Goal: Transaction & Acquisition: Purchase product/service

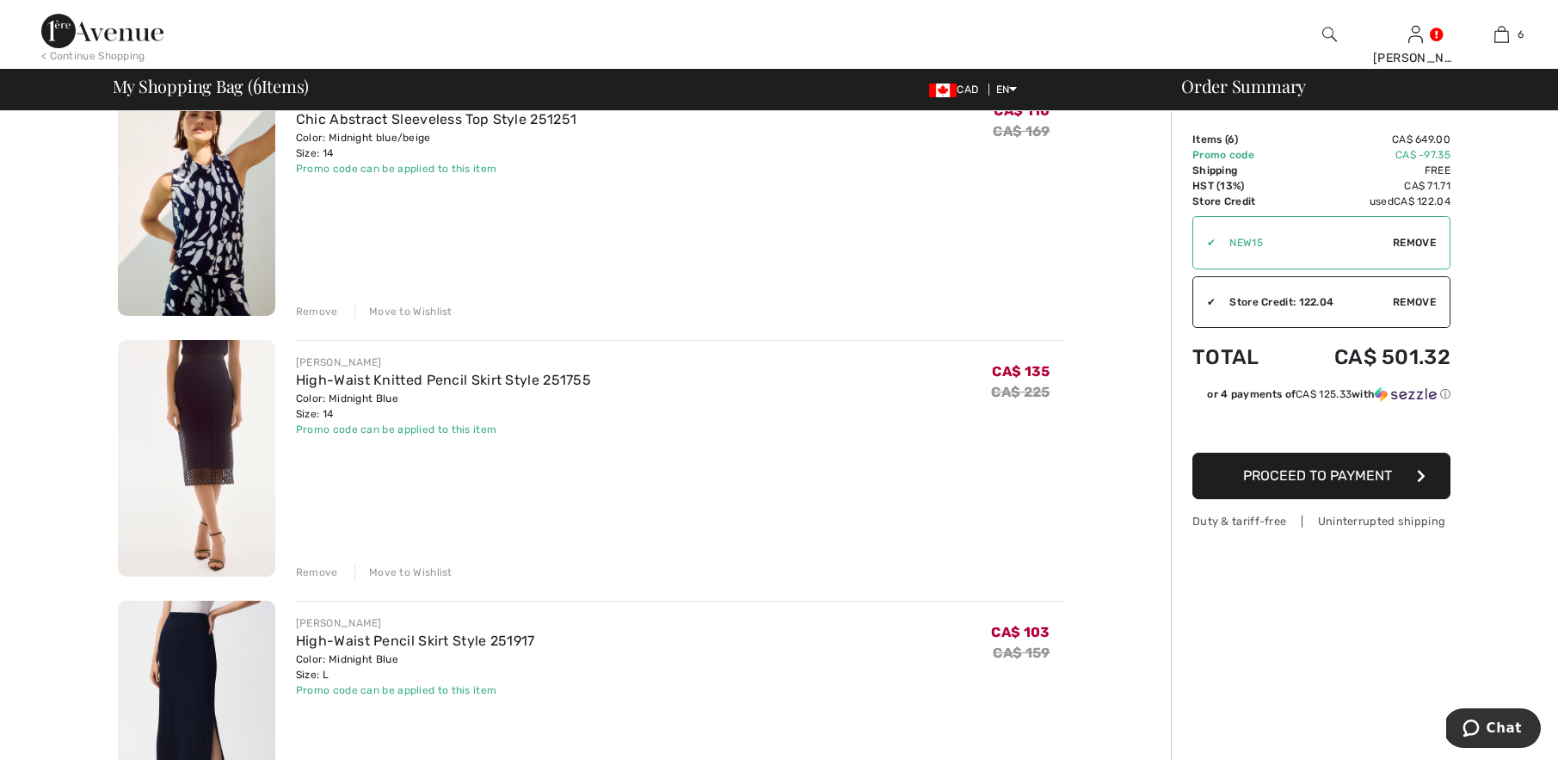
scroll to position [437, 0]
click at [311, 565] on div "Remove" at bounding box center [317, 568] width 42 height 15
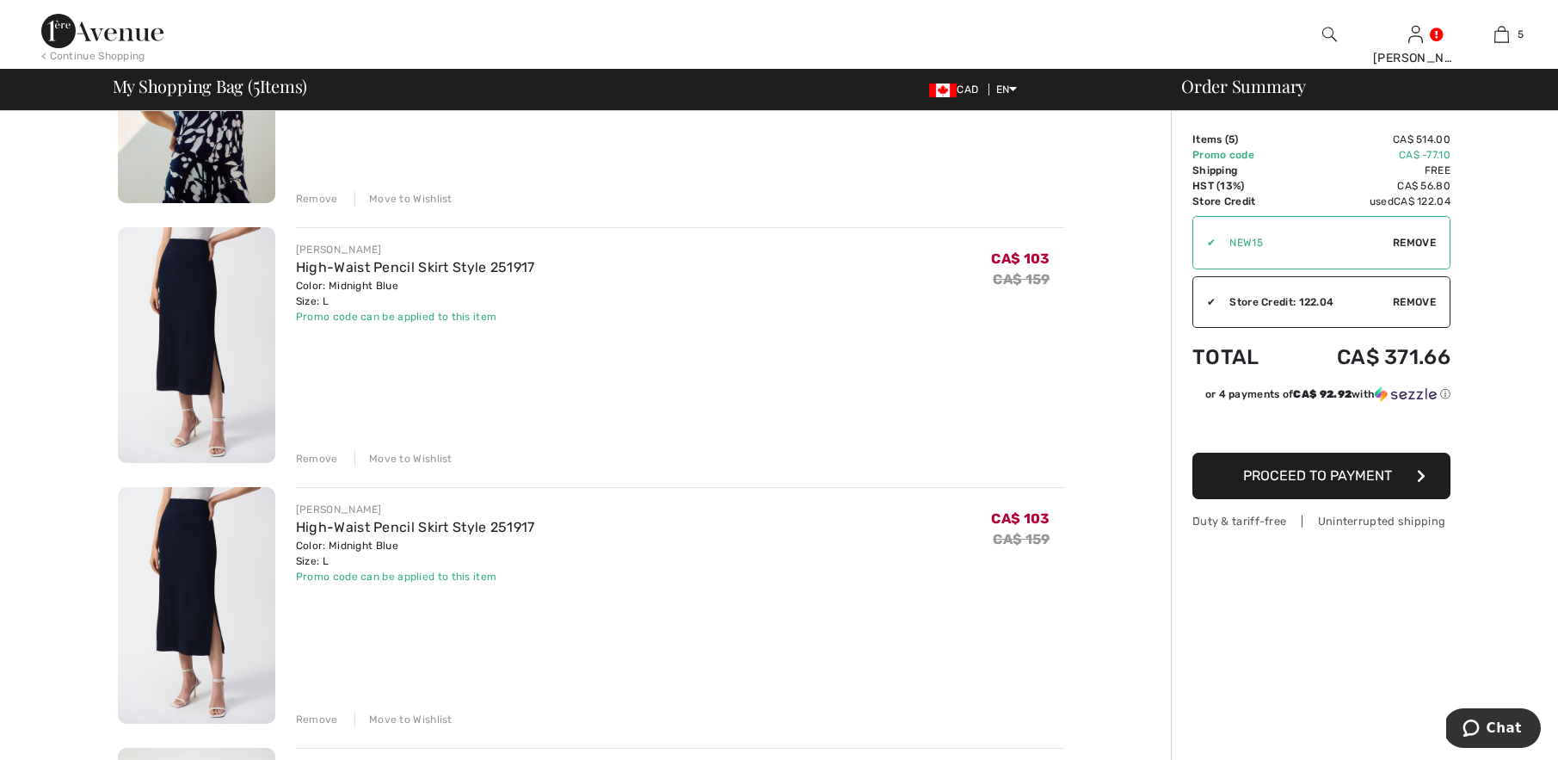
scroll to position [557, 0]
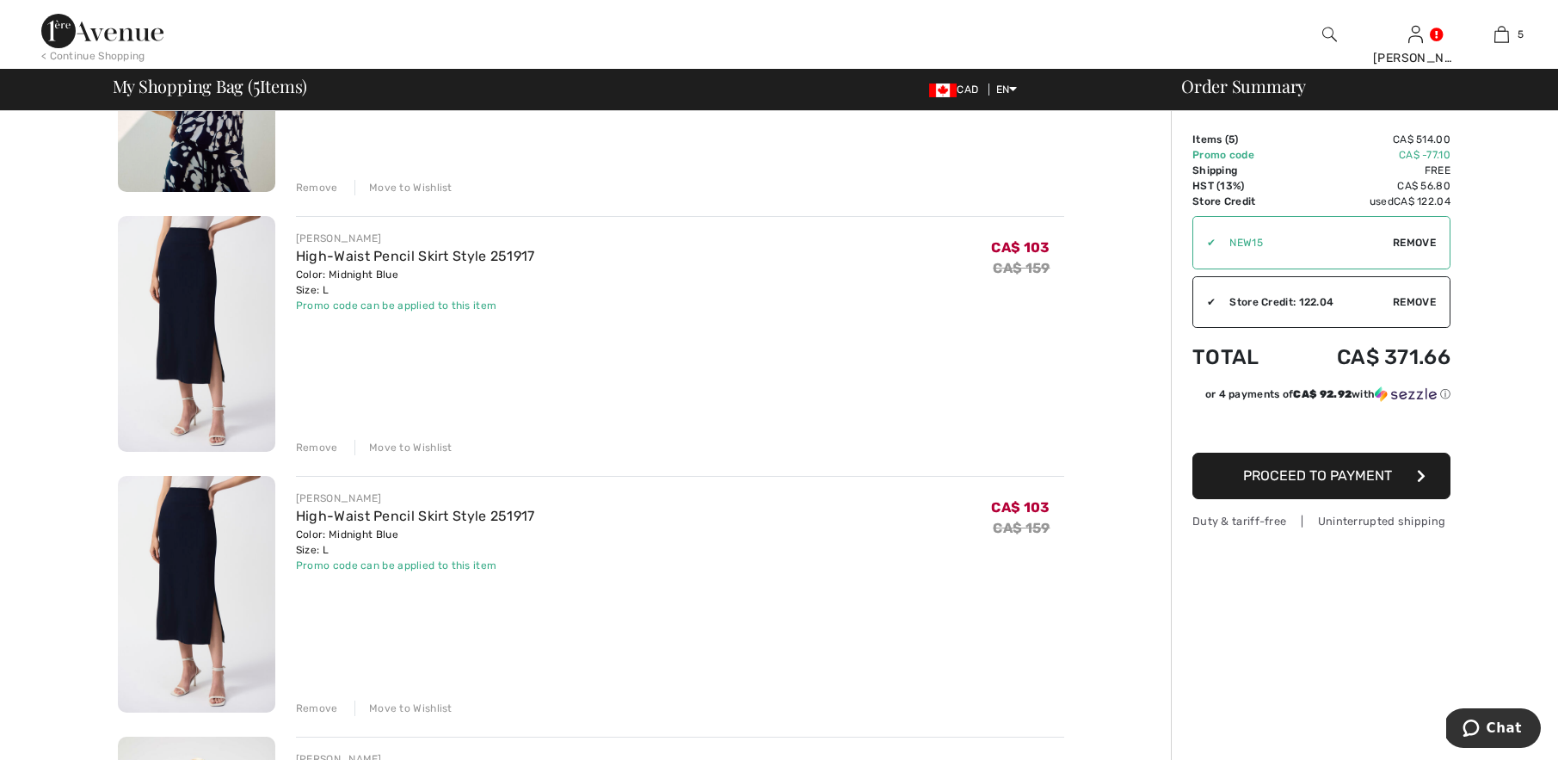
click at [311, 705] on div "Remove" at bounding box center [317, 707] width 42 height 15
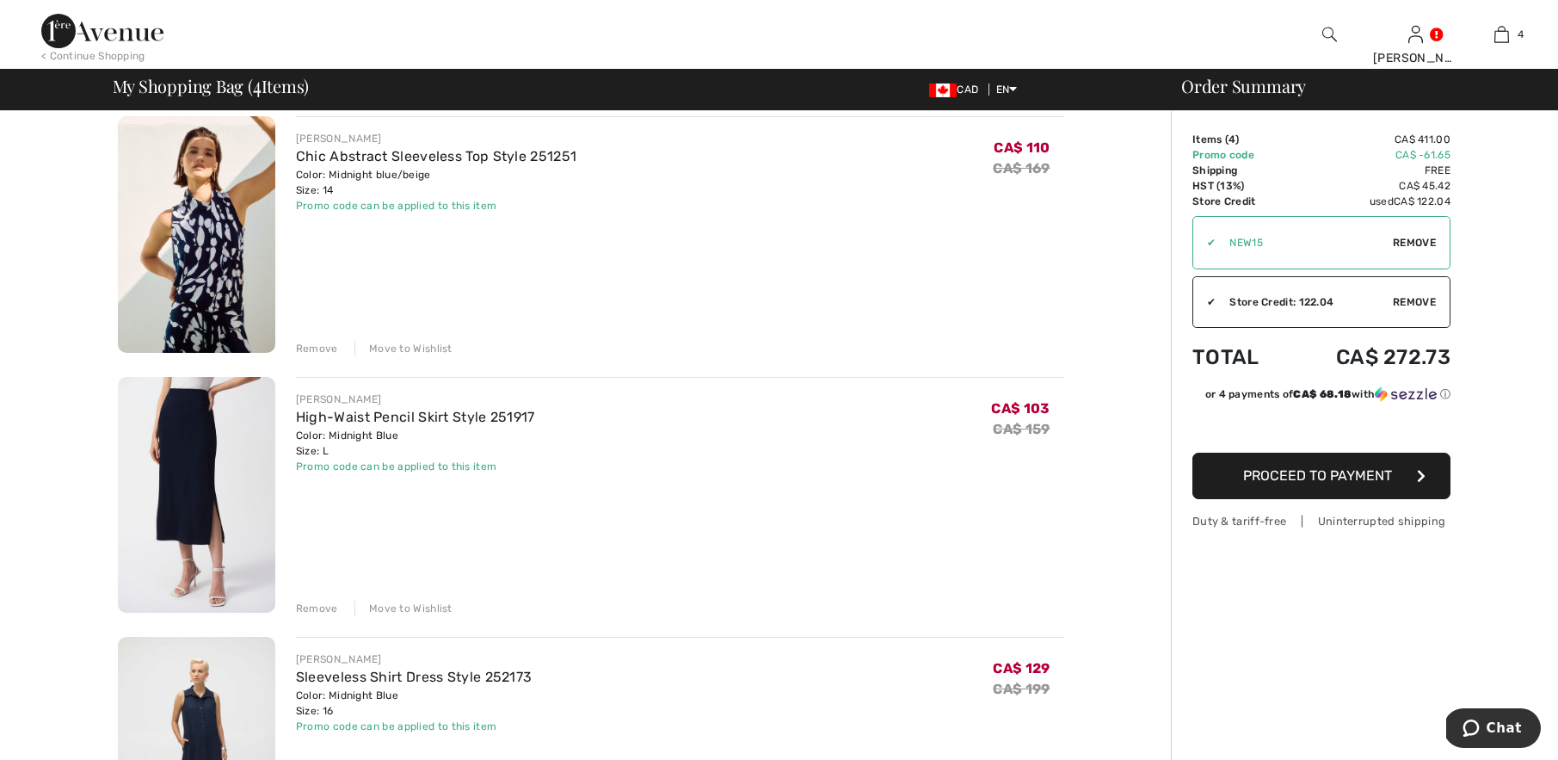
scroll to position [0, 0]
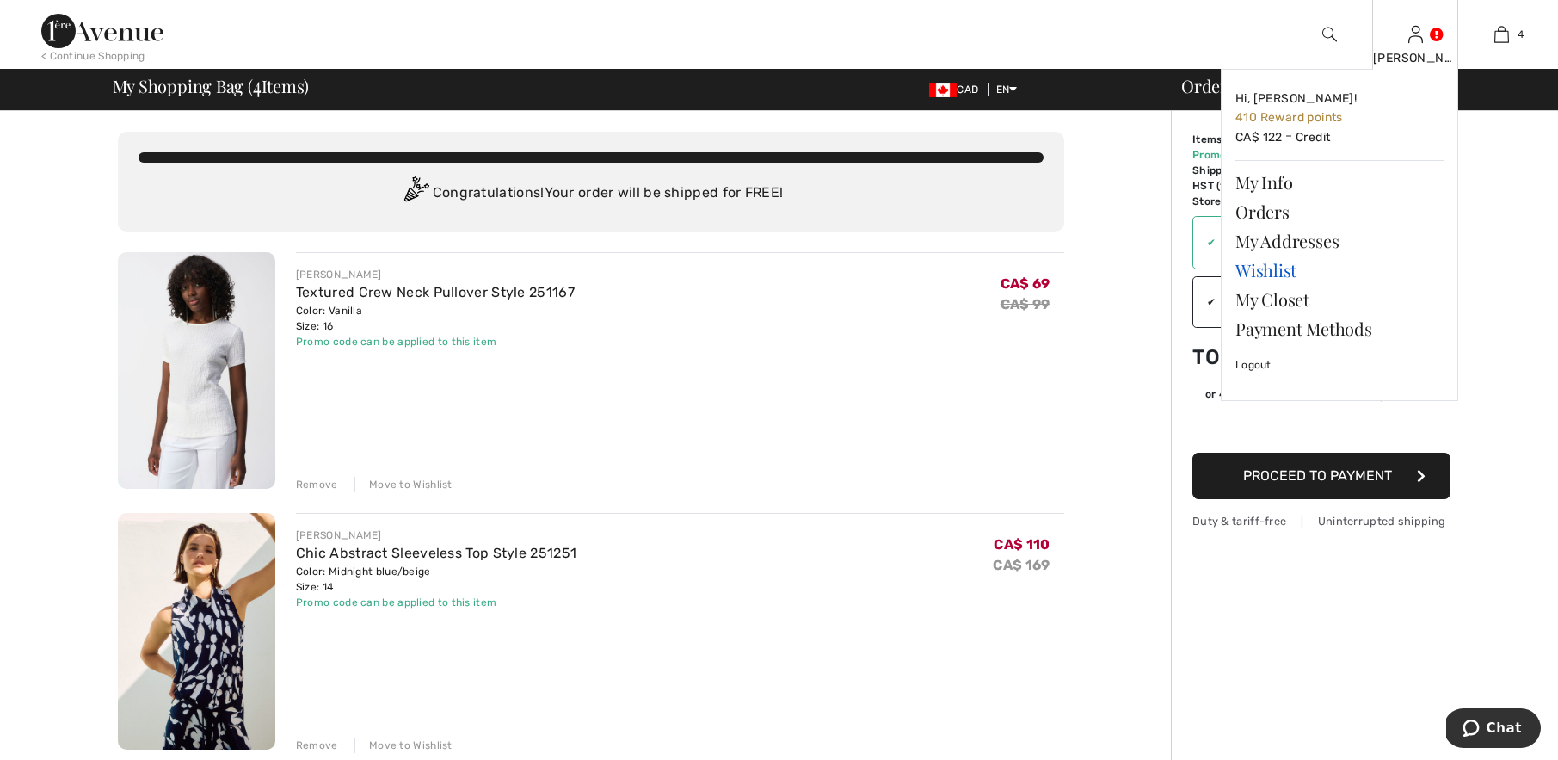
click at [1254, 267] on link "Wishlist" at bounding box center [1339, 270] width 208 height 29
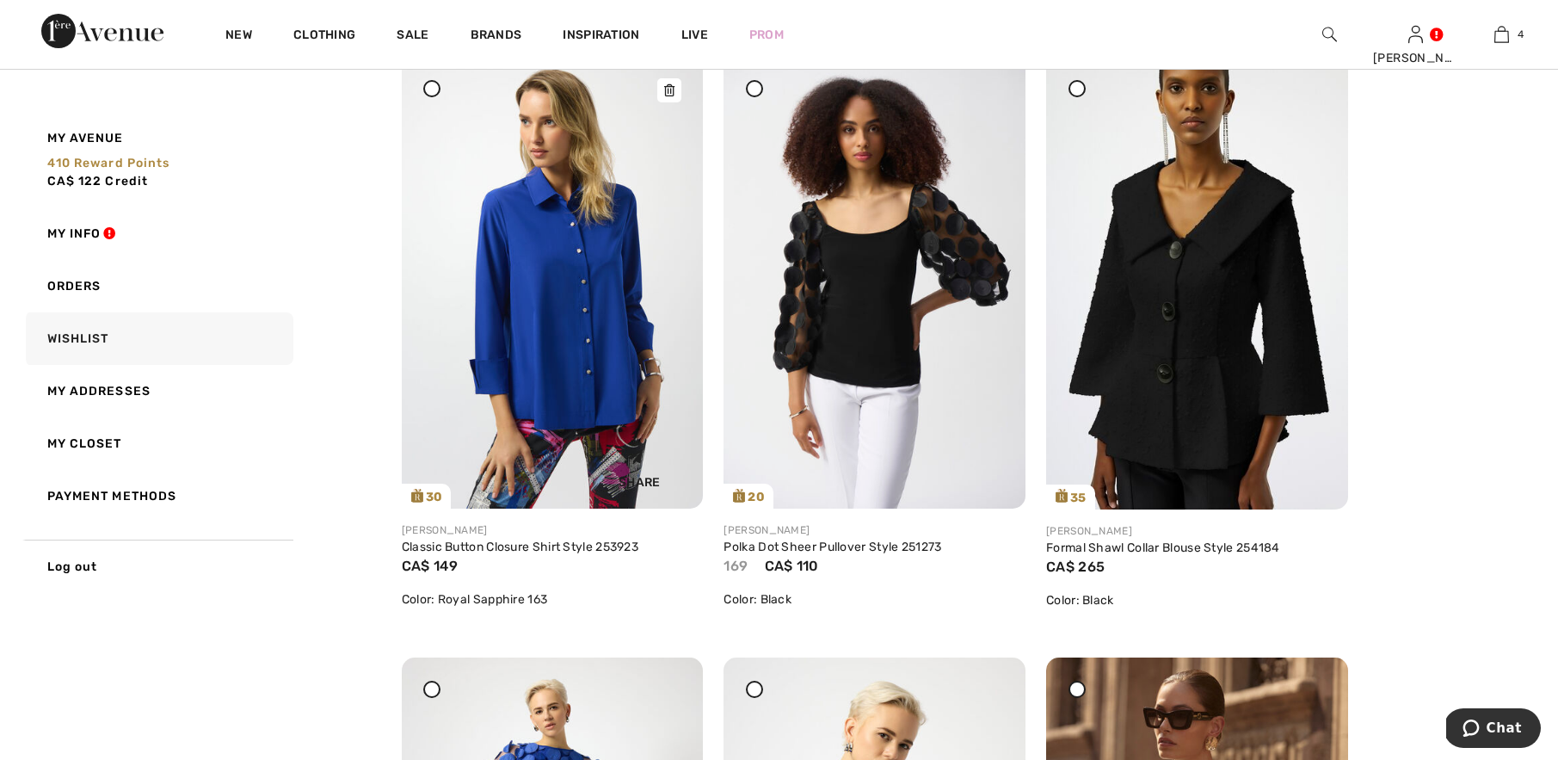
scroll to position [878, 0]
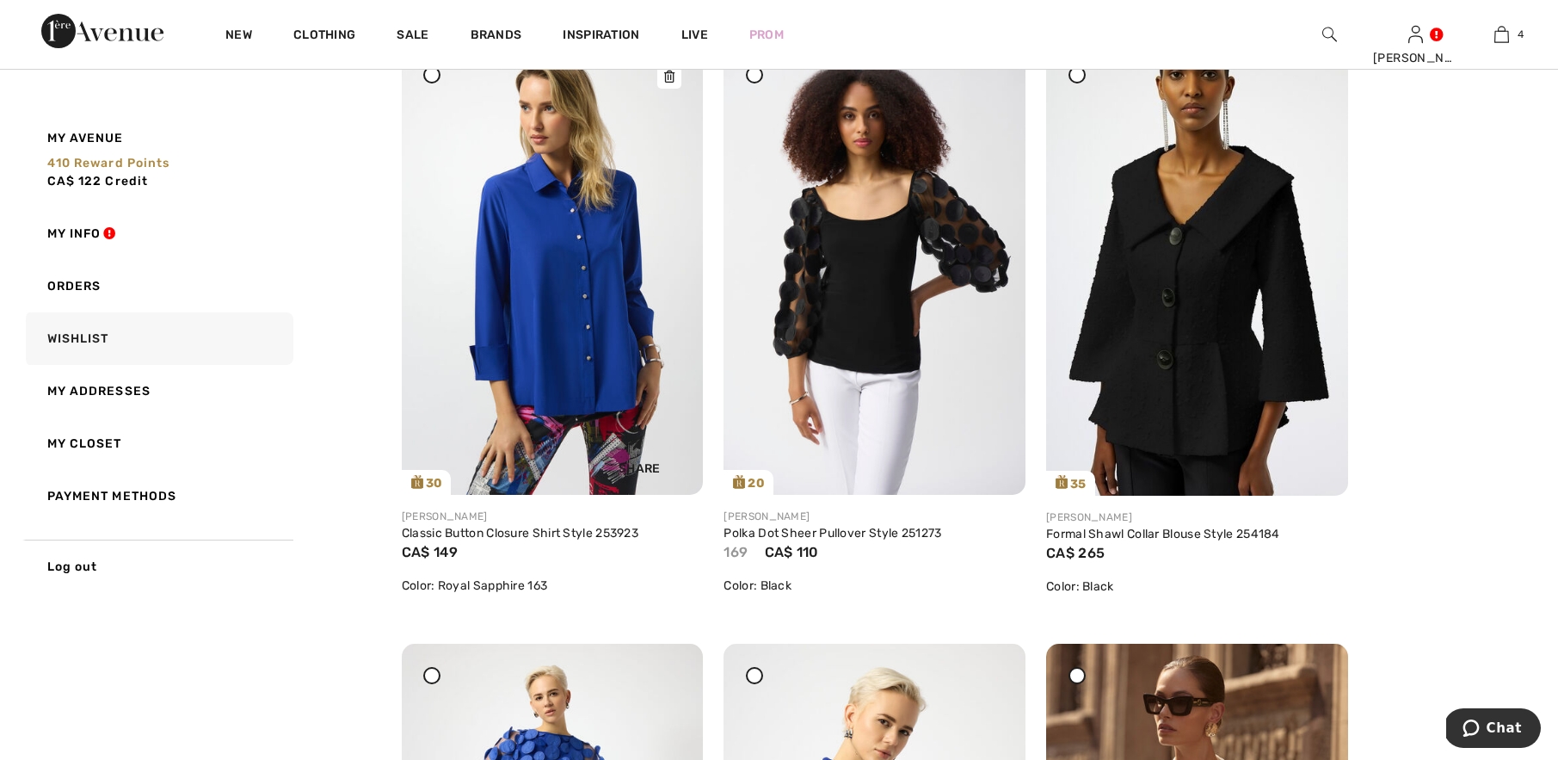
click at [574, 304] on img at bounding box center [553, 269] width 302 height 452
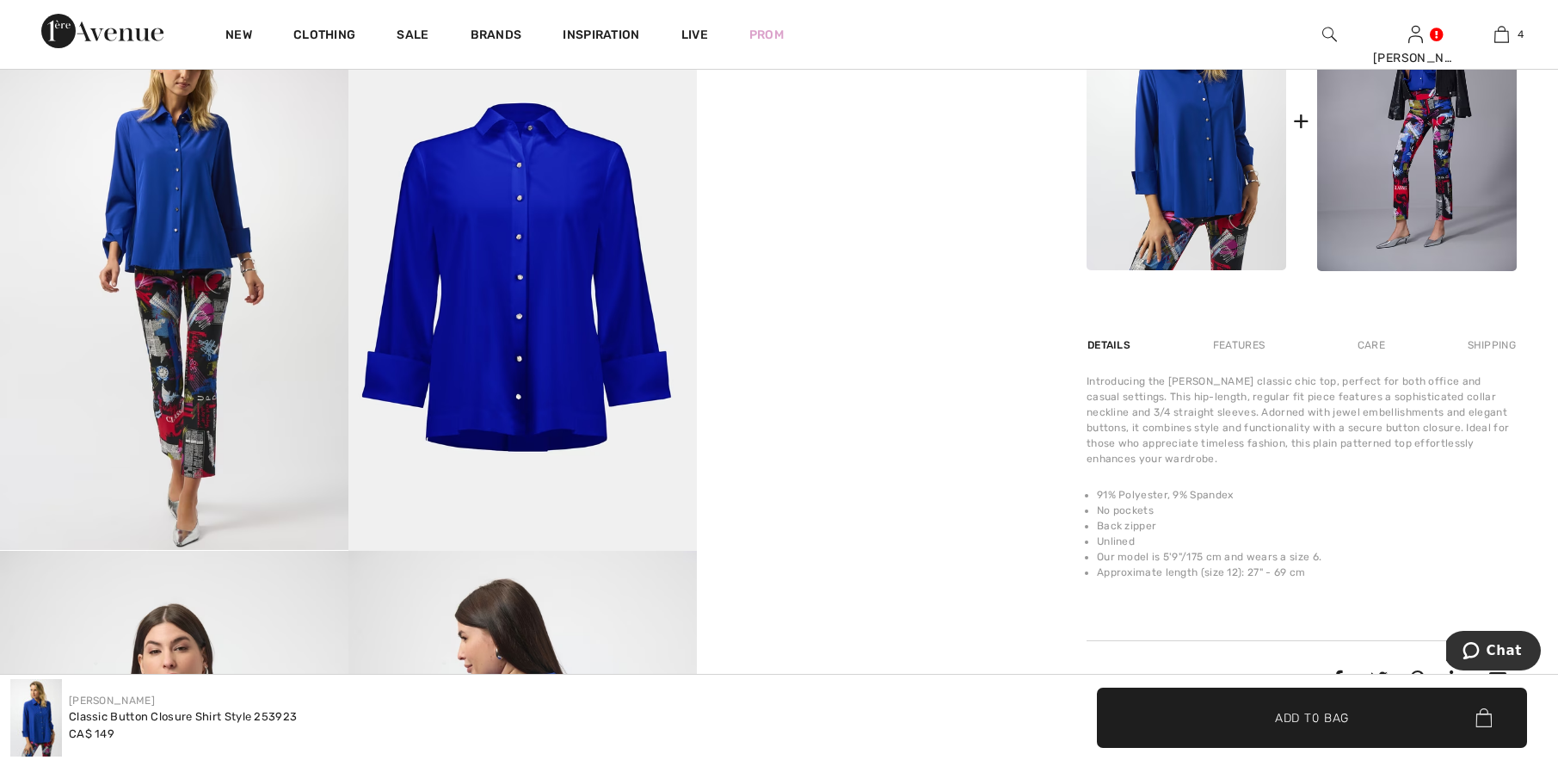
scroll to position [90, 0]
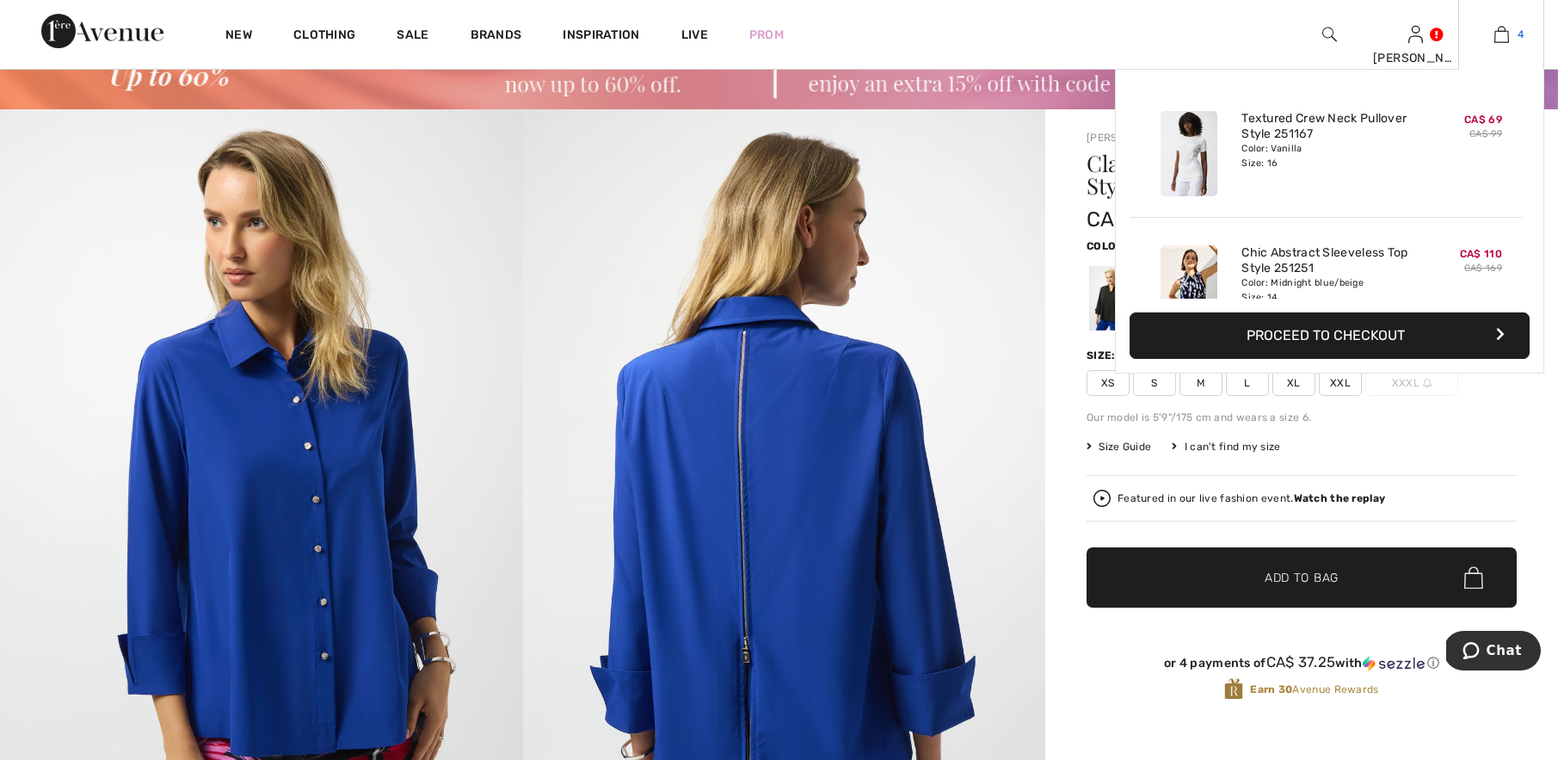
click at [1509, 33] on link "4" at bounding box center [1501, 34] width 84 height 21
click at [1300, 329] on button "Proceed to Checkout" at bounding box center [1330, 335] width 400 height 46
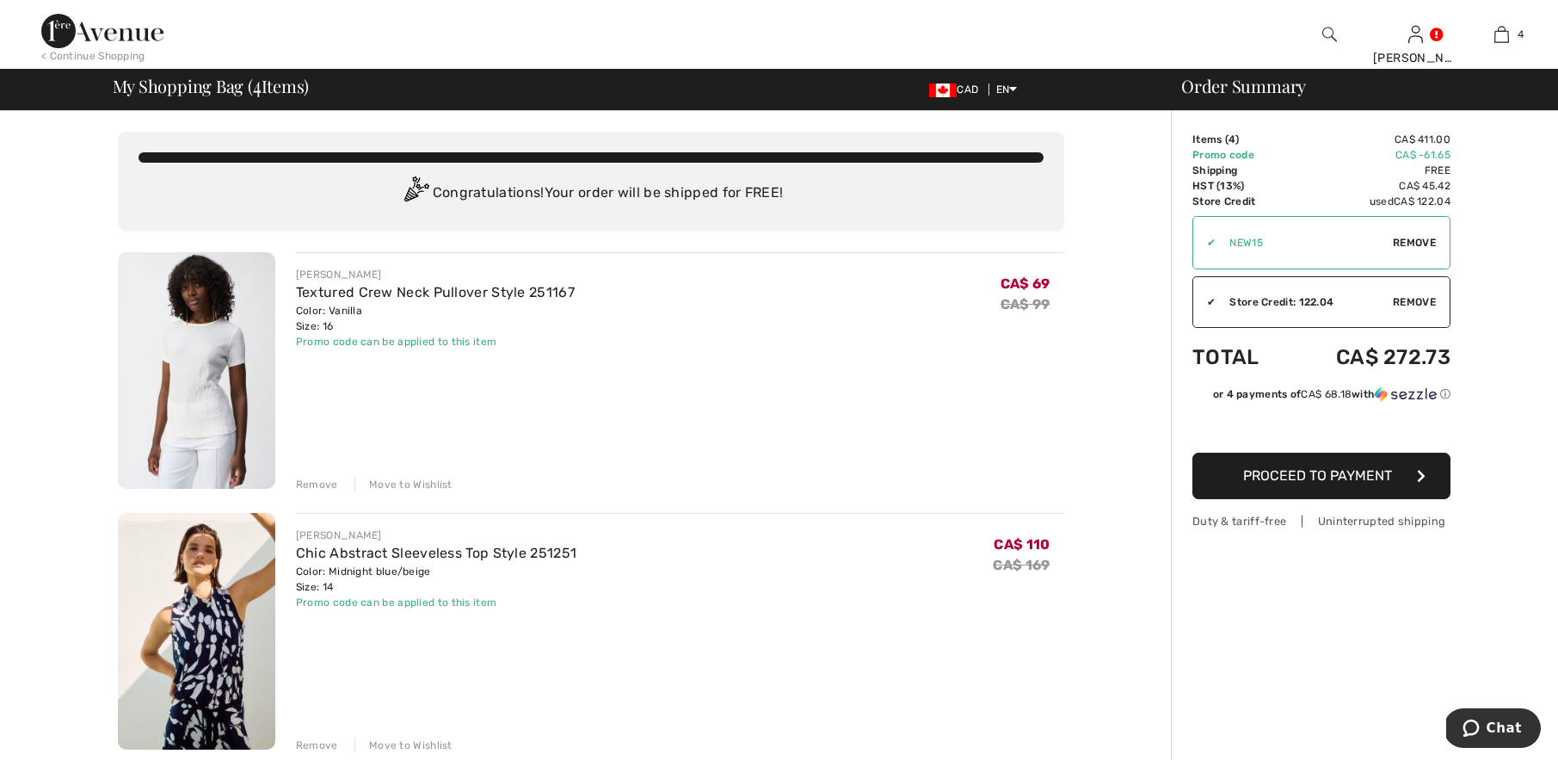
click at [1327, 28] on img at bounding box center [1329, 34] width 15 height 21
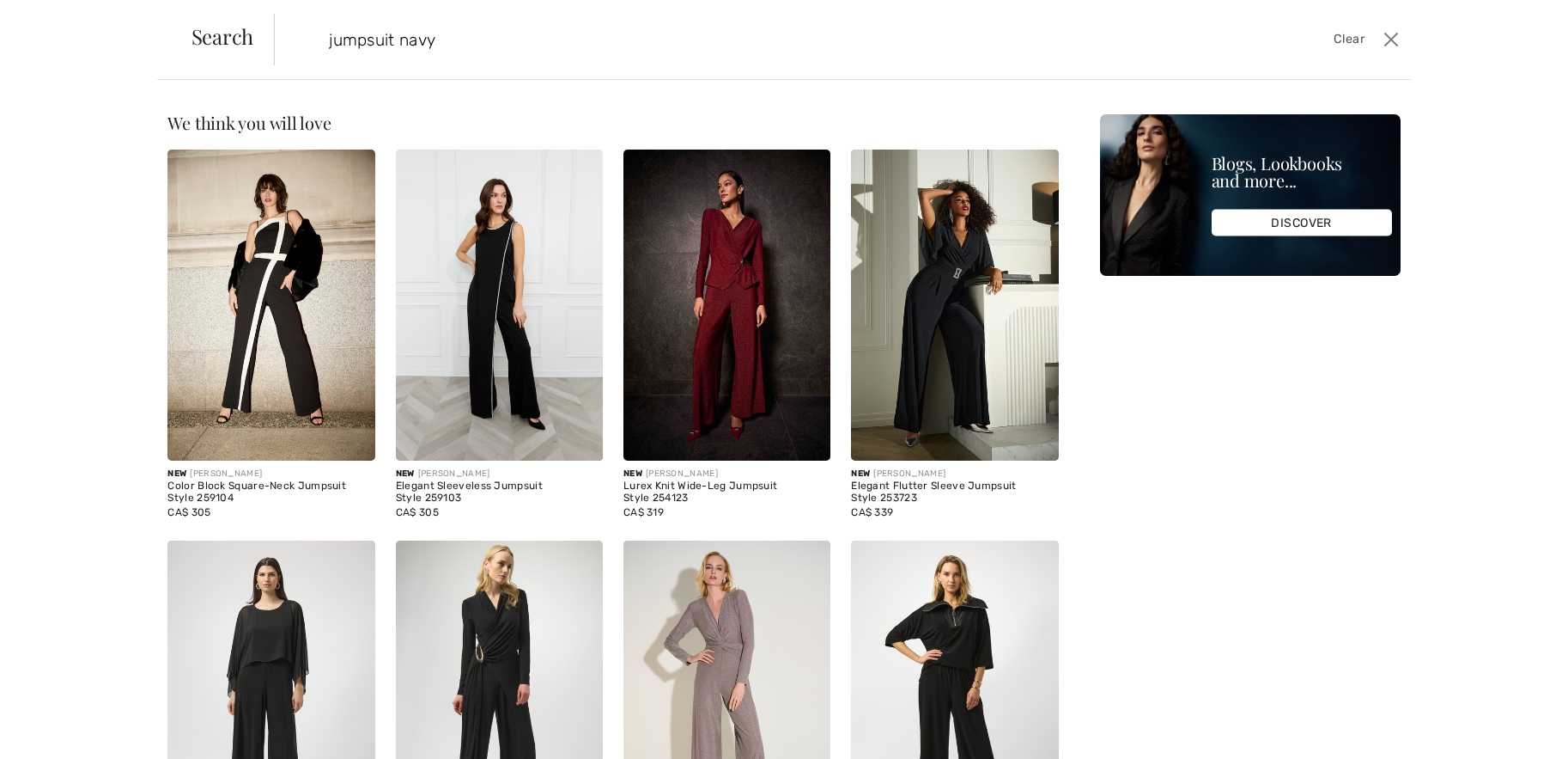
type input "jumpsuit navy"
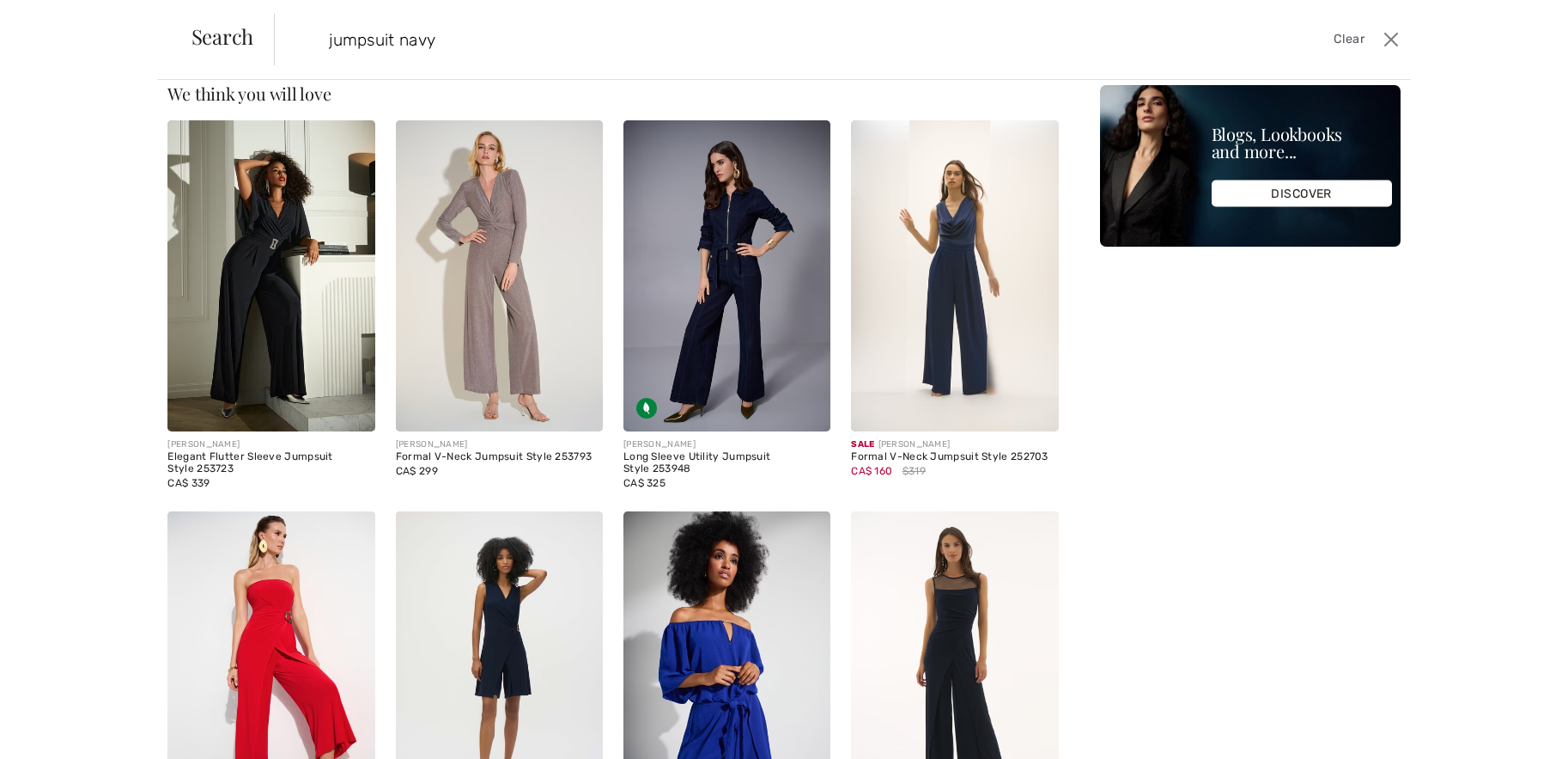
scroll to position [30, 0]
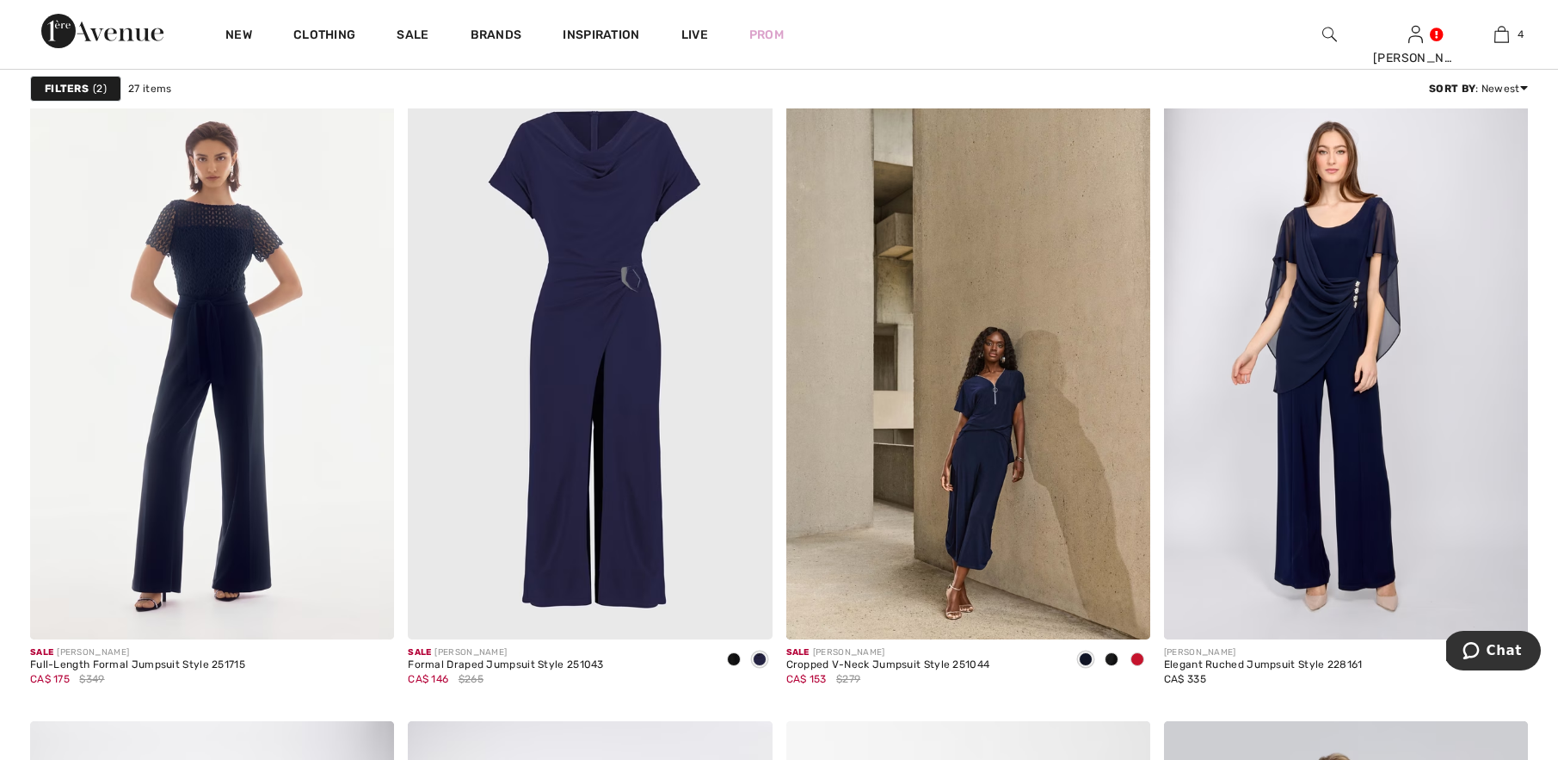
scroll to position [3009, 0]
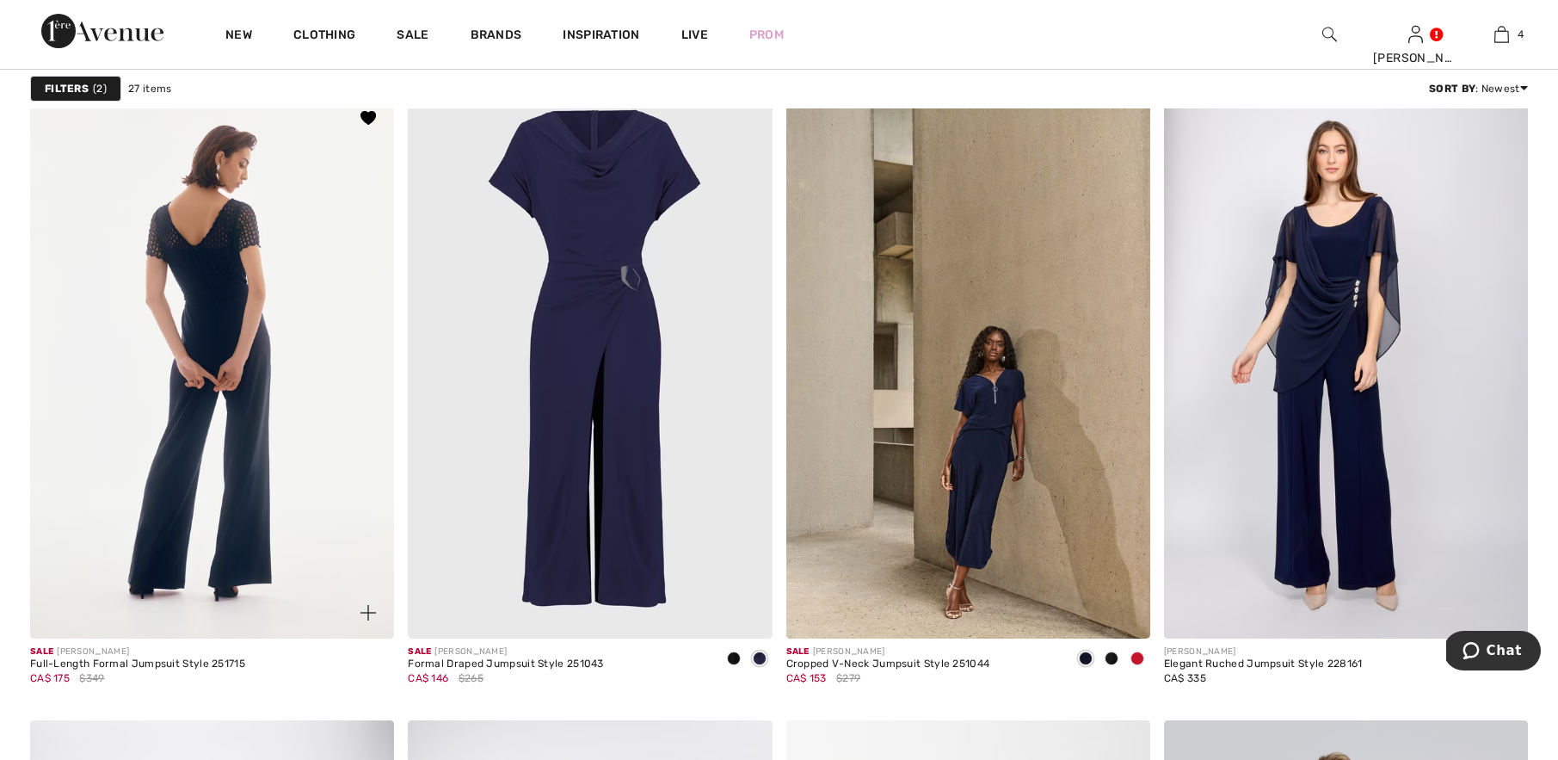
click at [224, 330] on img at bounding box center [212, 365] width 364 height 546
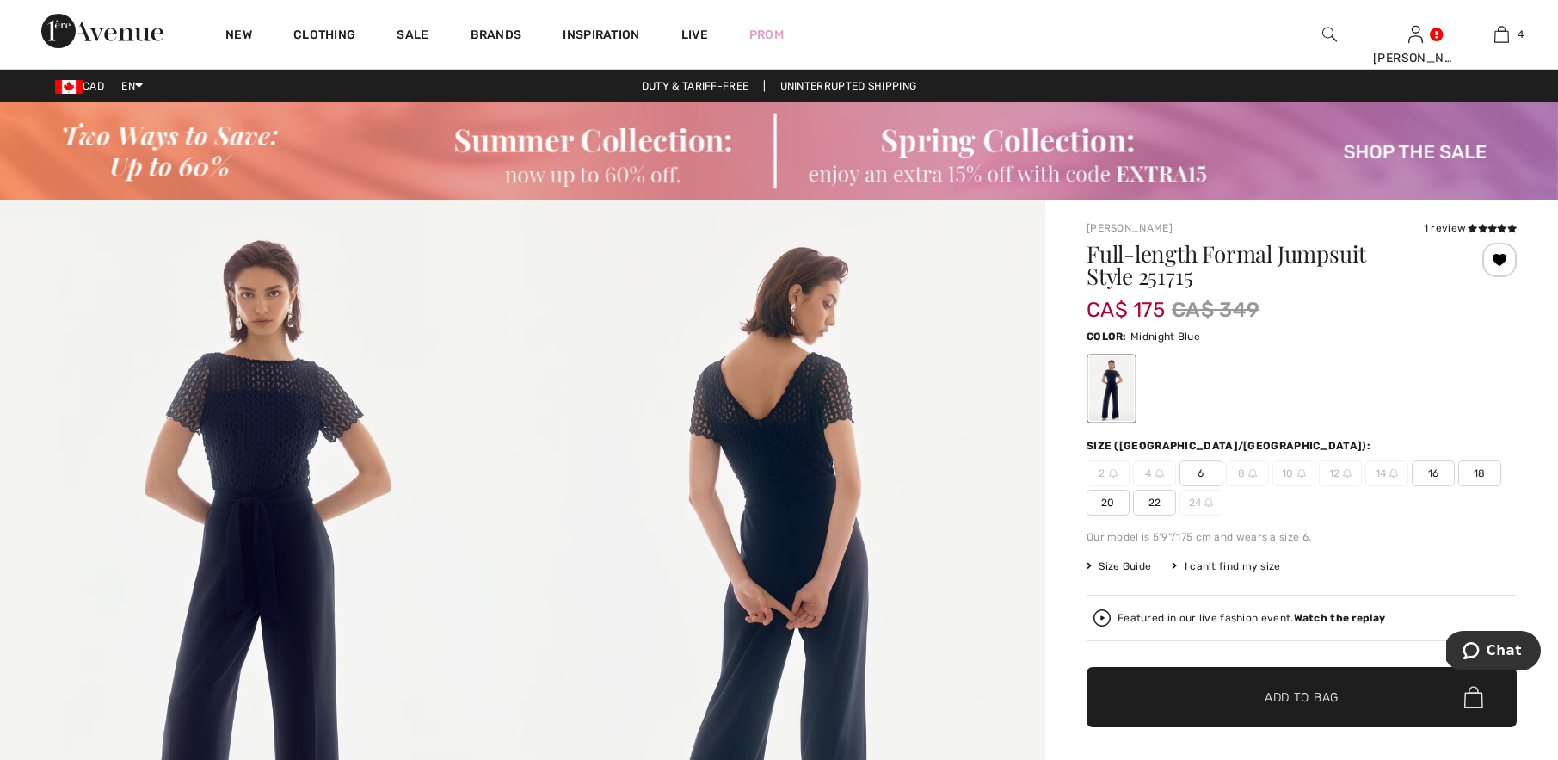
click at [1438, 476] on span "16" at bounding box center [1433, 473] width 43 height 26
click at [1303, 699] on span "Add to Bag" at bounding box center [1302, 697] width 74 height 18
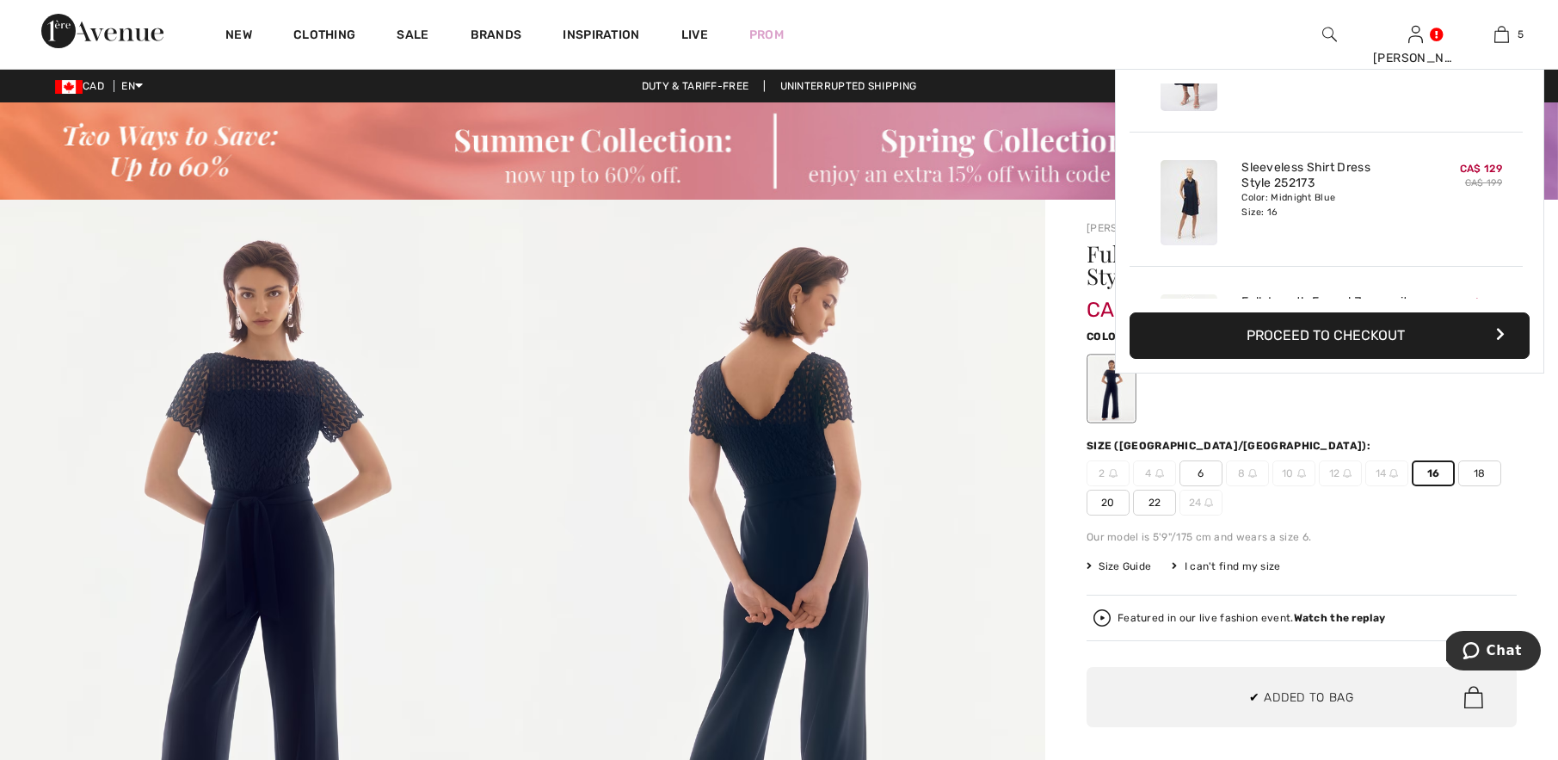
scroll to position [456, 0]
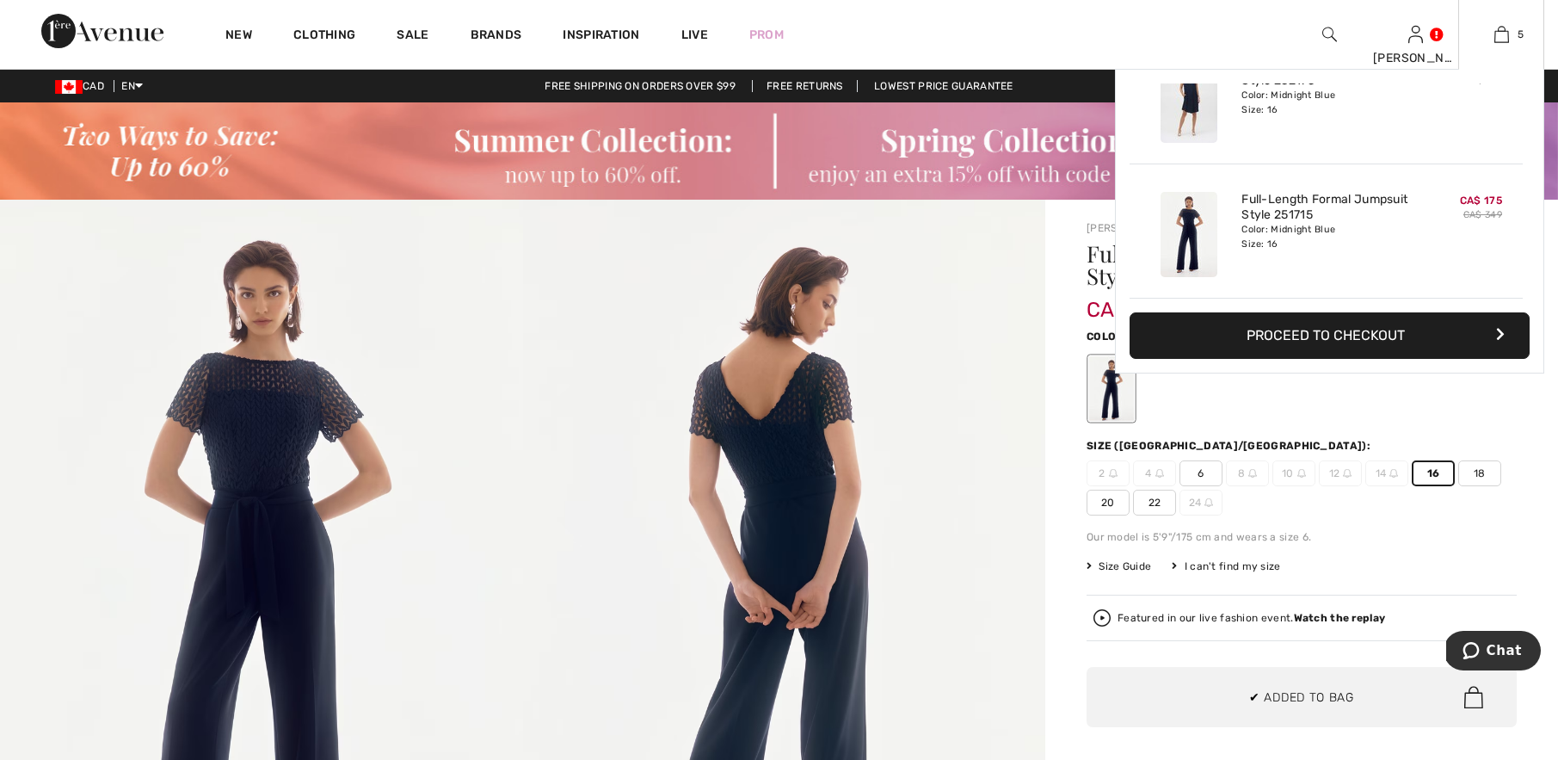
click at [1303, 336] on button "Proceed to Checkout" at bounding box center [1330, 335] width 400 height 46
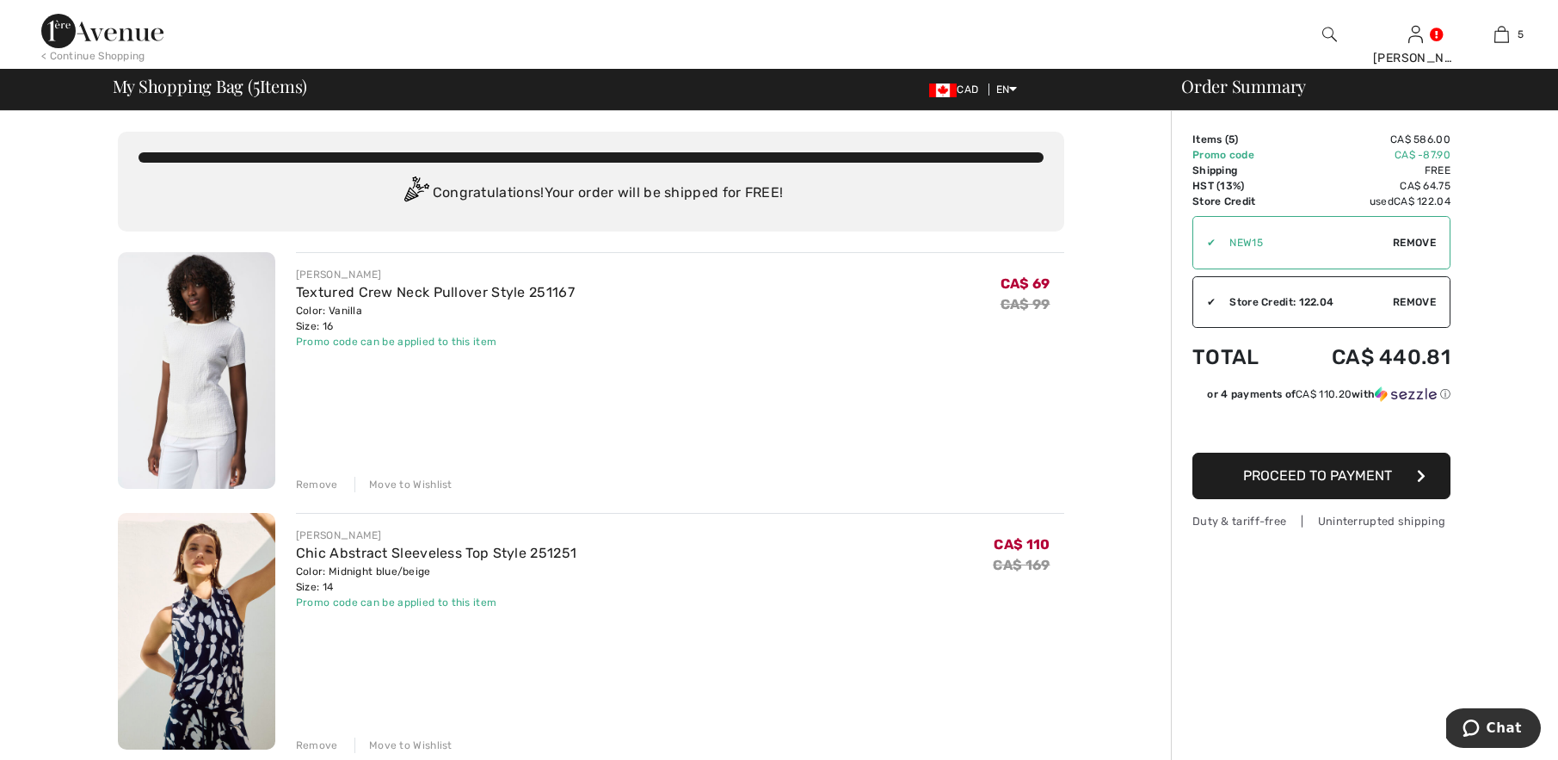
scroll to position [320, 0]
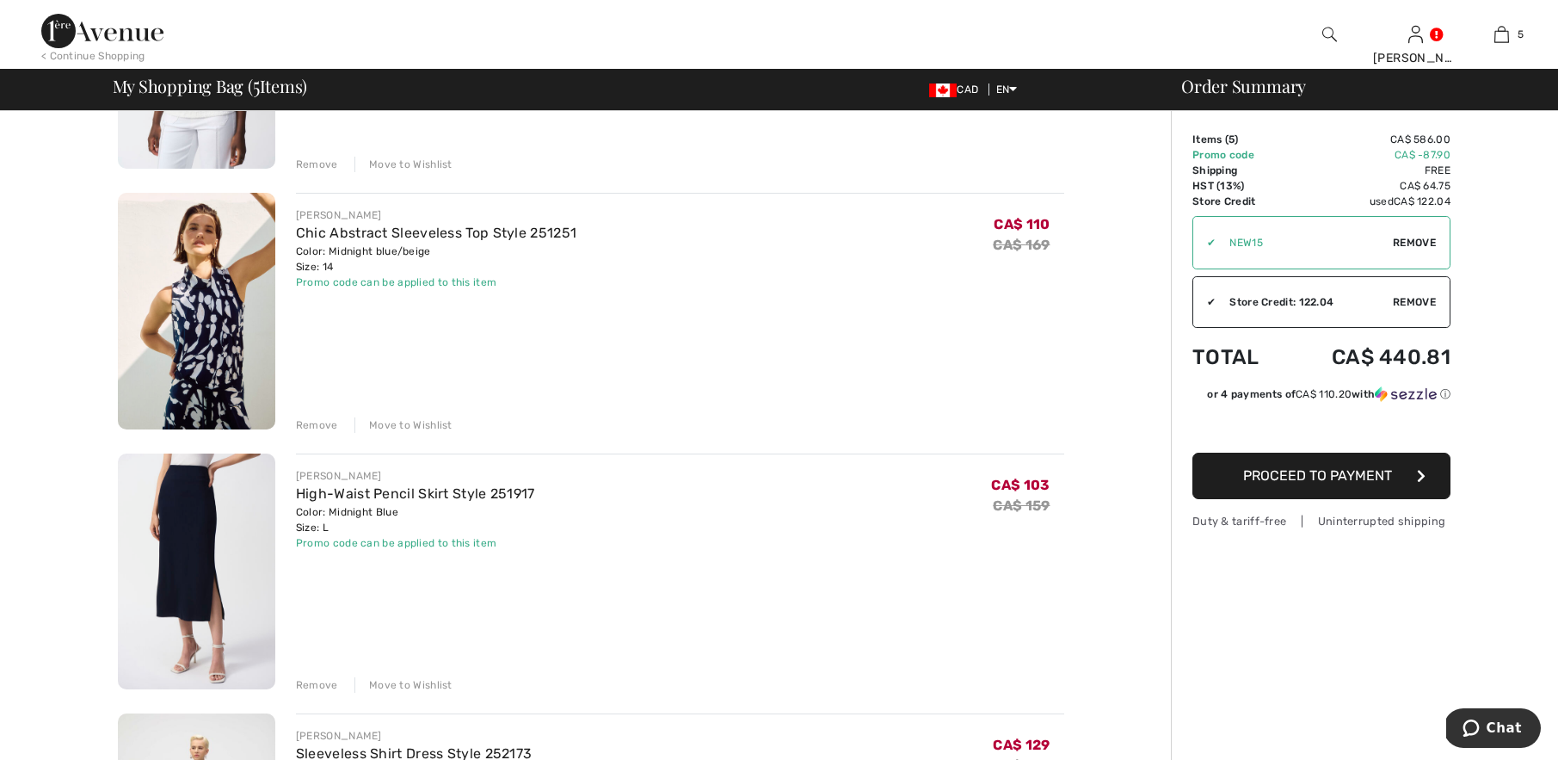
click at [320, 418] on div "Remove" at bounding box center [317, 424] width 42 height 15
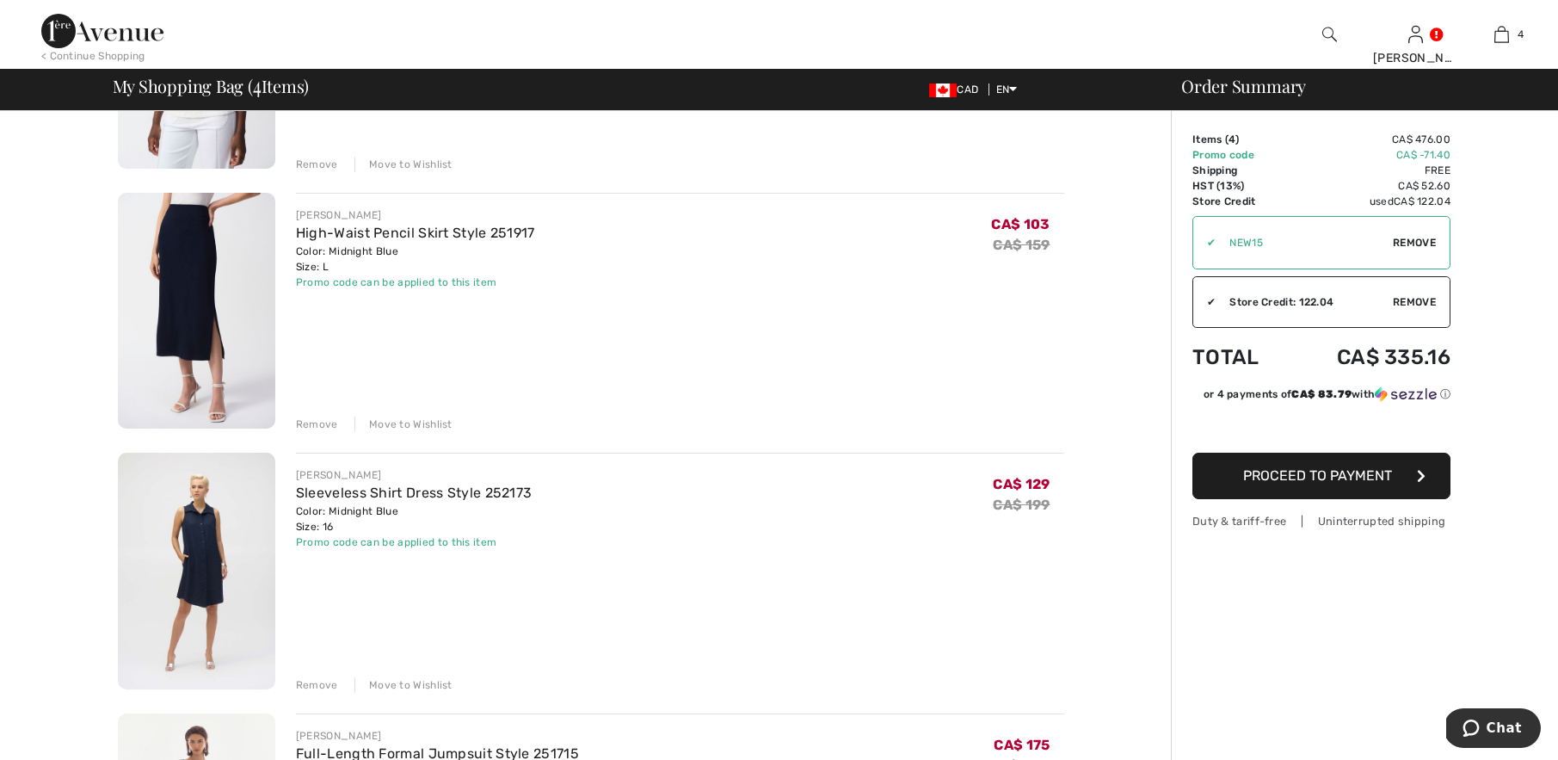
click at [311, 680] on div "Remove" at bounding box center [317, 684] width 42 height 15
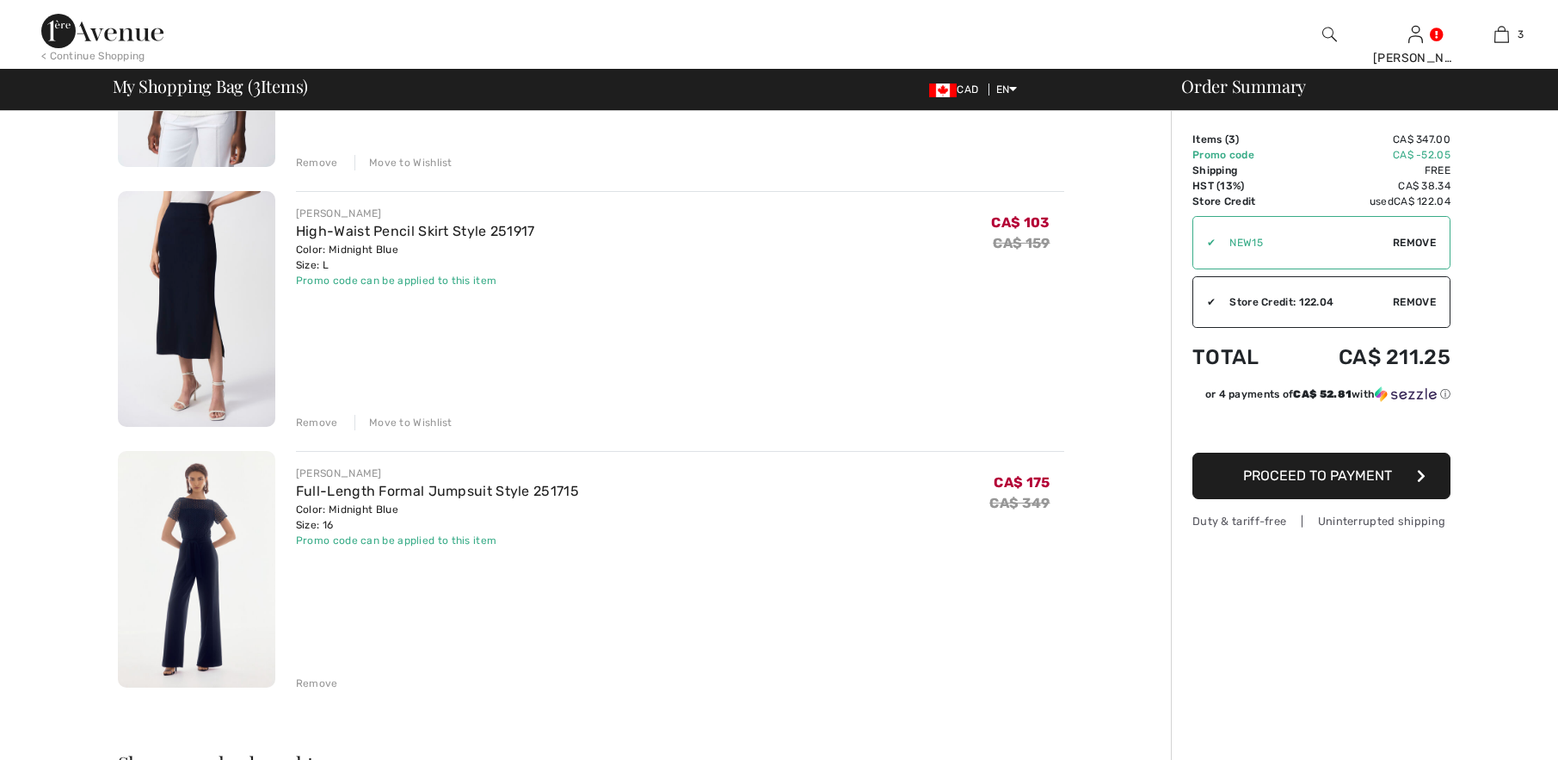
scroll to position [0, 0]
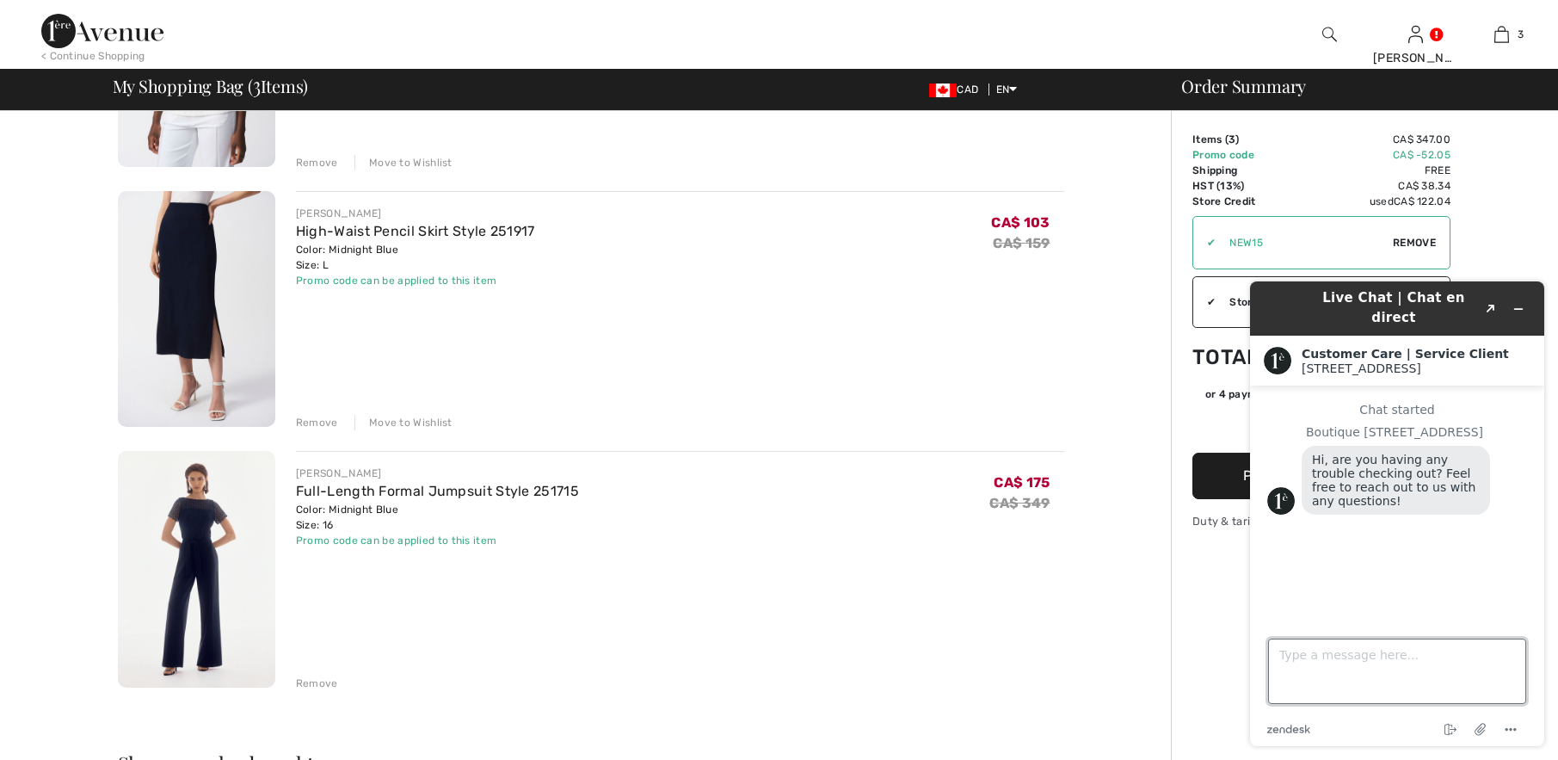
click at [1297, 675] on textarea "Type a message here..." at bounding box center [1397, 670] width 258 height 65
type textarea "hello- a few days ago, there was no charge for quick shipping. is that offer ov…"
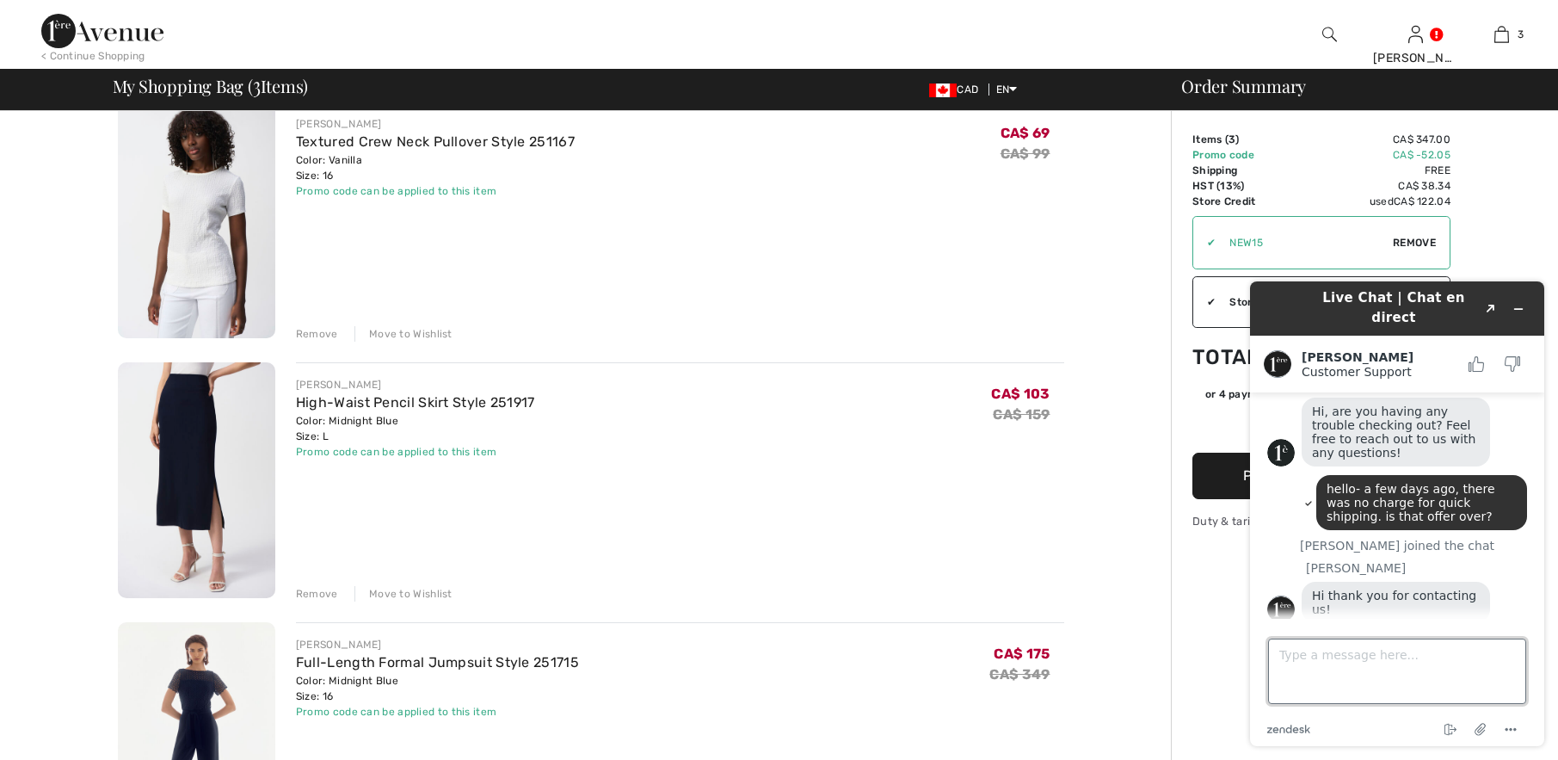
scroll to position [55, 0]
click at [364, 400] on link "High-Waist Pencil Skirt Style 251917" at bounding box center [415, 402] width 239 height 16
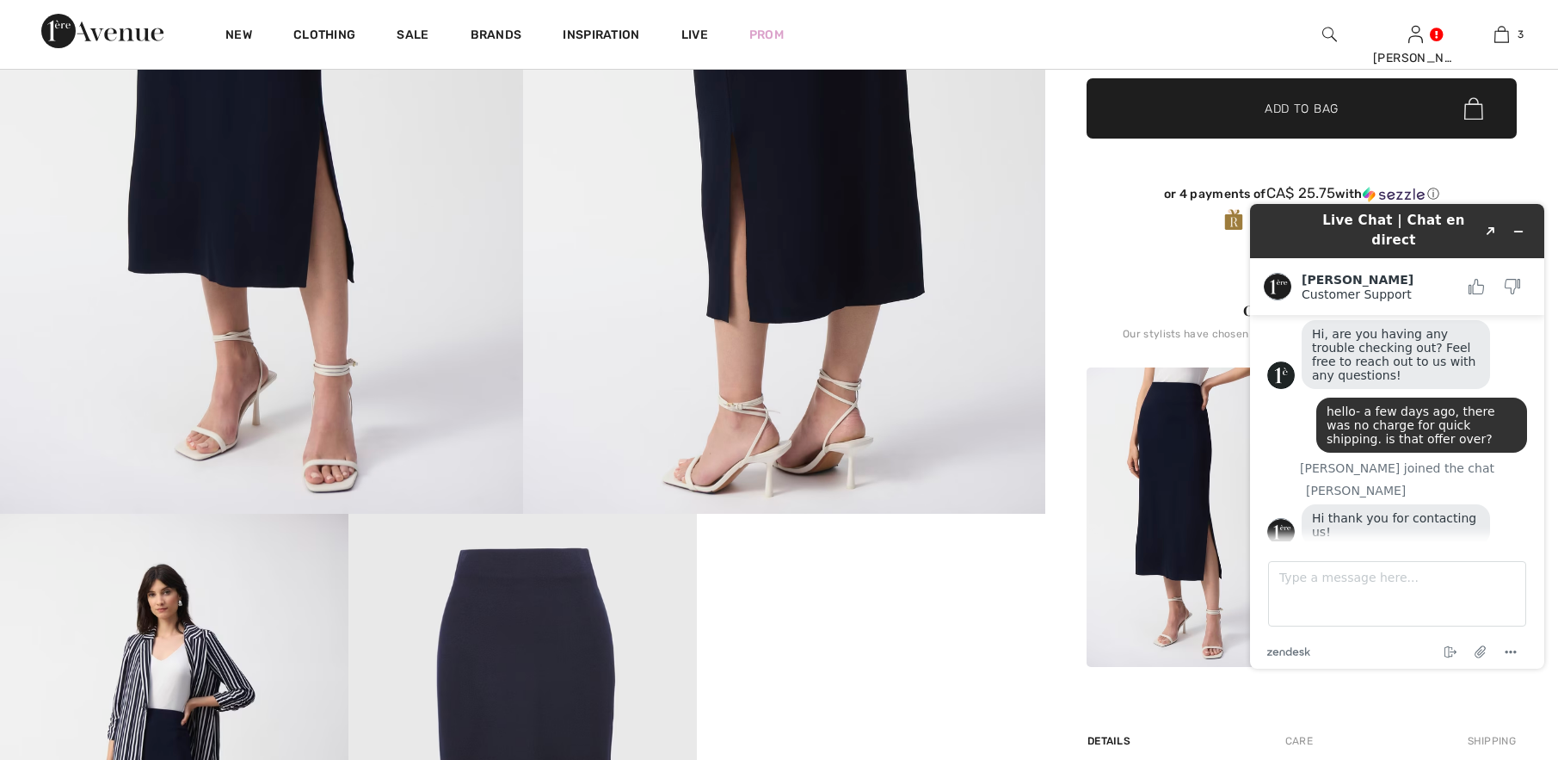
scroll to position [807, 0]
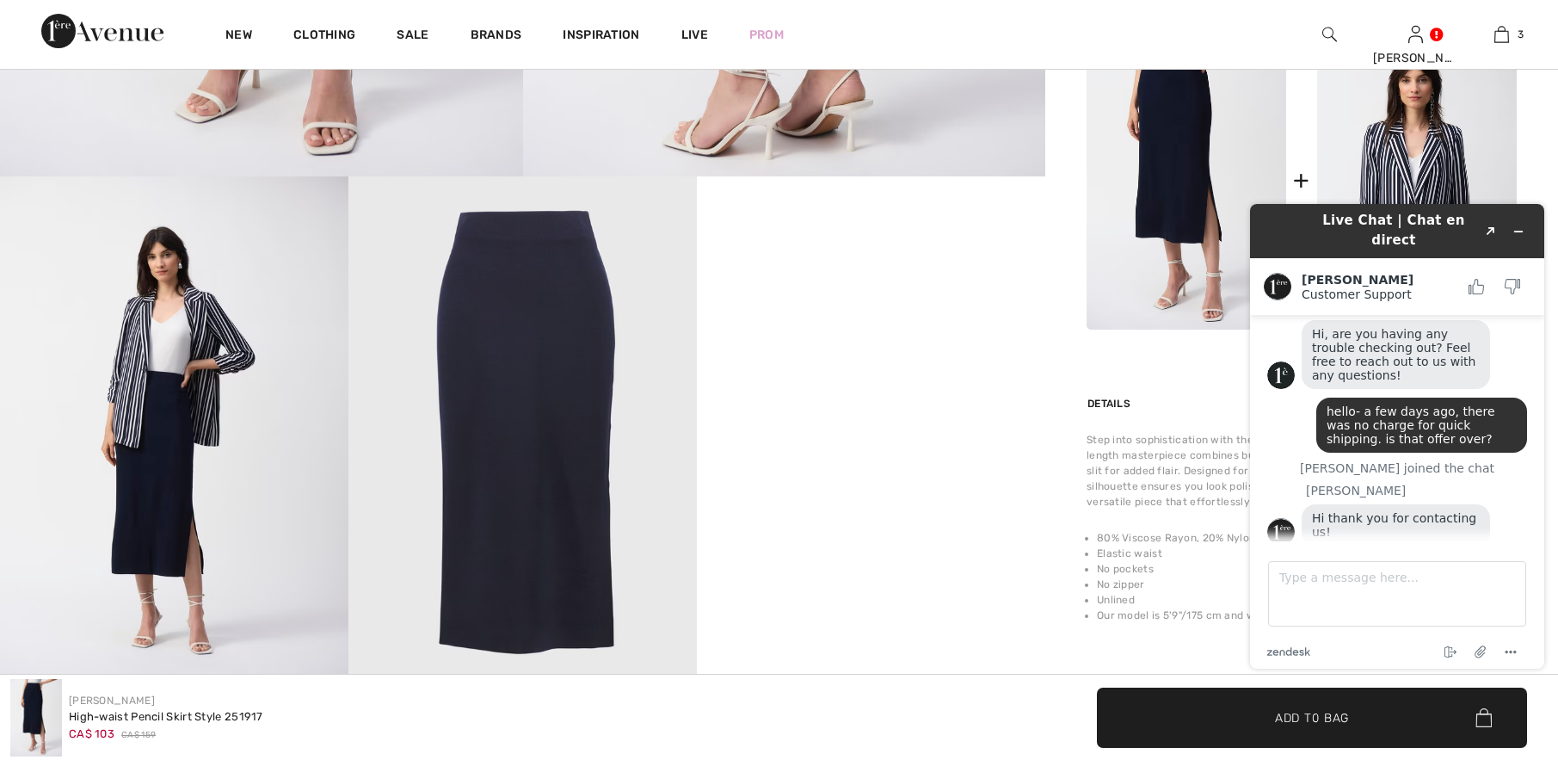
drag, startPoint x: 906, startPoint y: 457, endPoint x: 777, endPoint y: 421, distance: 134.0
click at [777, 351] on video "Your browser does not support the video tag." at bounding box center [871, 263] width 348 height 175
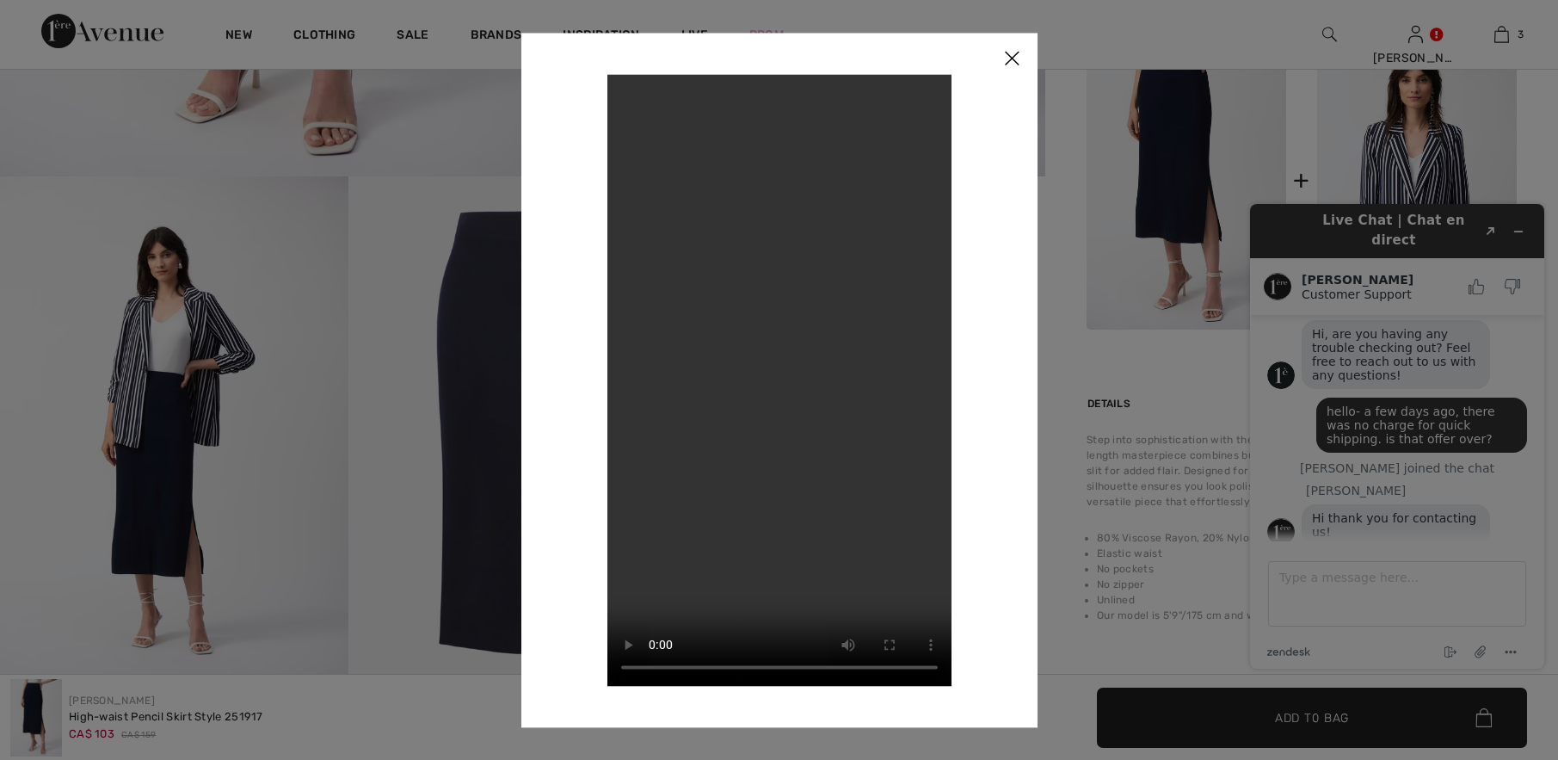
click at [1014, 52] on img at bounding box center [1012, 59] width 52 height 53
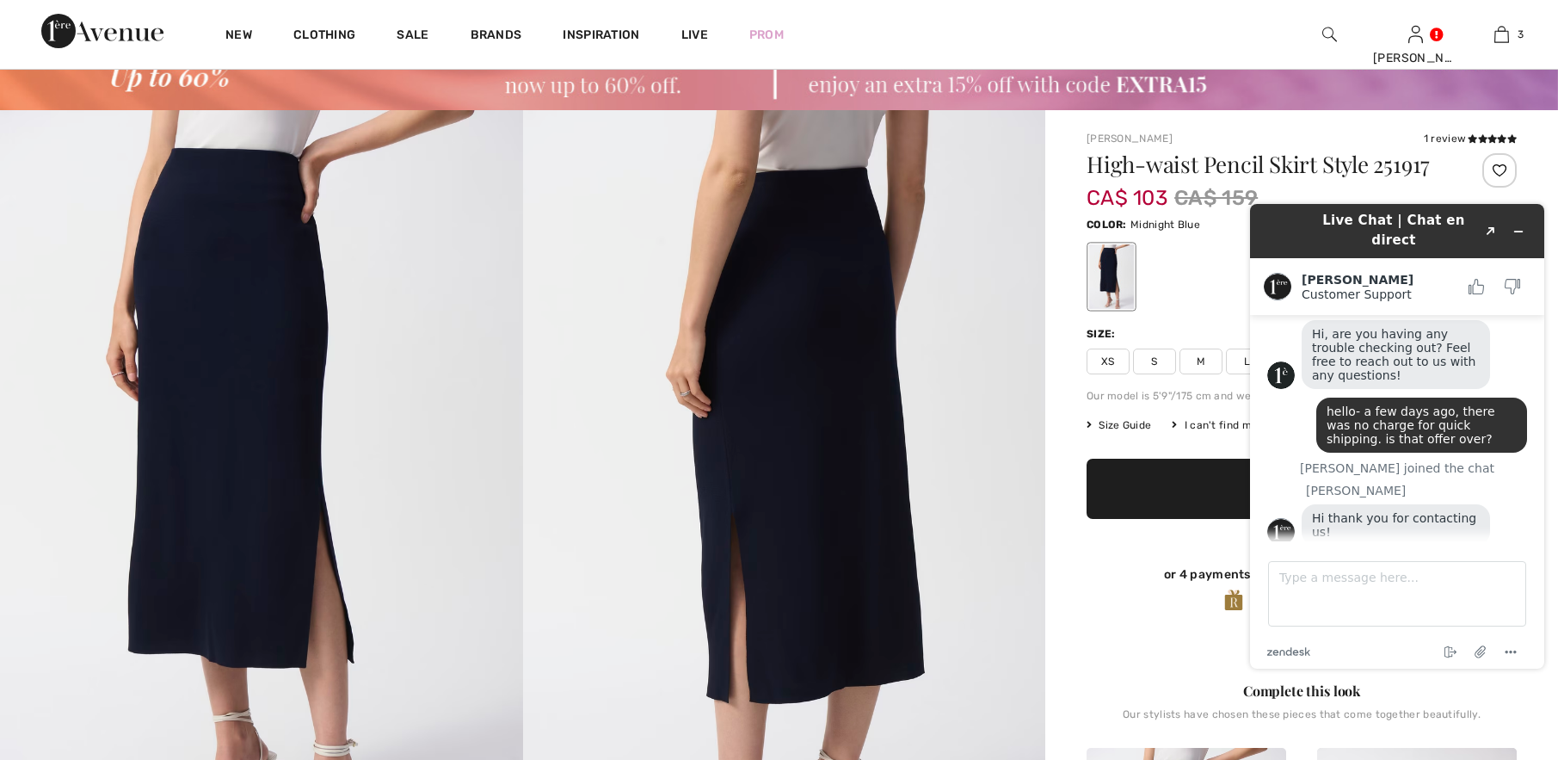
scroll to position [89, 0]
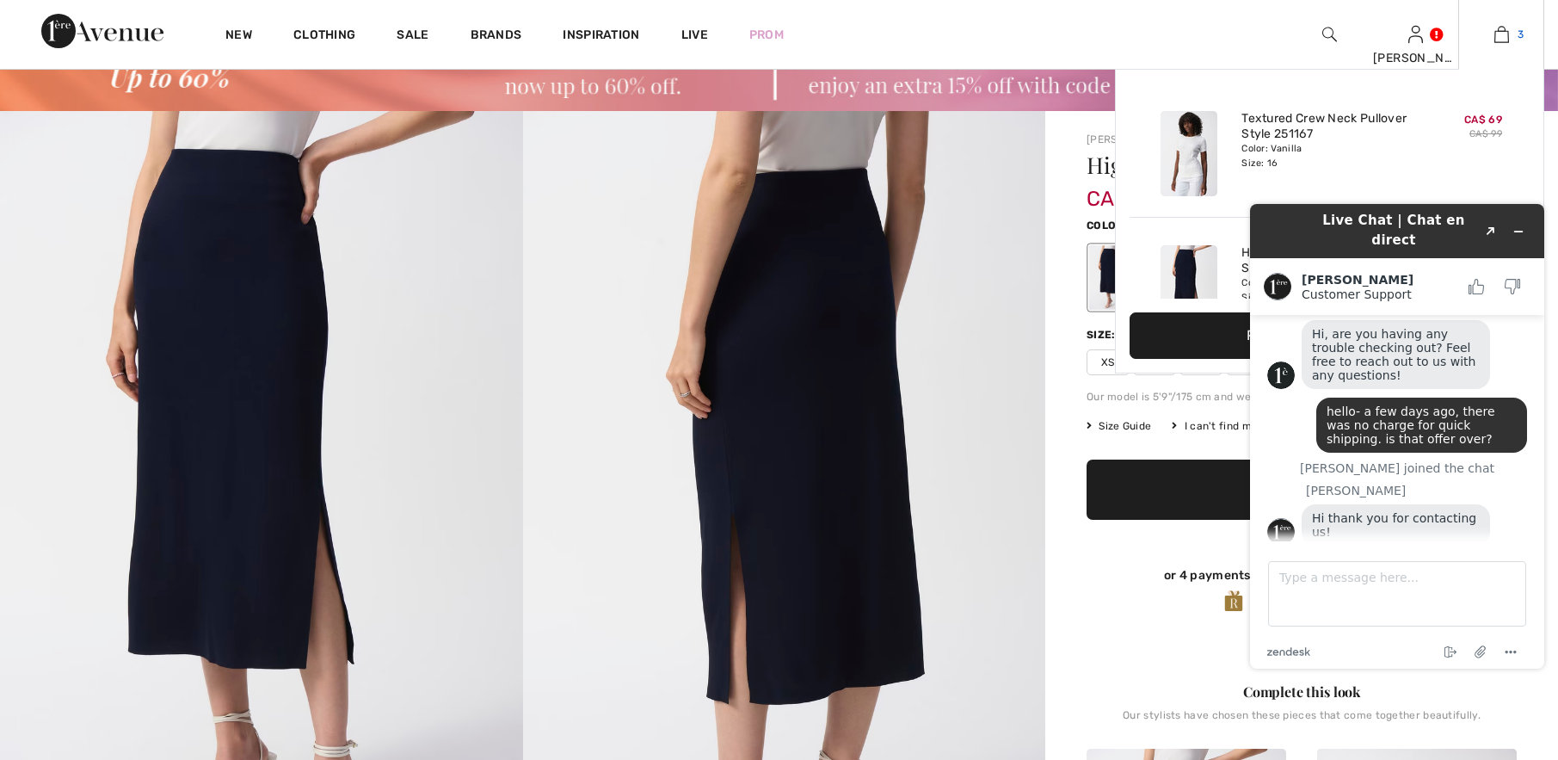
click at [1495, 38] on img at bounding box center [1501, 34] width 15 height 21
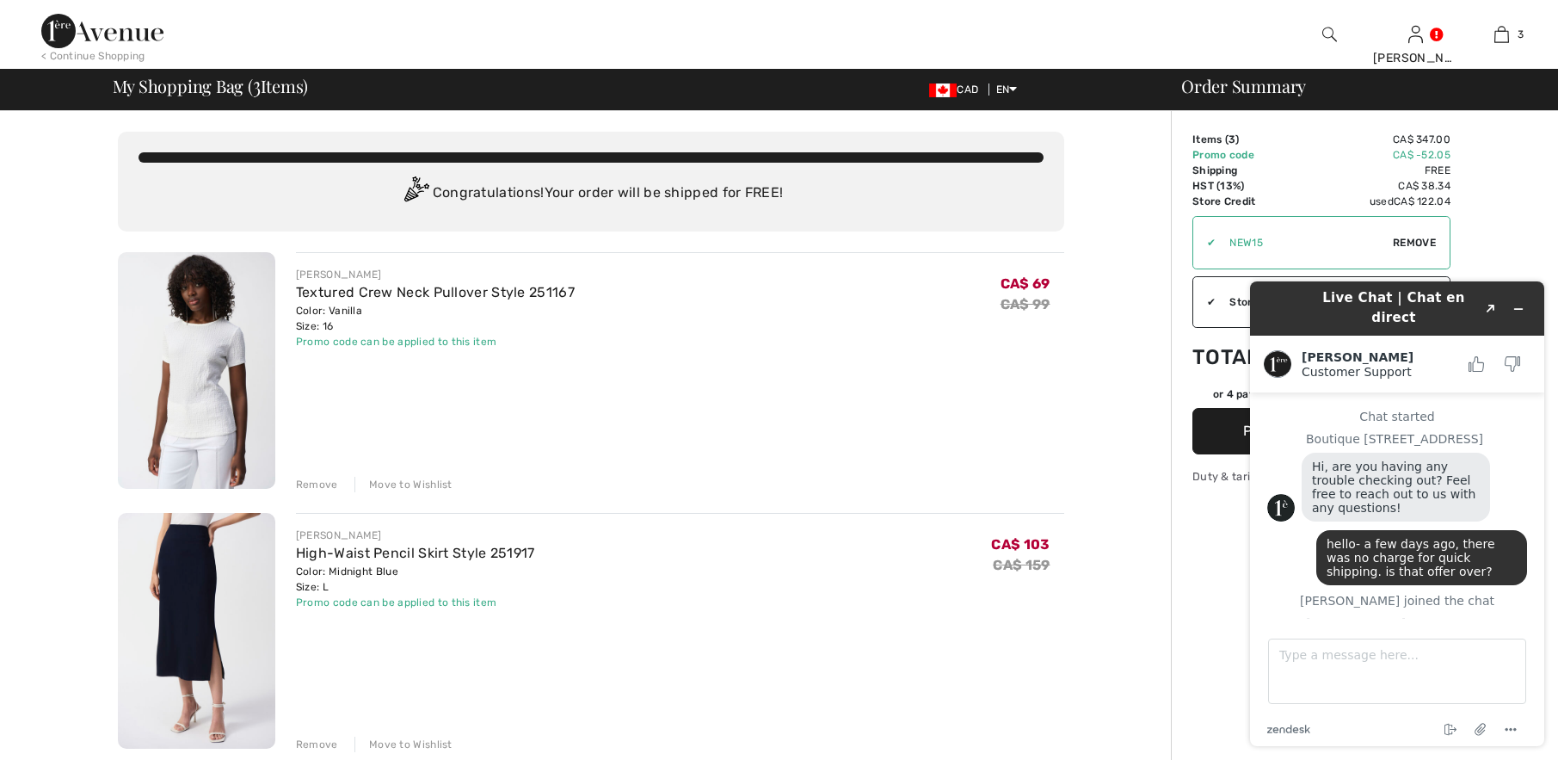
scroll to position [55, 0]
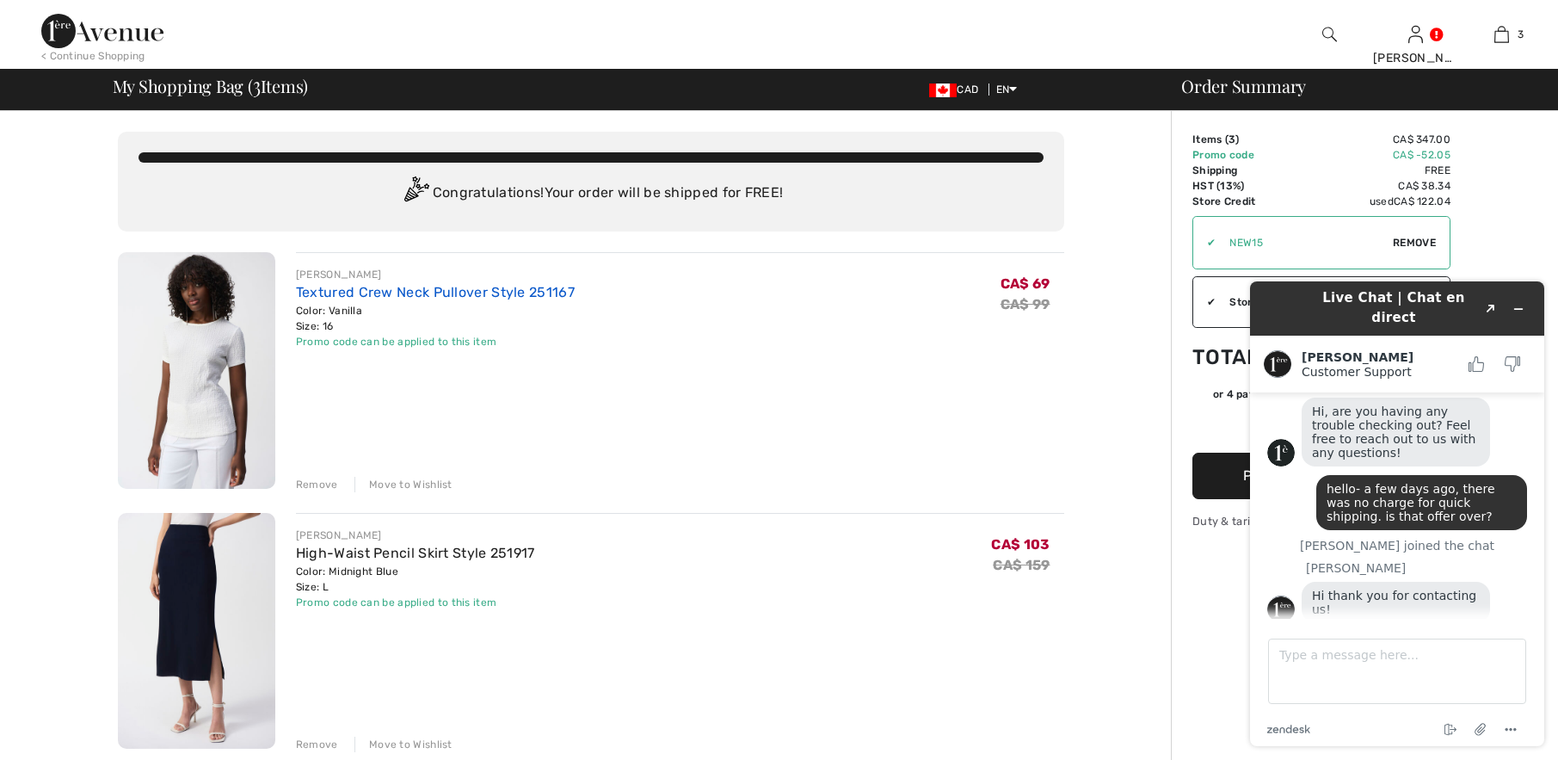
click at [326, 293] on link "Textured Crew Neck Pullover Style 251167" at bounding box center [435, 292] width 279 height 16
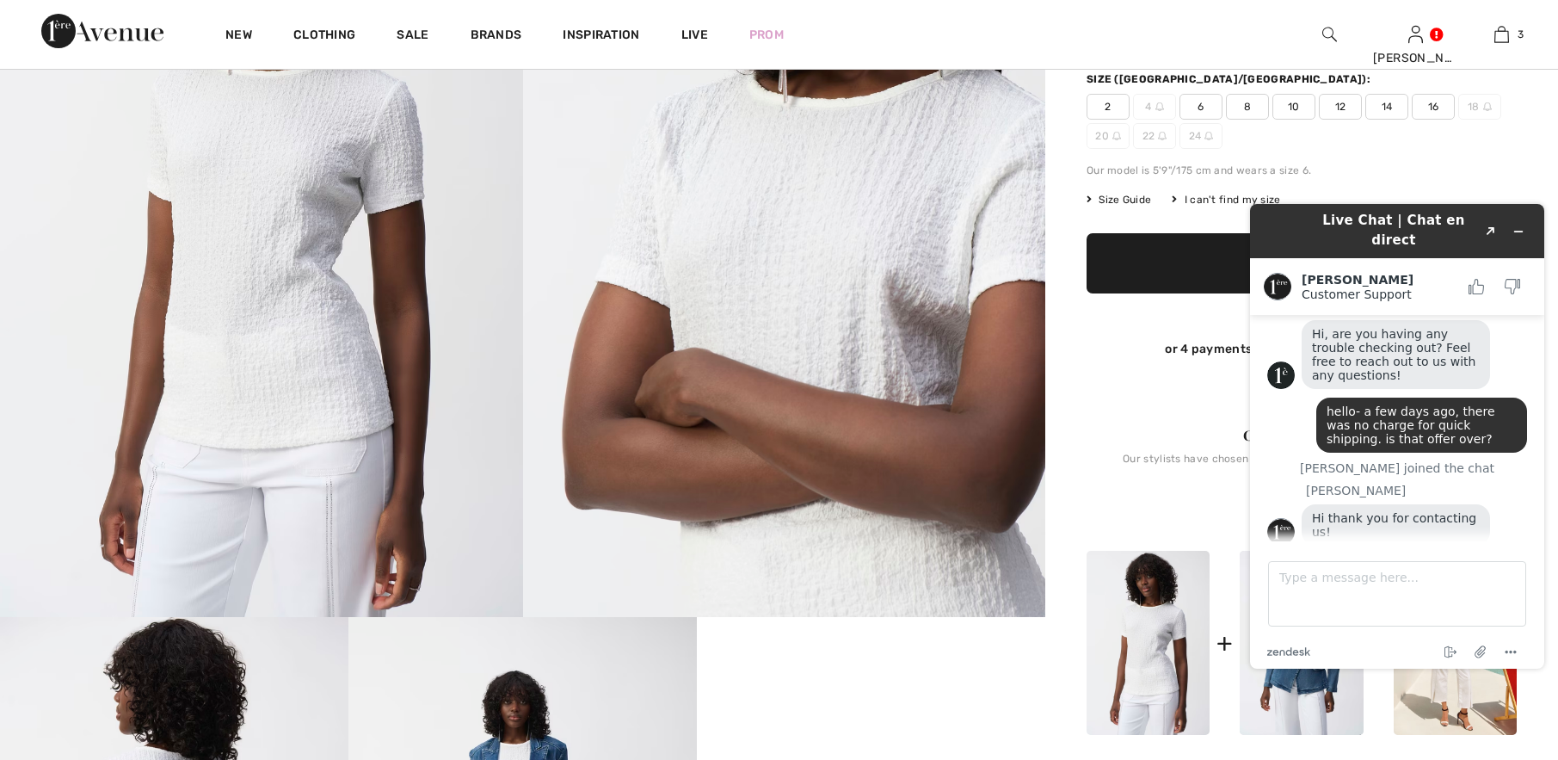
scroll to position [156, 0]
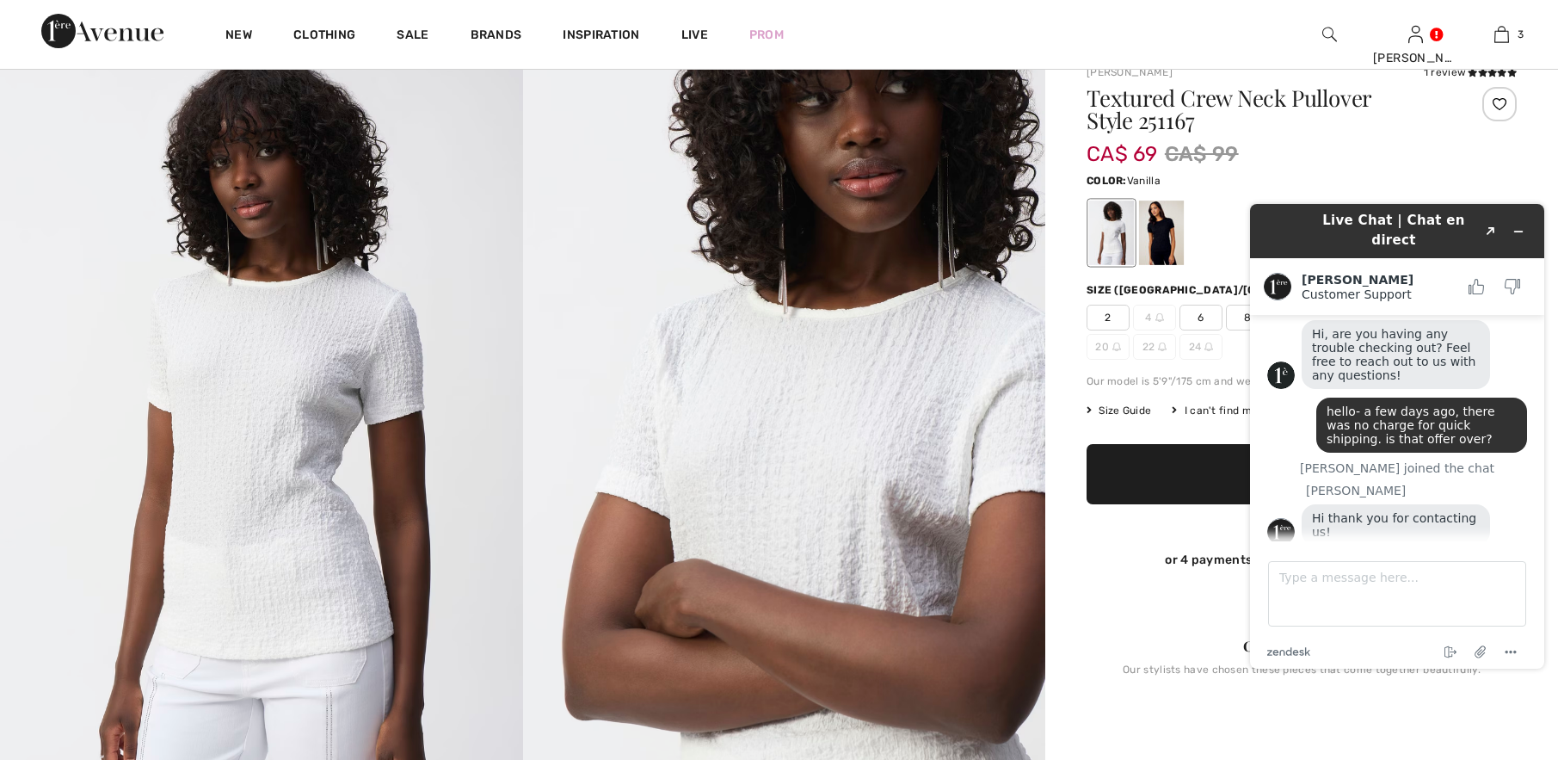
click at [920, 453] on img at bounding box center [784, 436] width 523 height 784
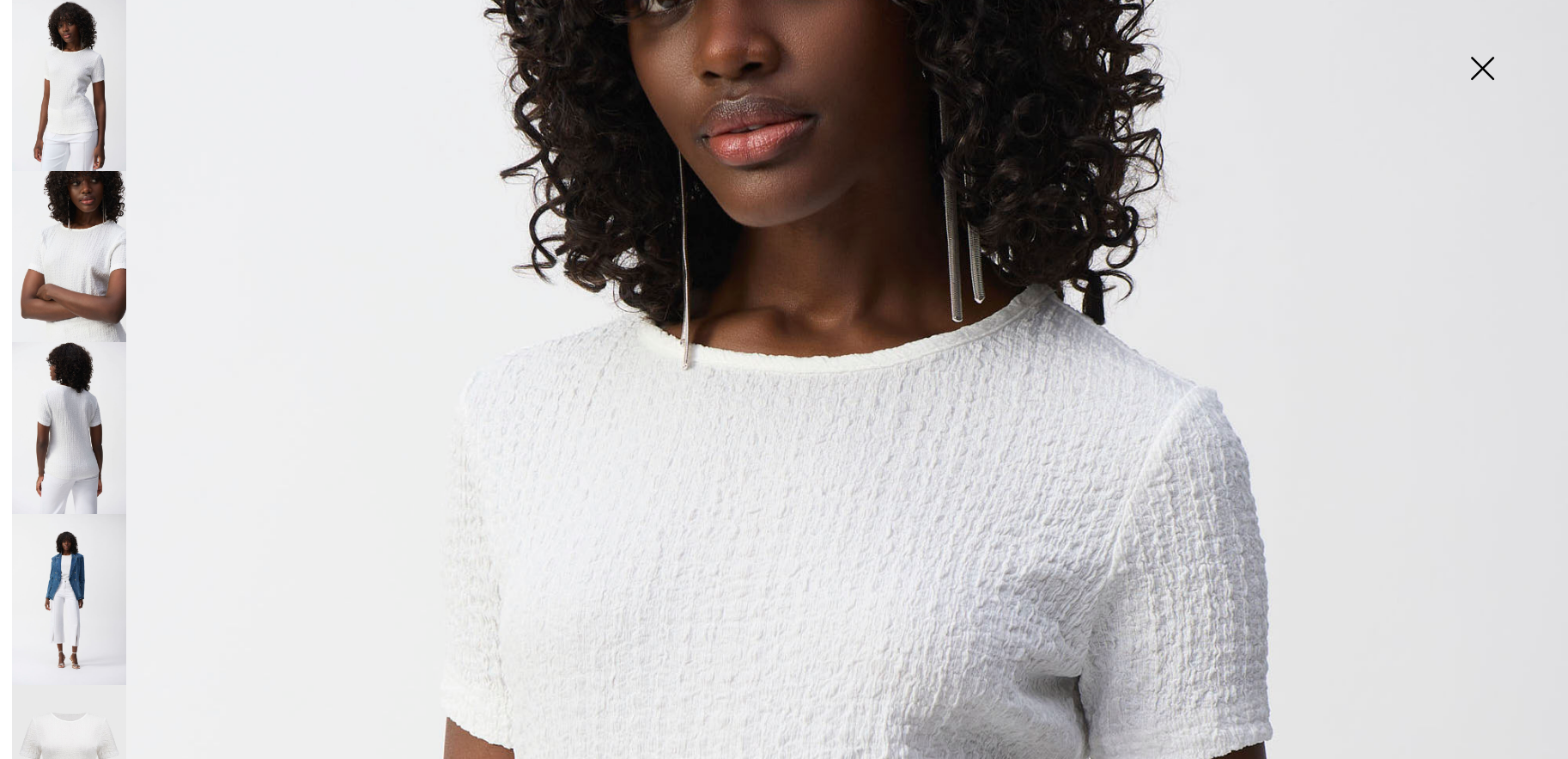
scroll to position [392, 0]
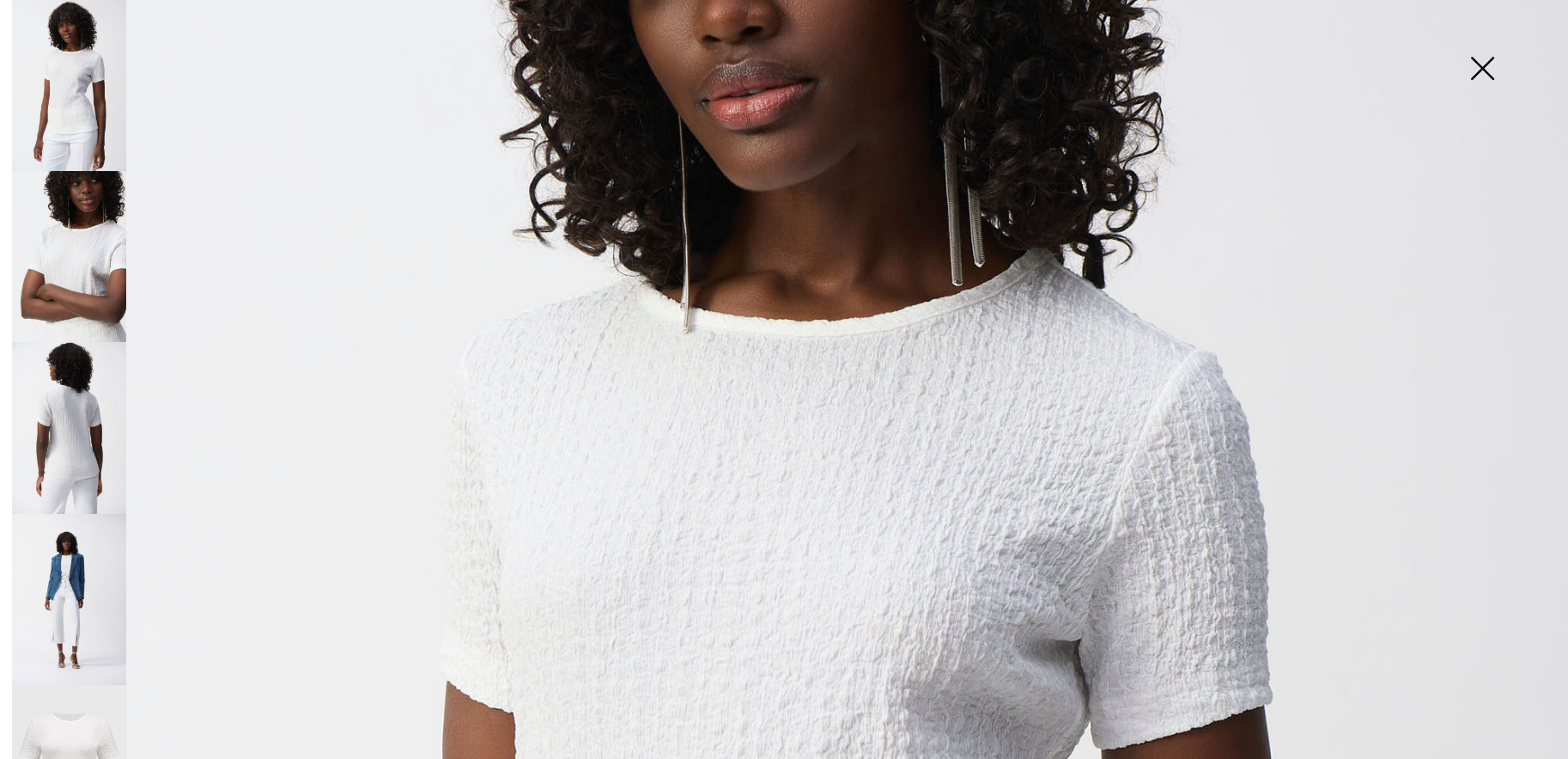
click at [1486, 63] on img at bounding box center [1482, 70] width 86 height 89
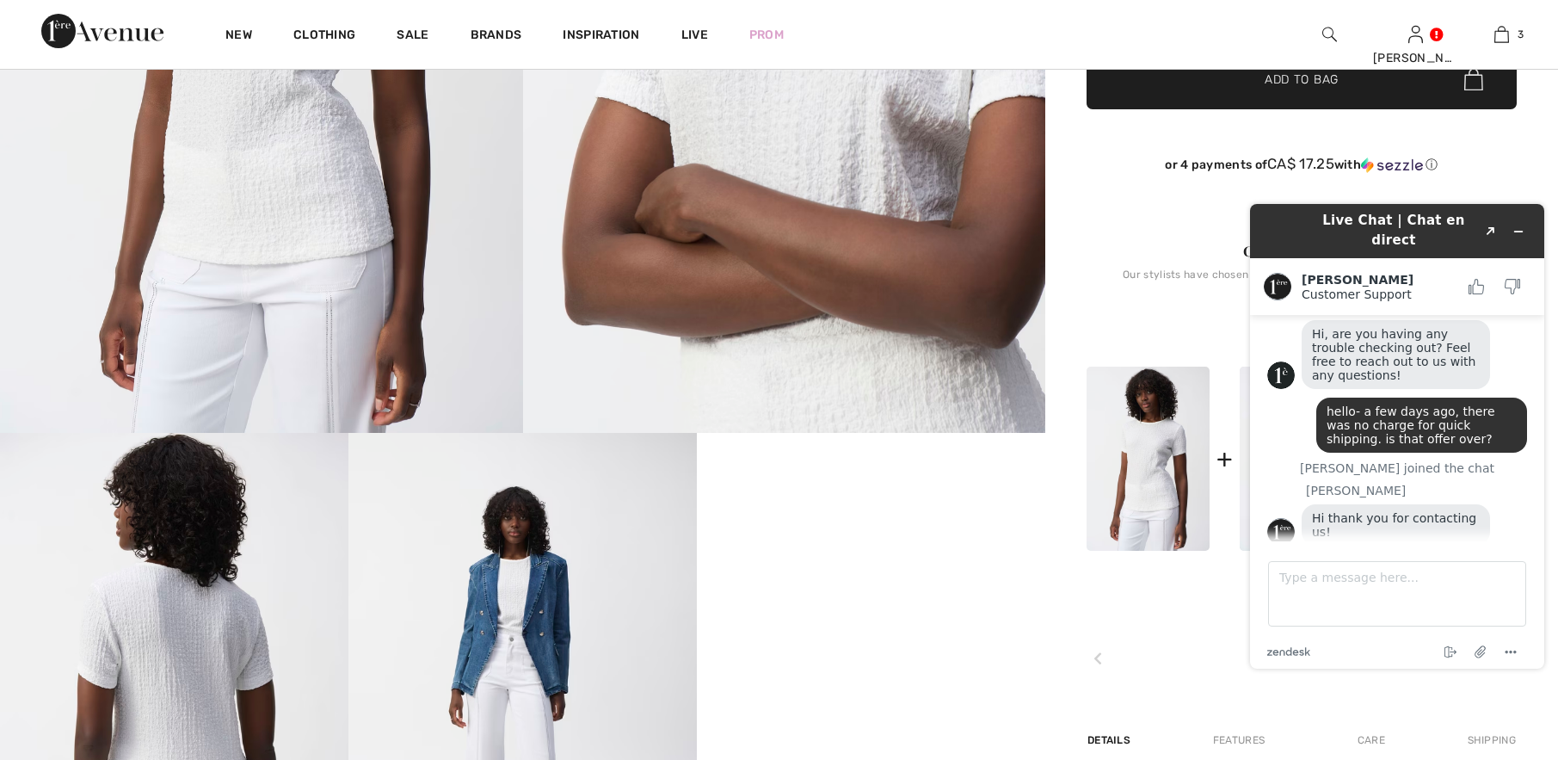
scroll to position [843, 0]
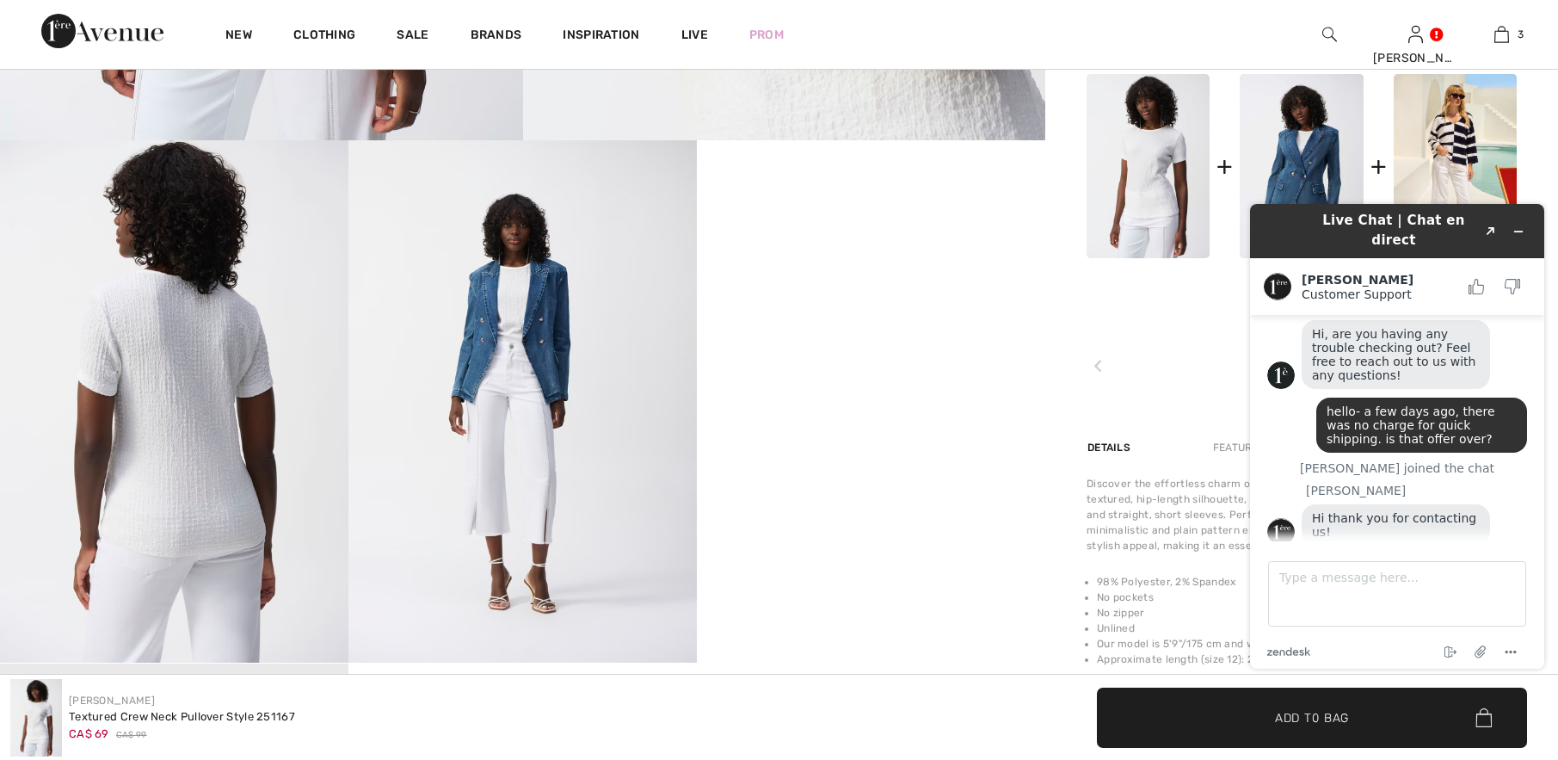
click at [886, 315] on video "Your browser does not support the video tag." at bounding box center [871, 227] width 348 height 175
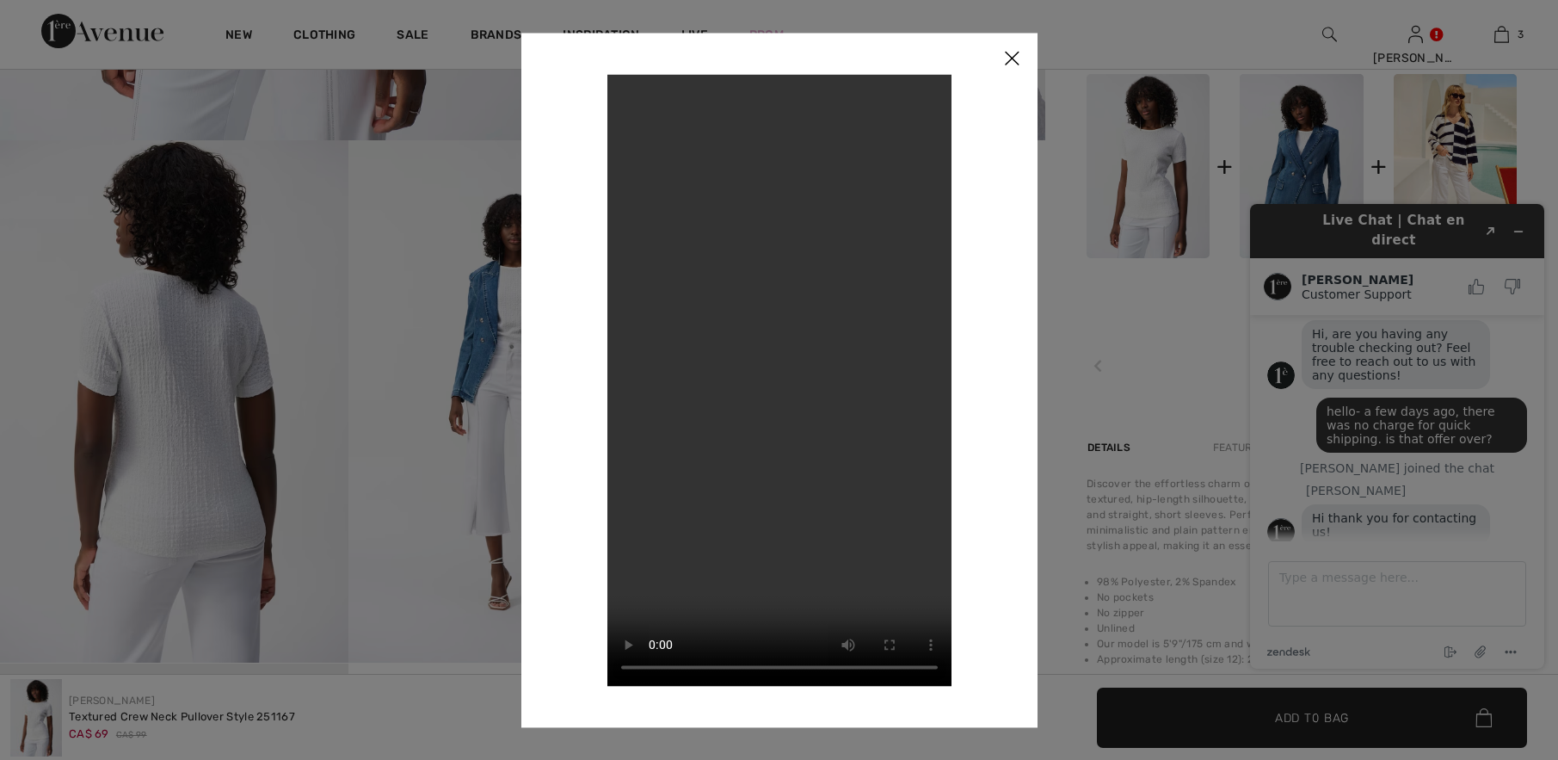
click at [1011, 57] on img at bounding box center [1012, 59] width 52 height 53
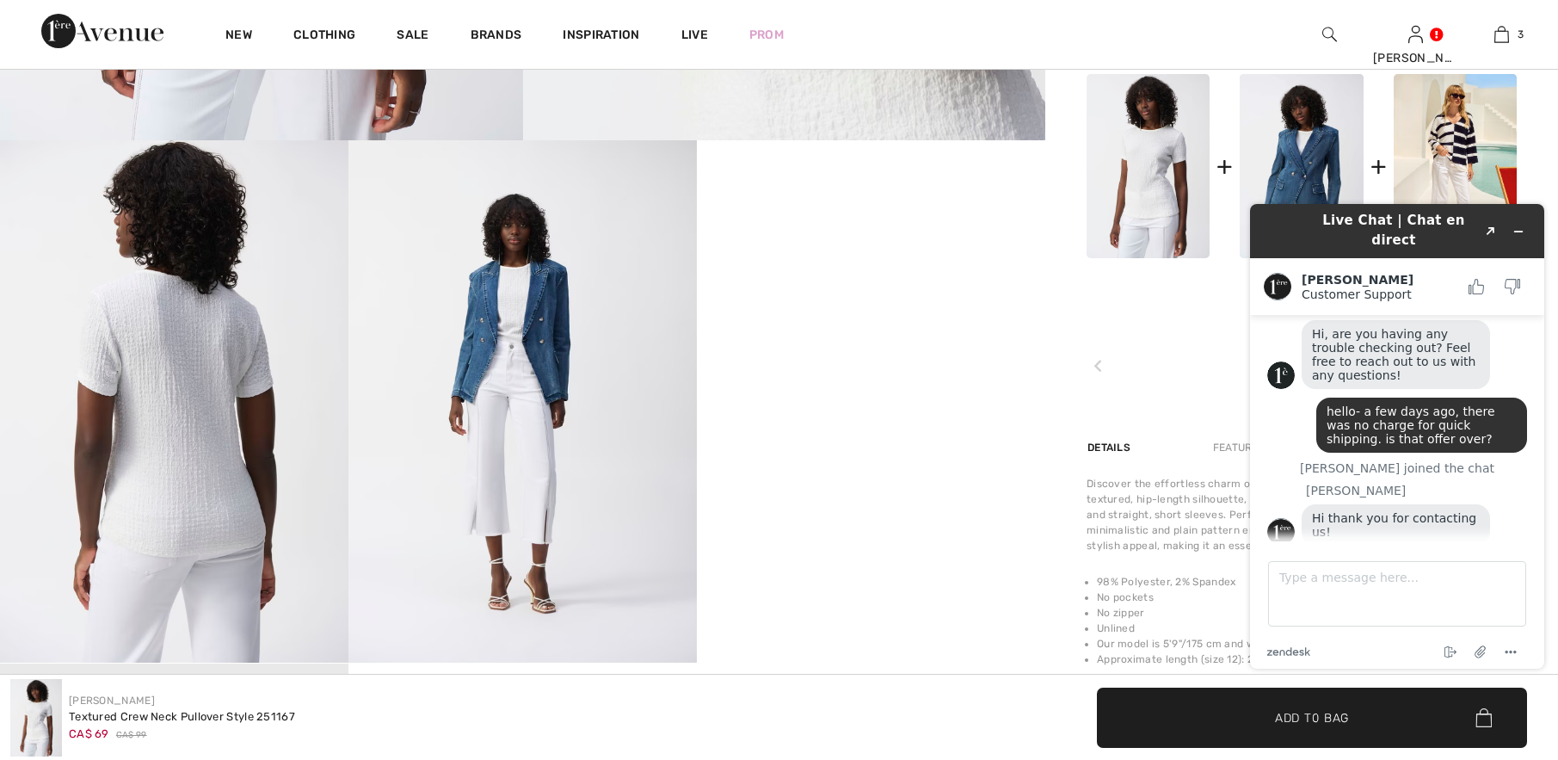
click at [502, 308] on img at bounding box center [522, 401] width 348 height 522
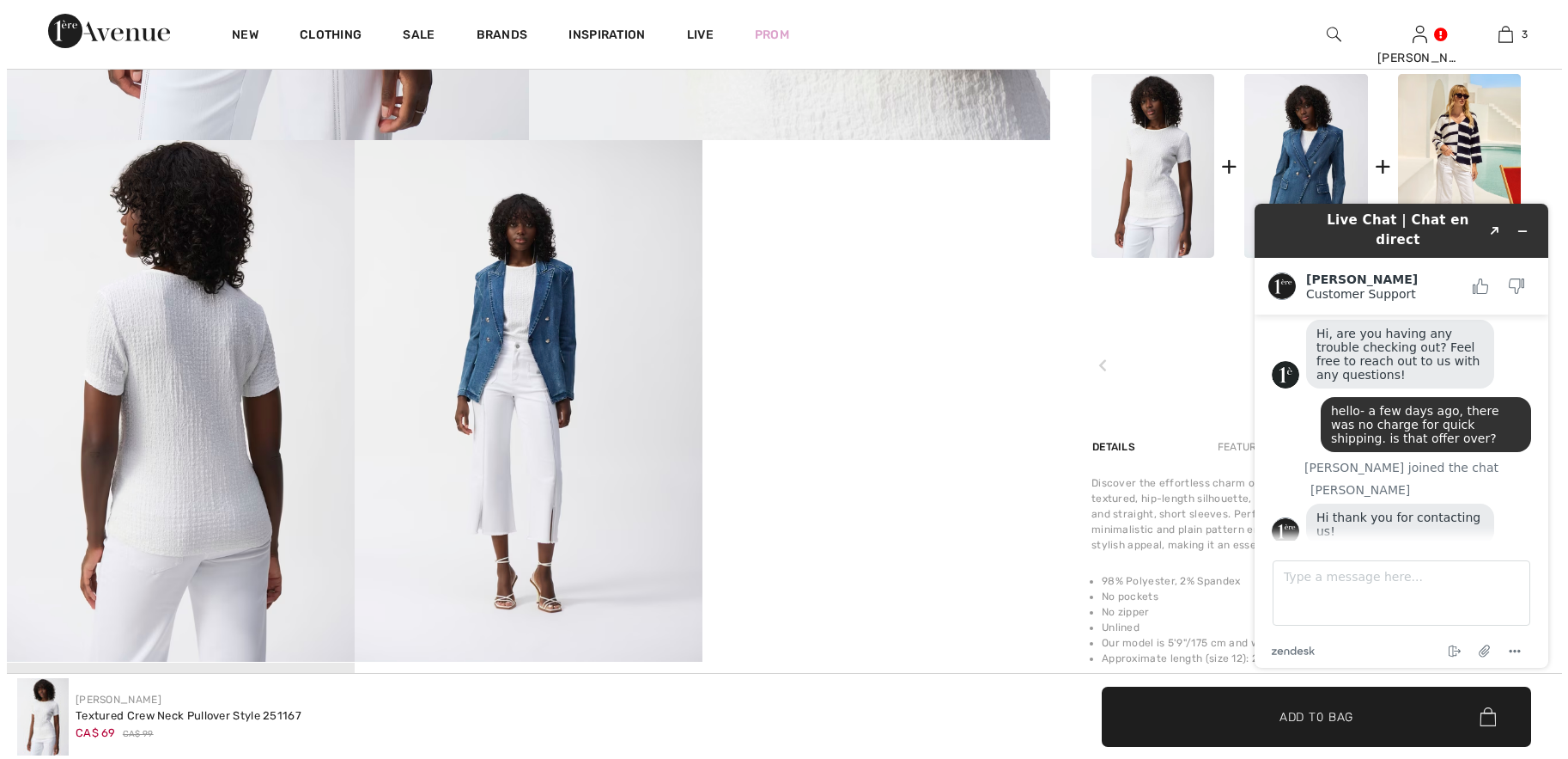
scroll to position [843, 0]
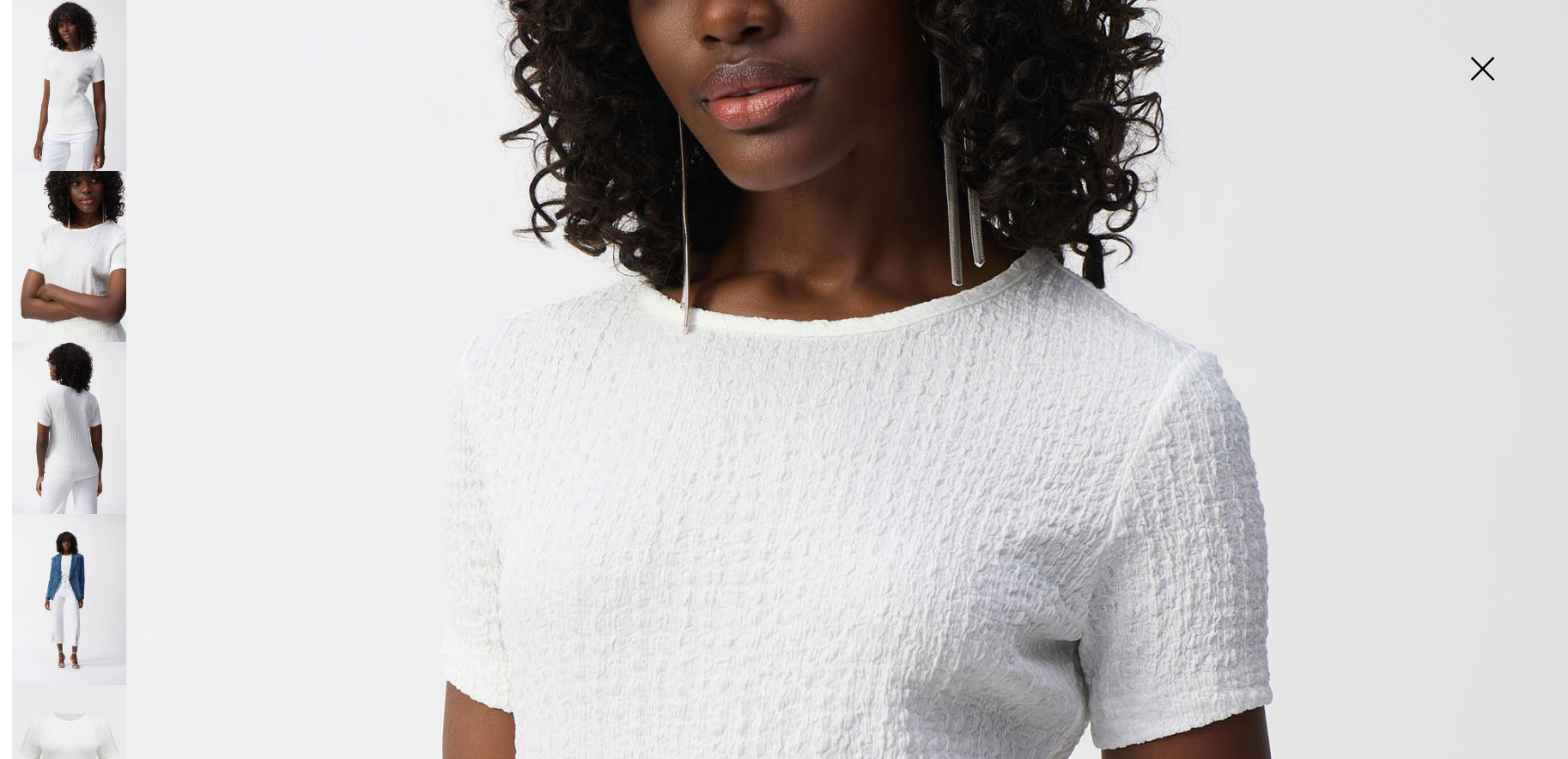
click at [1480, 69] on img at bounding box center [1482, 70] width 86 height 89
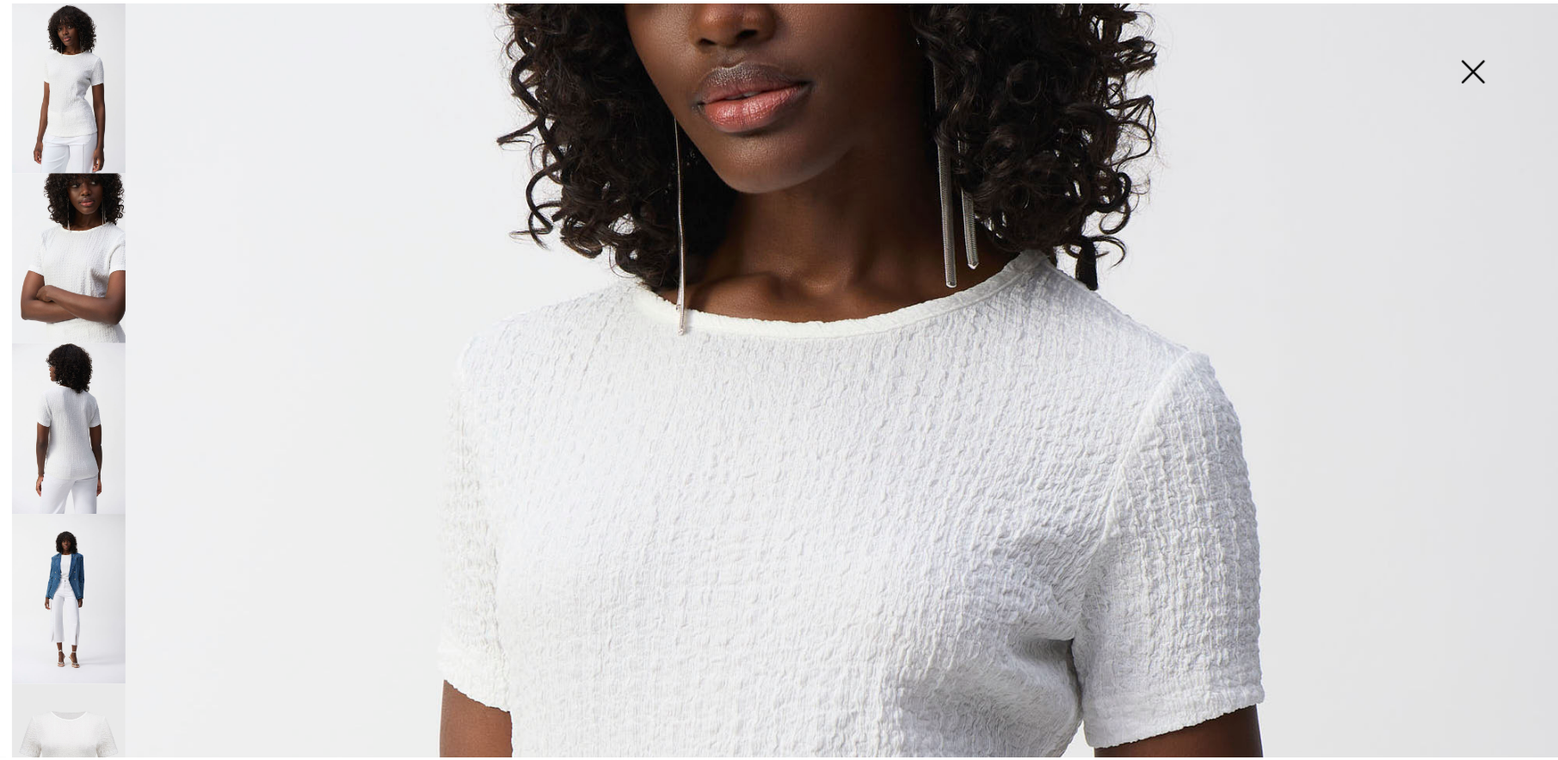
scroll to position [843, 0]
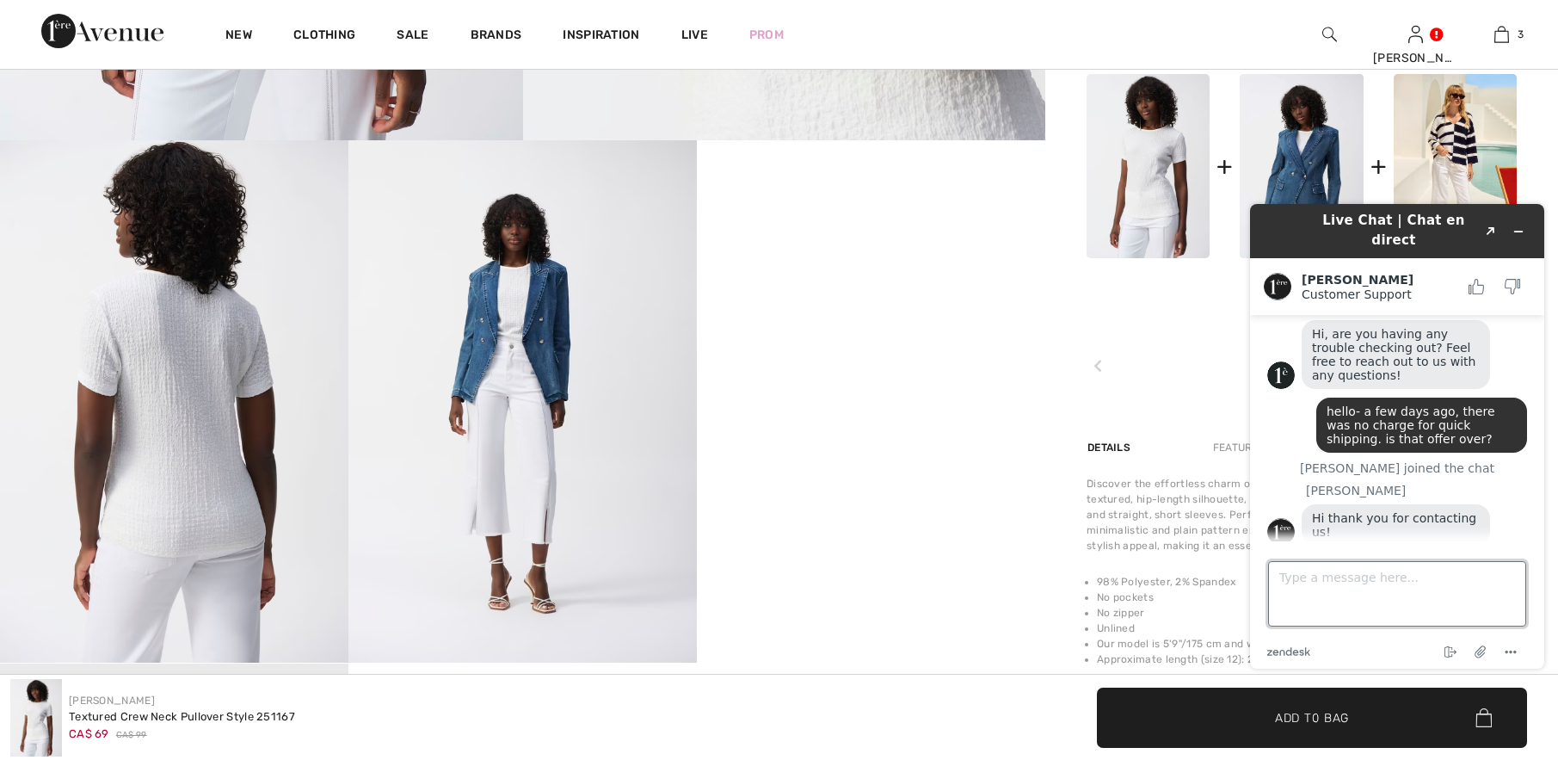
click at [1338, 586] on textarea "Type a message here..." at bounding box center [1397, 593] width 258 height 65
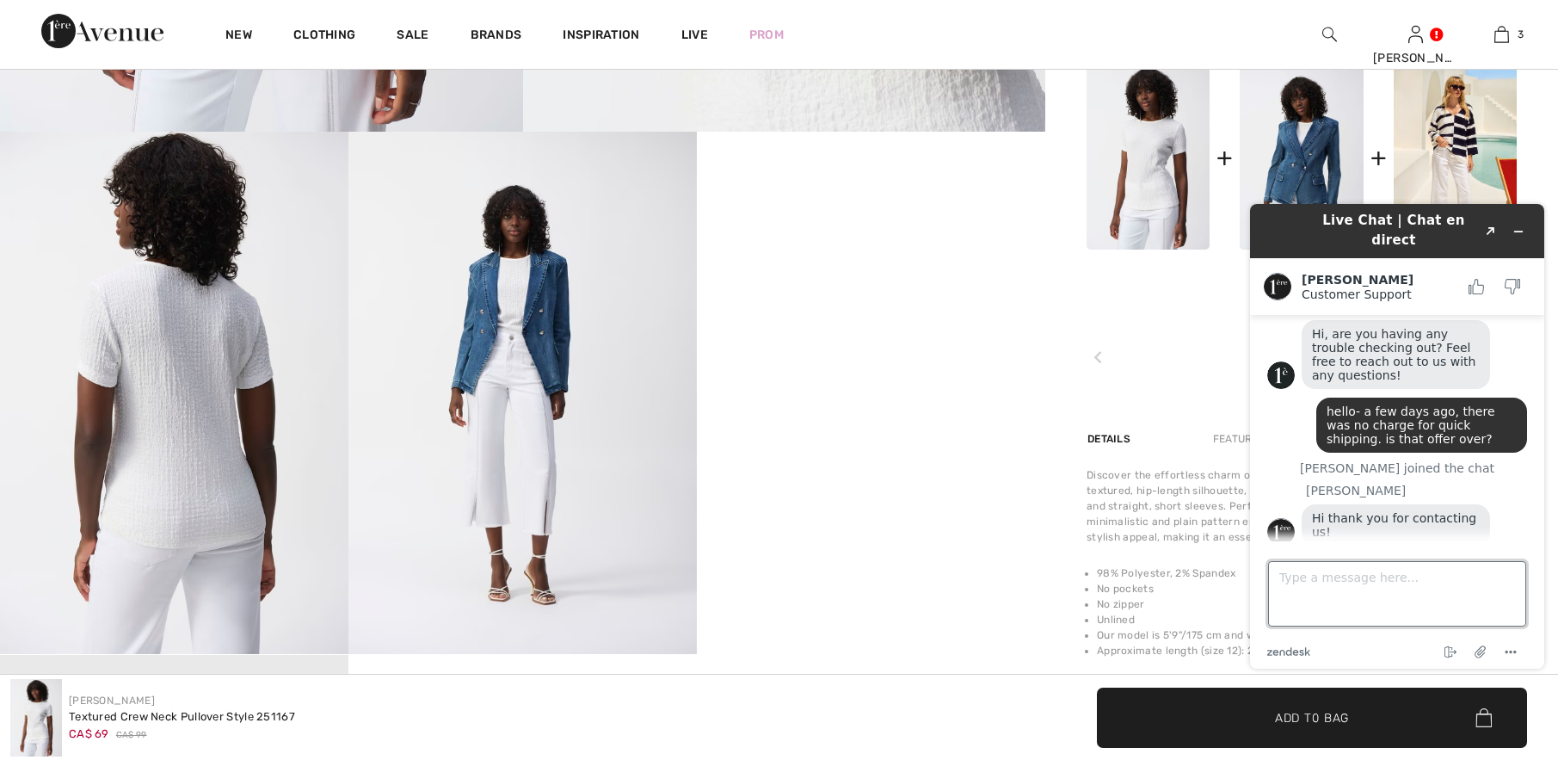
scroll to position [862, 0]
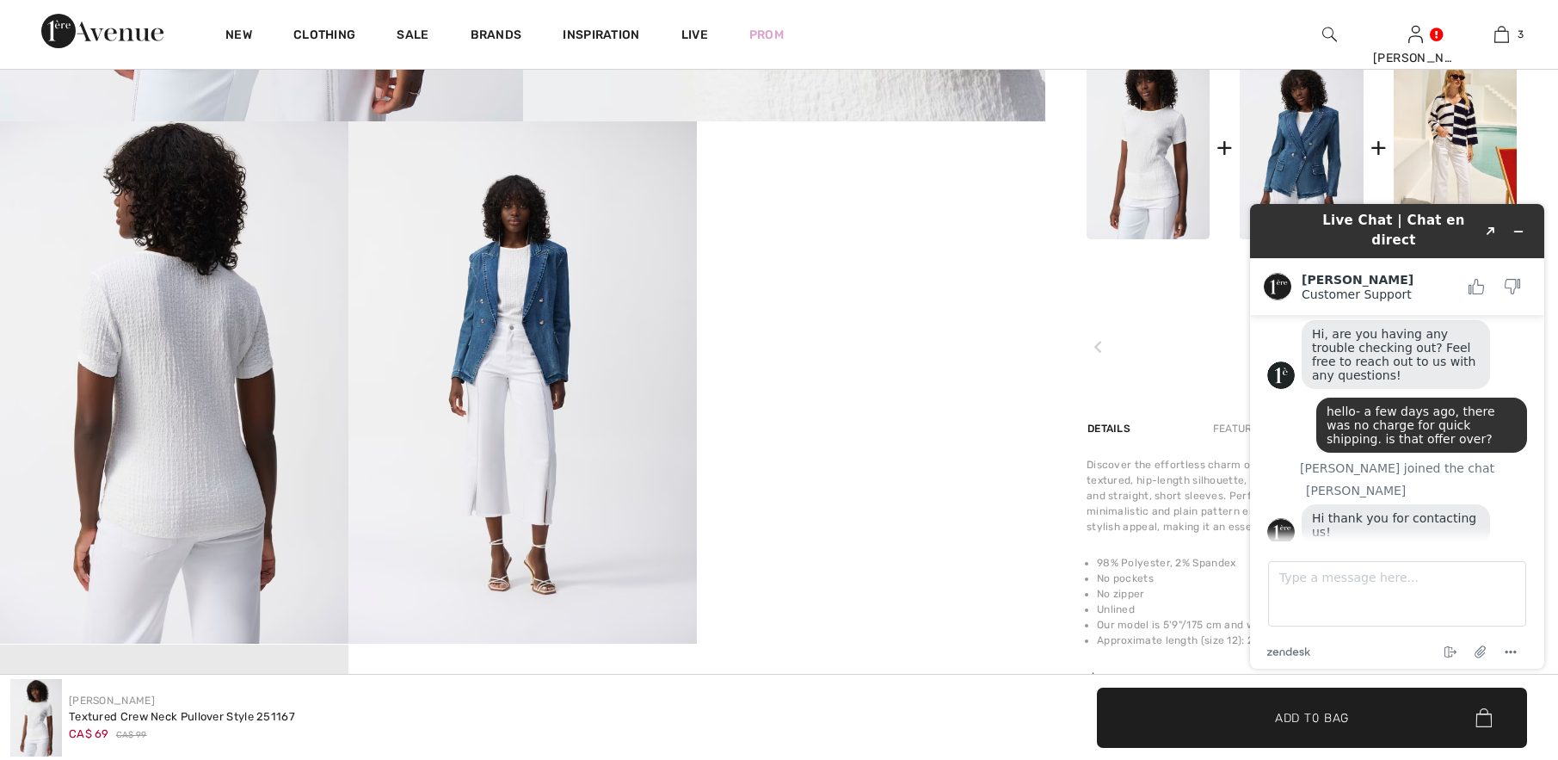
click at [167, 333] on img at bounding box center [174, 382] width 348 height 522
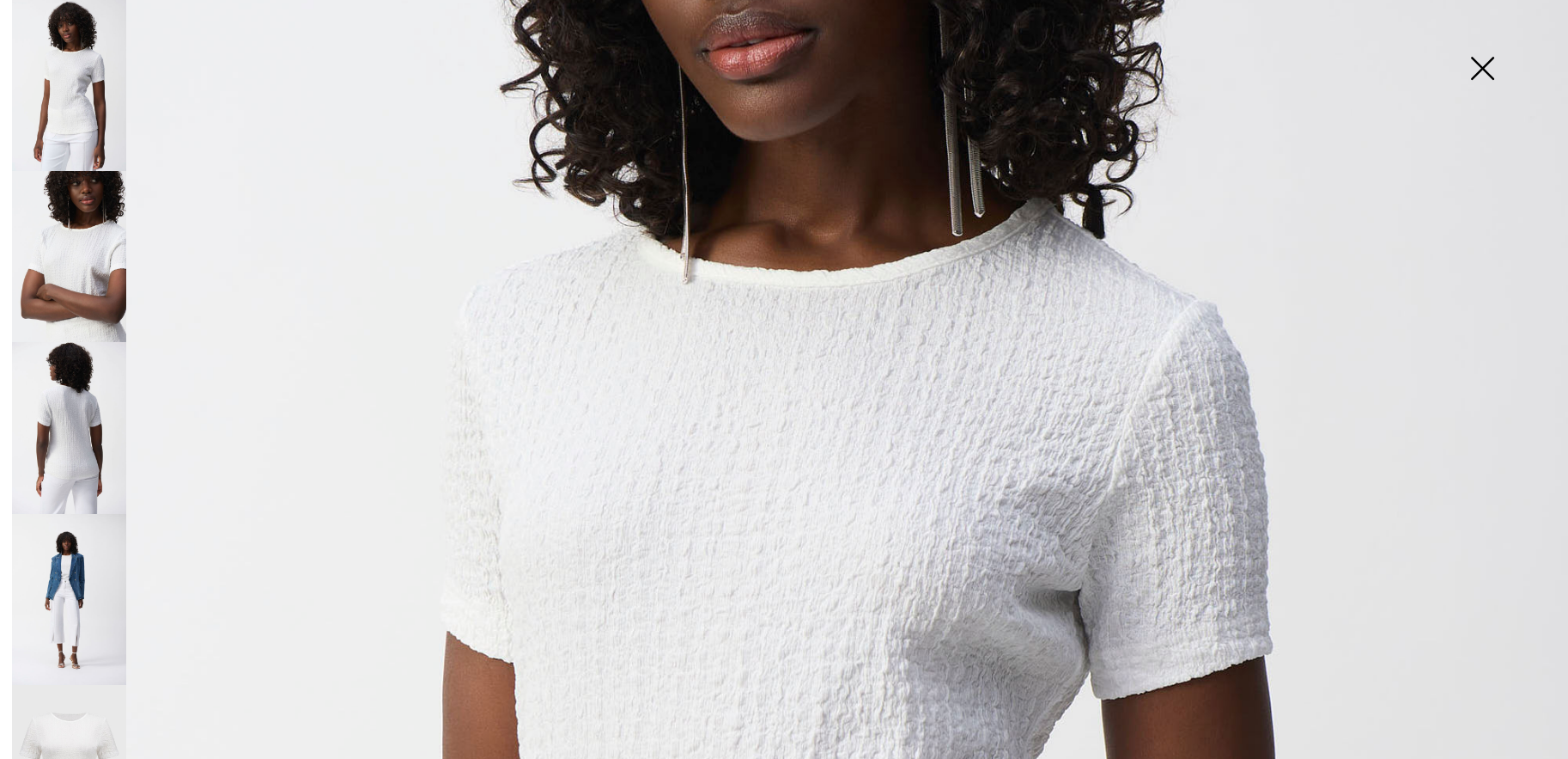
scroll to position [533, 0]
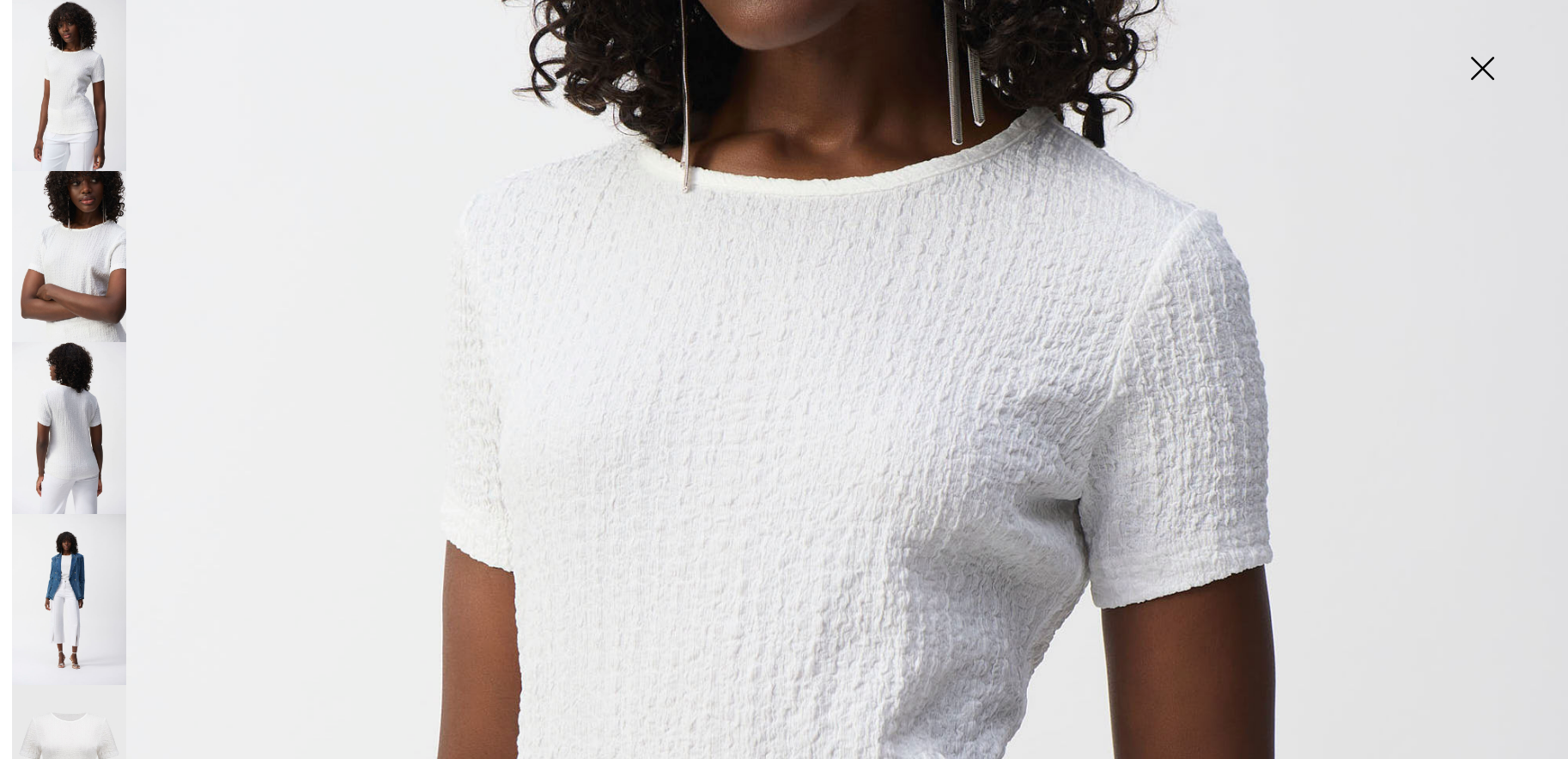
click at [66, 398] on img at bounding box center [69, 426] width 114 height 171
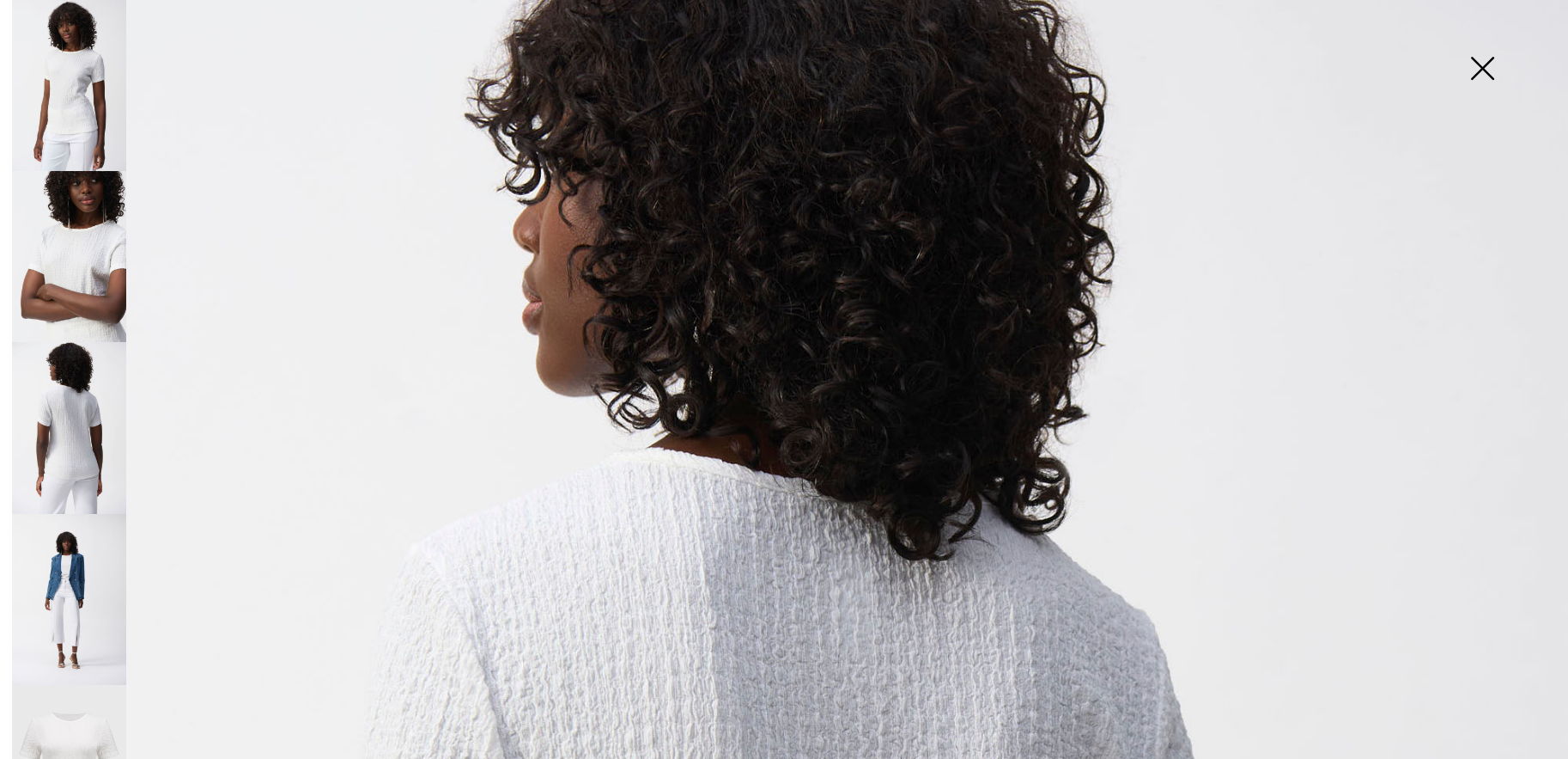
scroll to position [0, 0]
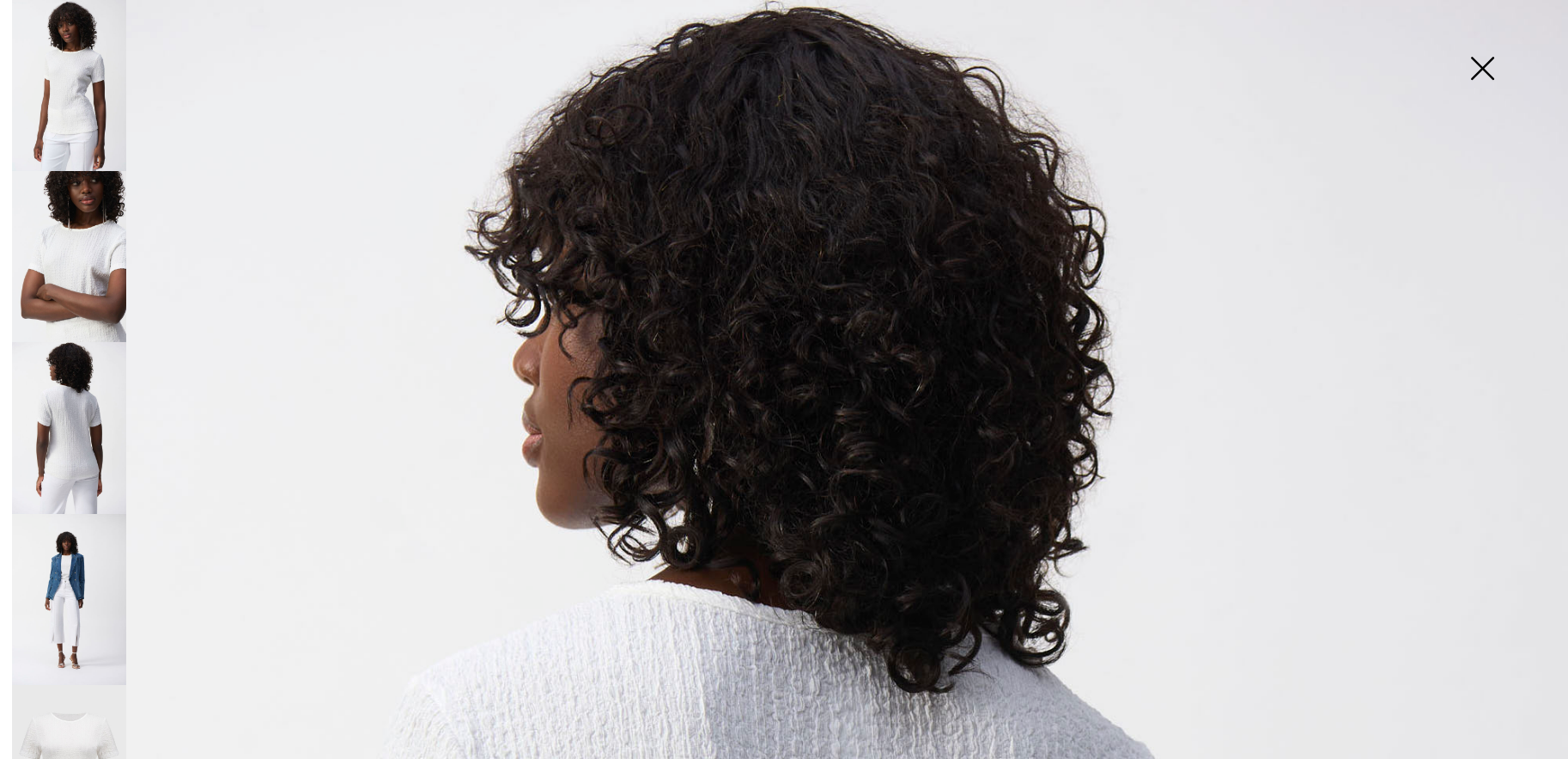
click at [80, 110] on img at bounding box center [69, 85] width 114 height 171
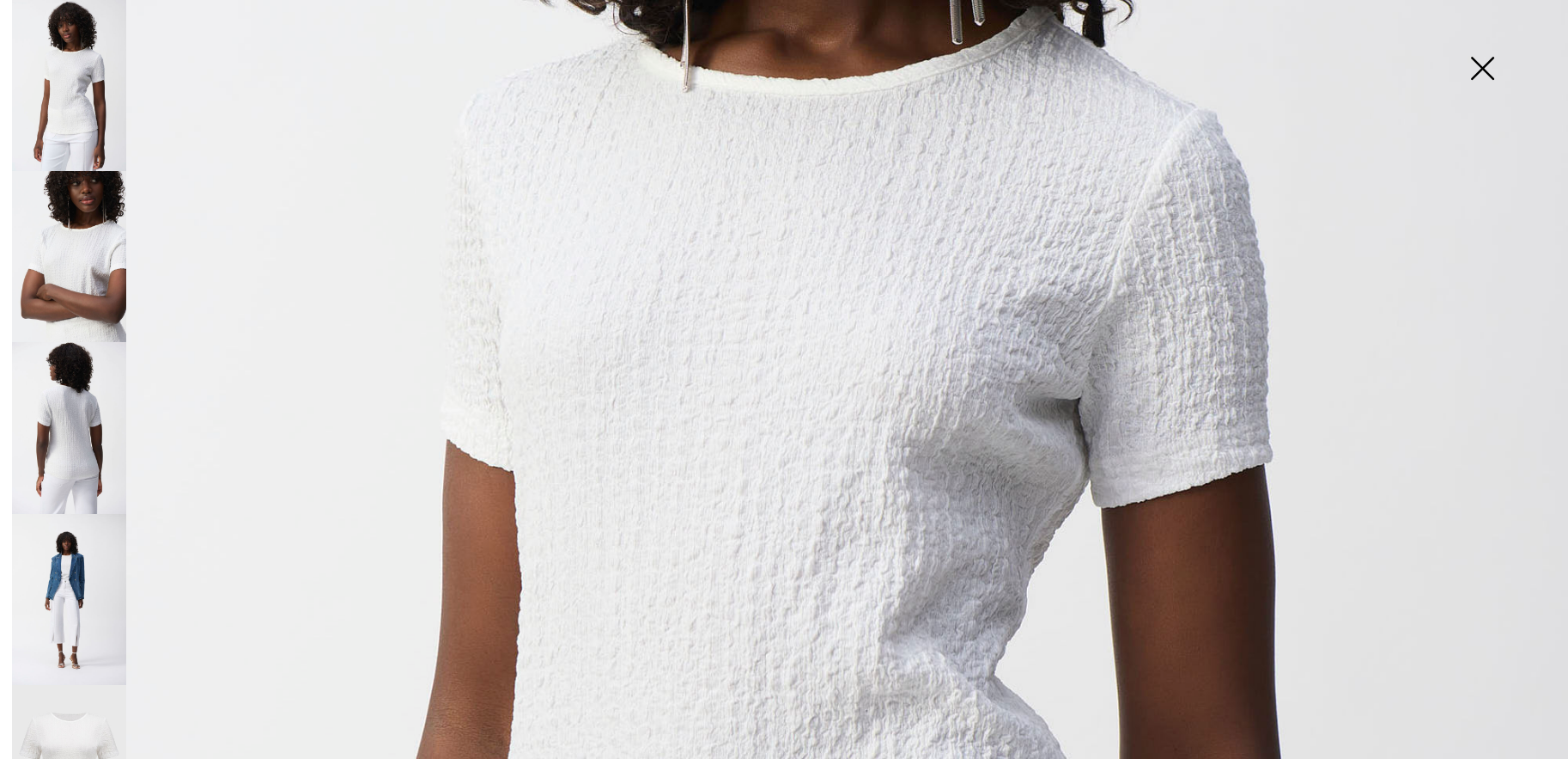
scroll to position [652, 0]
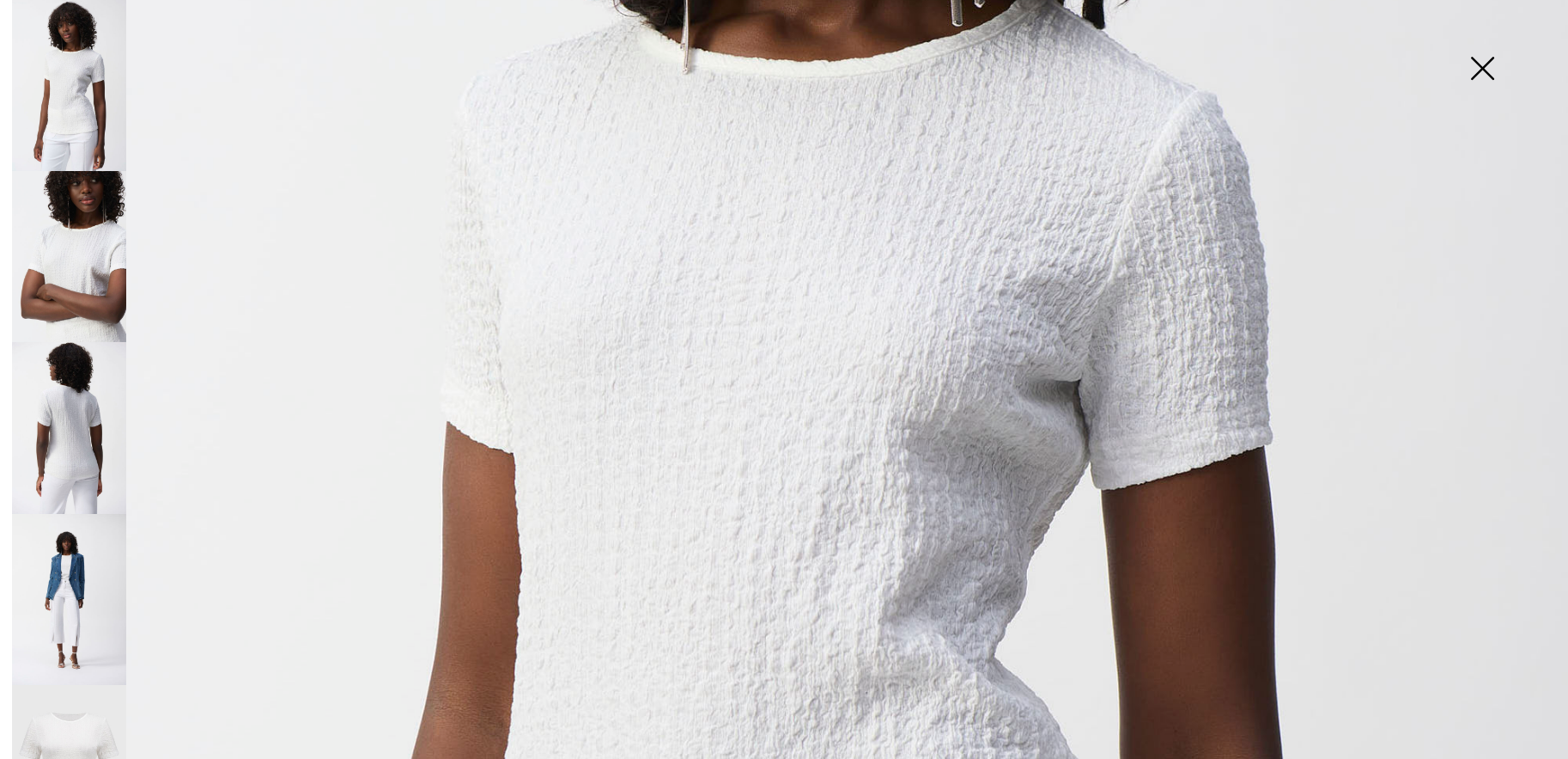
click at [1480, 68] on img at bounding box center [1482, 70] width 86 height 89
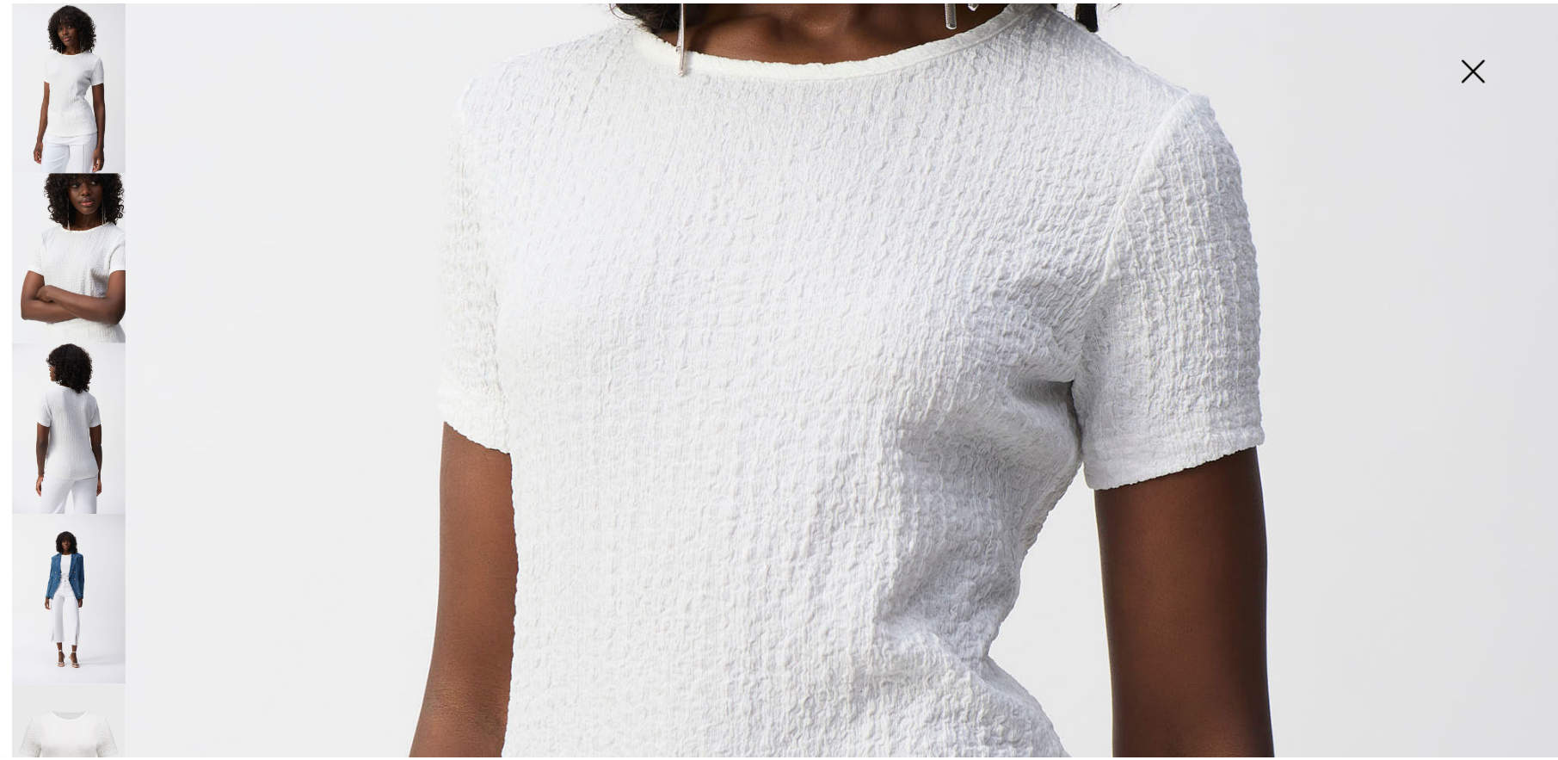
scroll to position [862, 0]
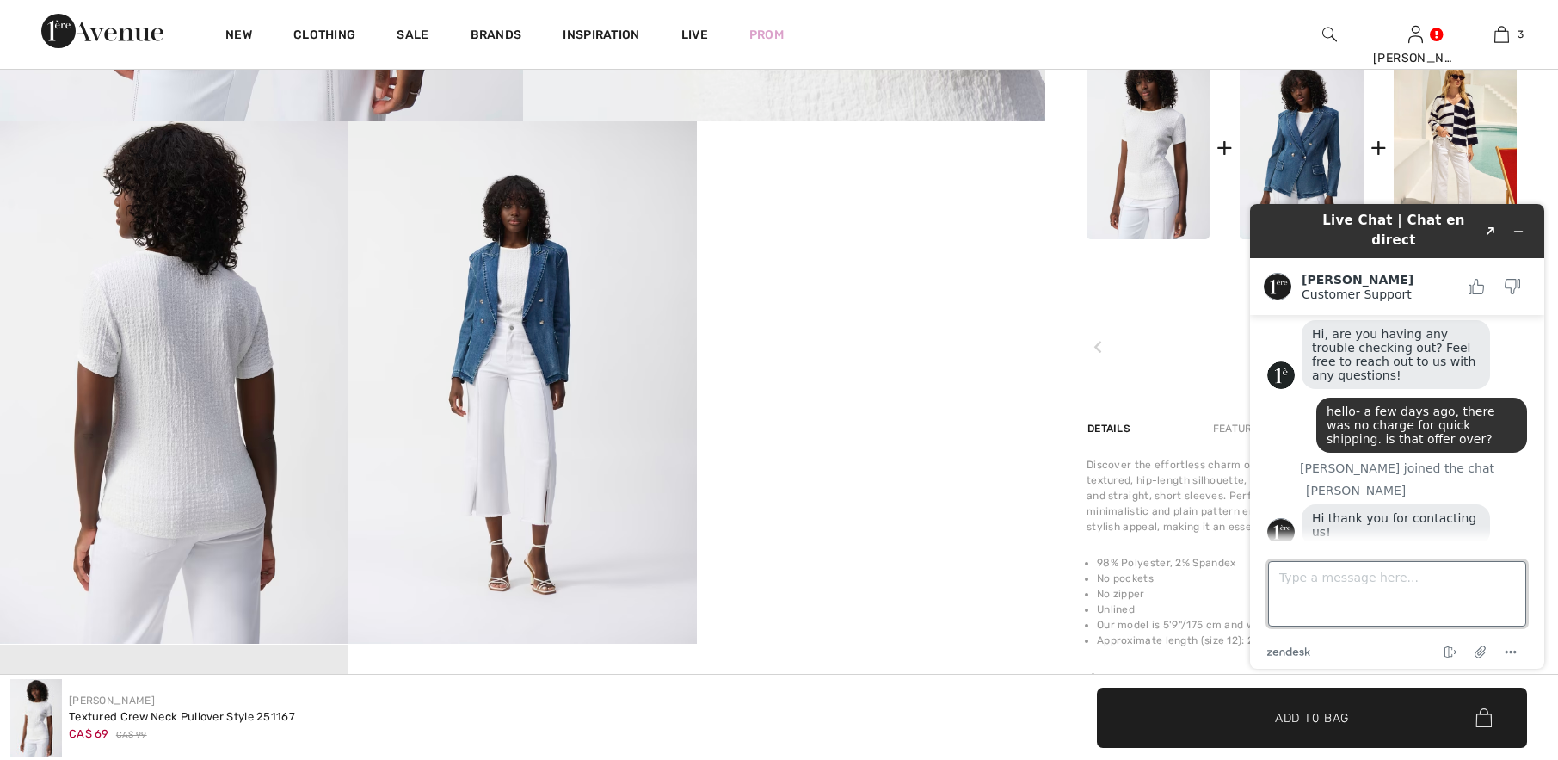
click at [1340, 588] on textarea "Type a message here..." at bounding box center [1397, 593] width 258 height 65
type textarea "can you check please"
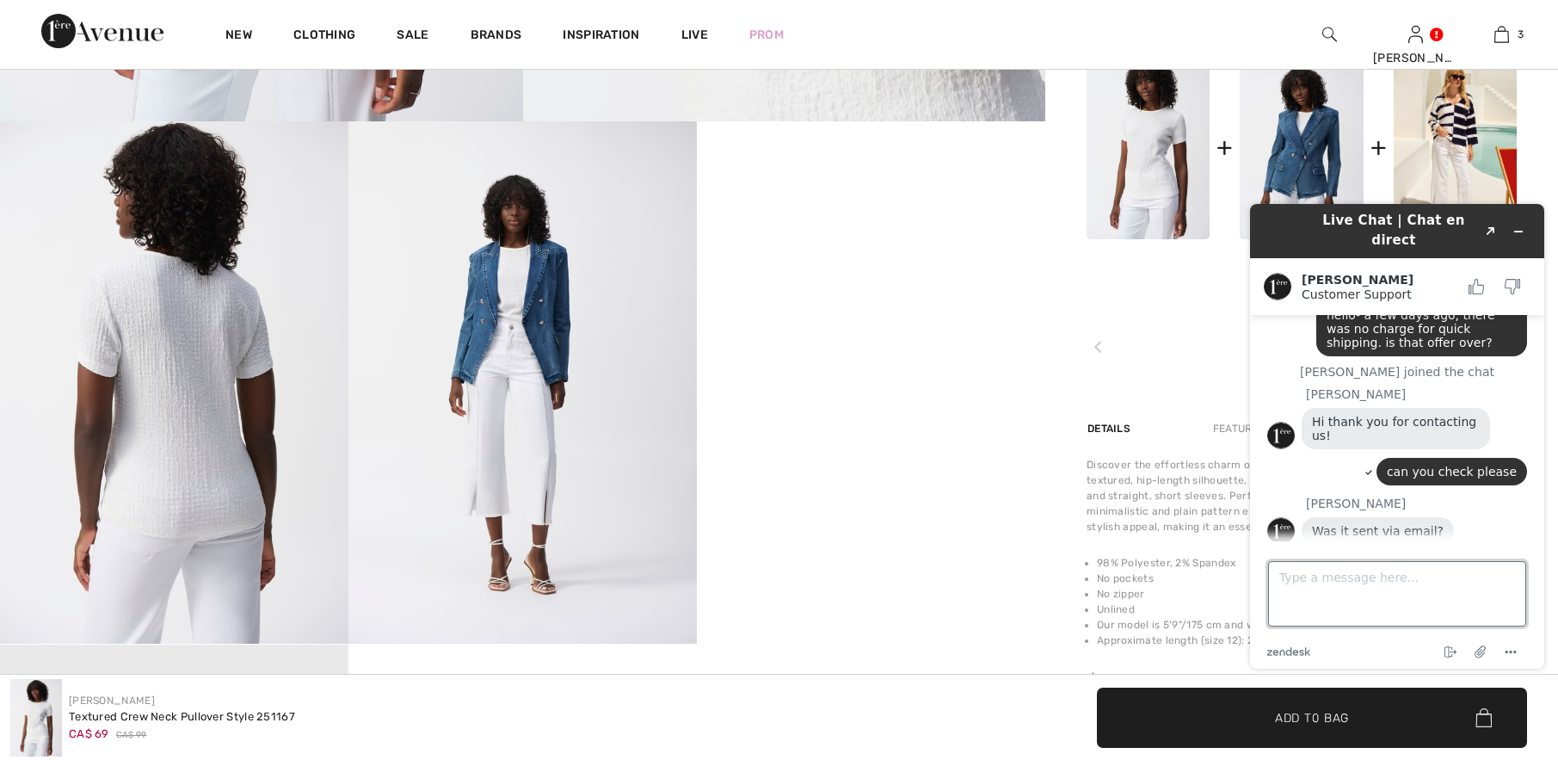
scroll to position [151, 0]
type textarea "maybe i can check"
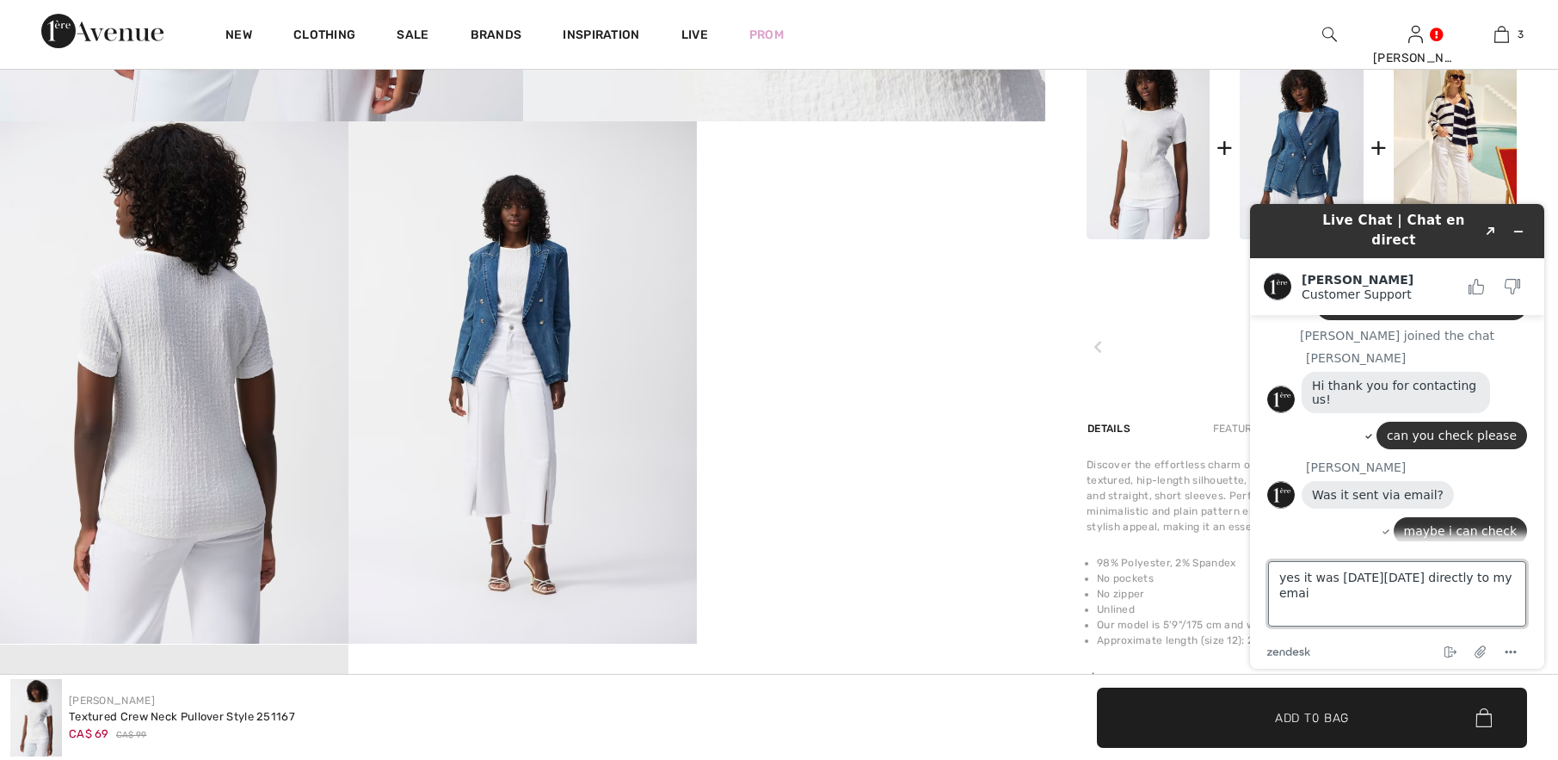
type textarea "yes it was [DATE][DATE] directly to my email"
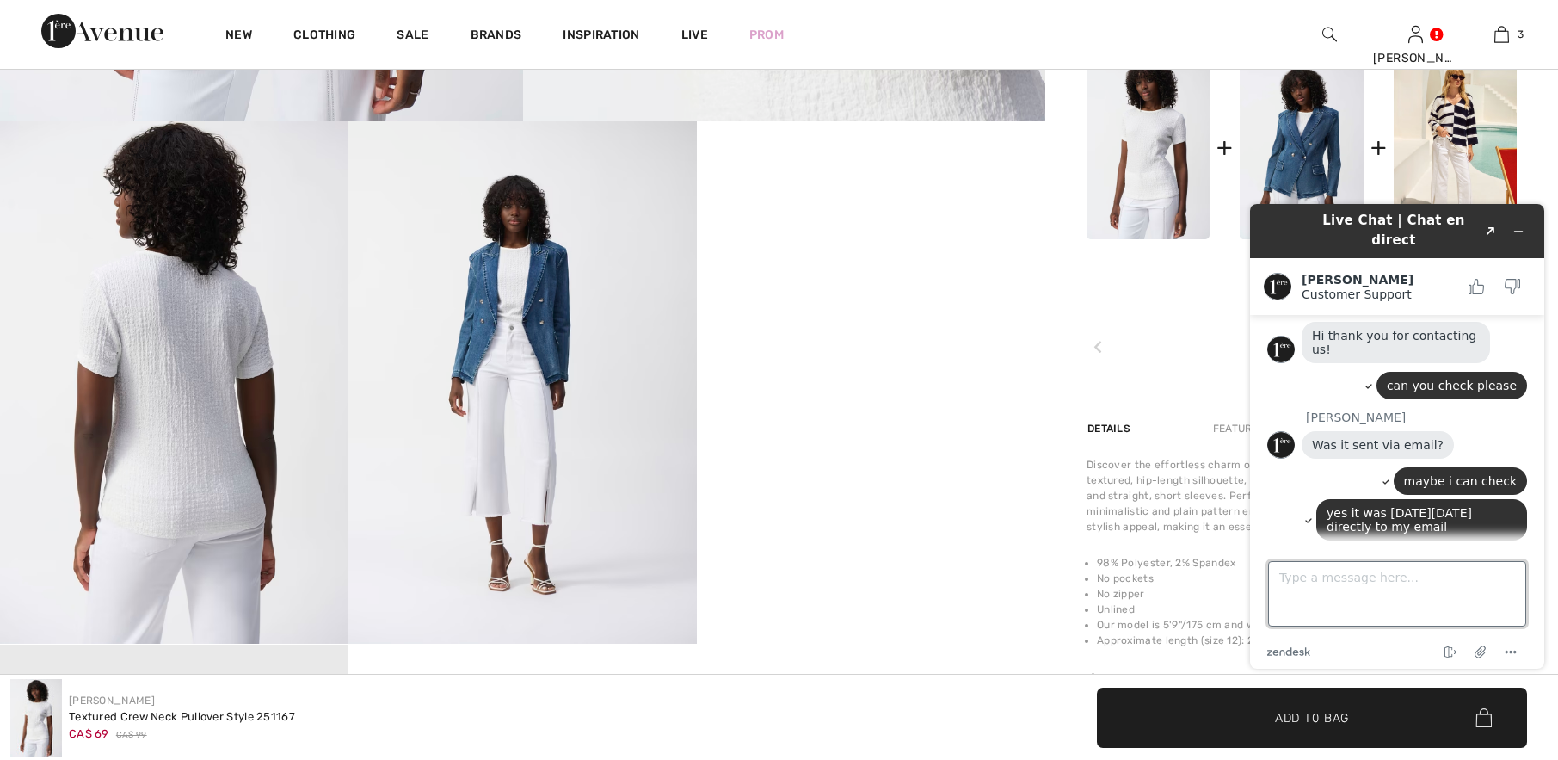
scroll to position [321, 0]
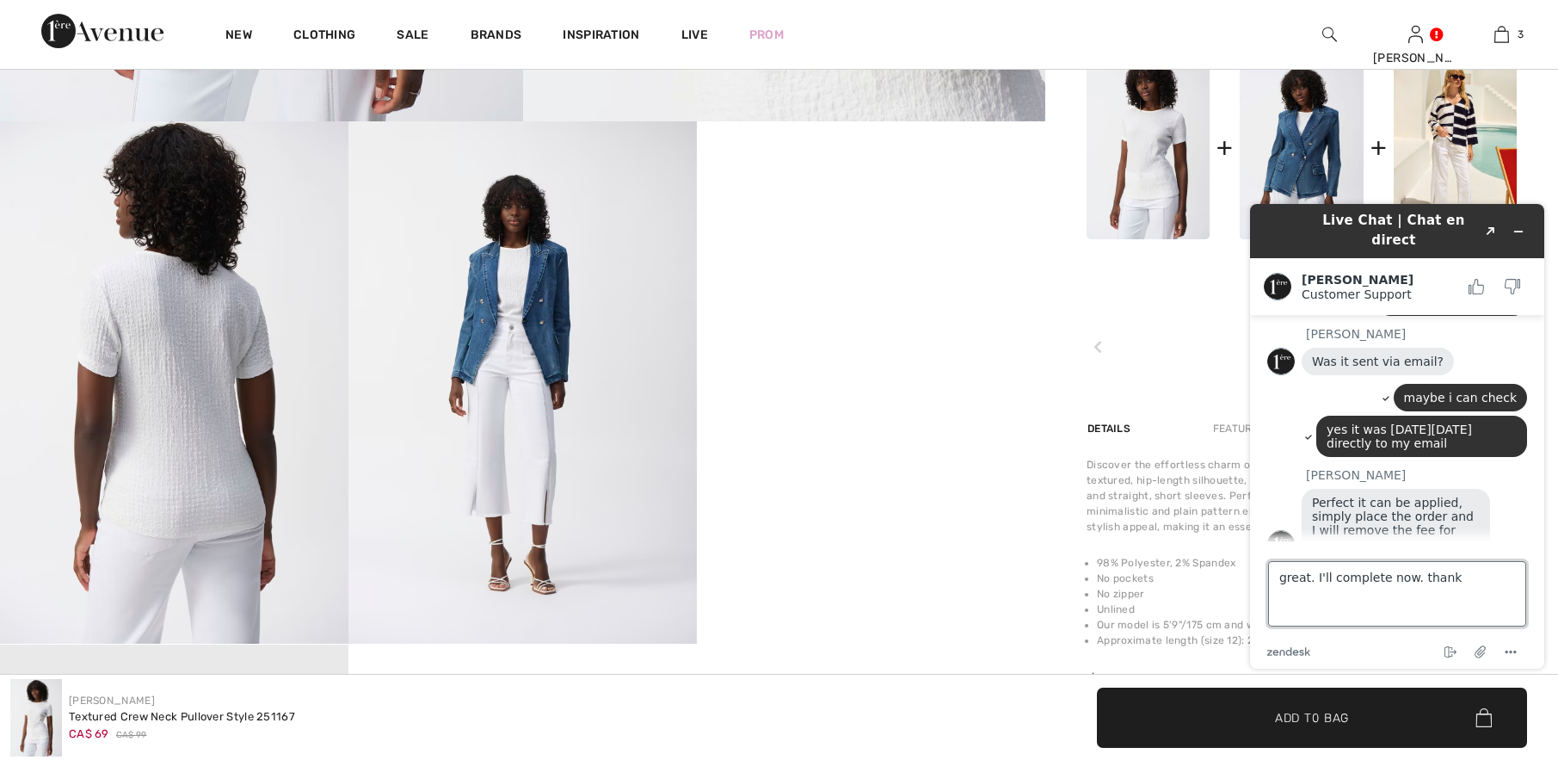
type textarea "great. I'll complete now. thanks"
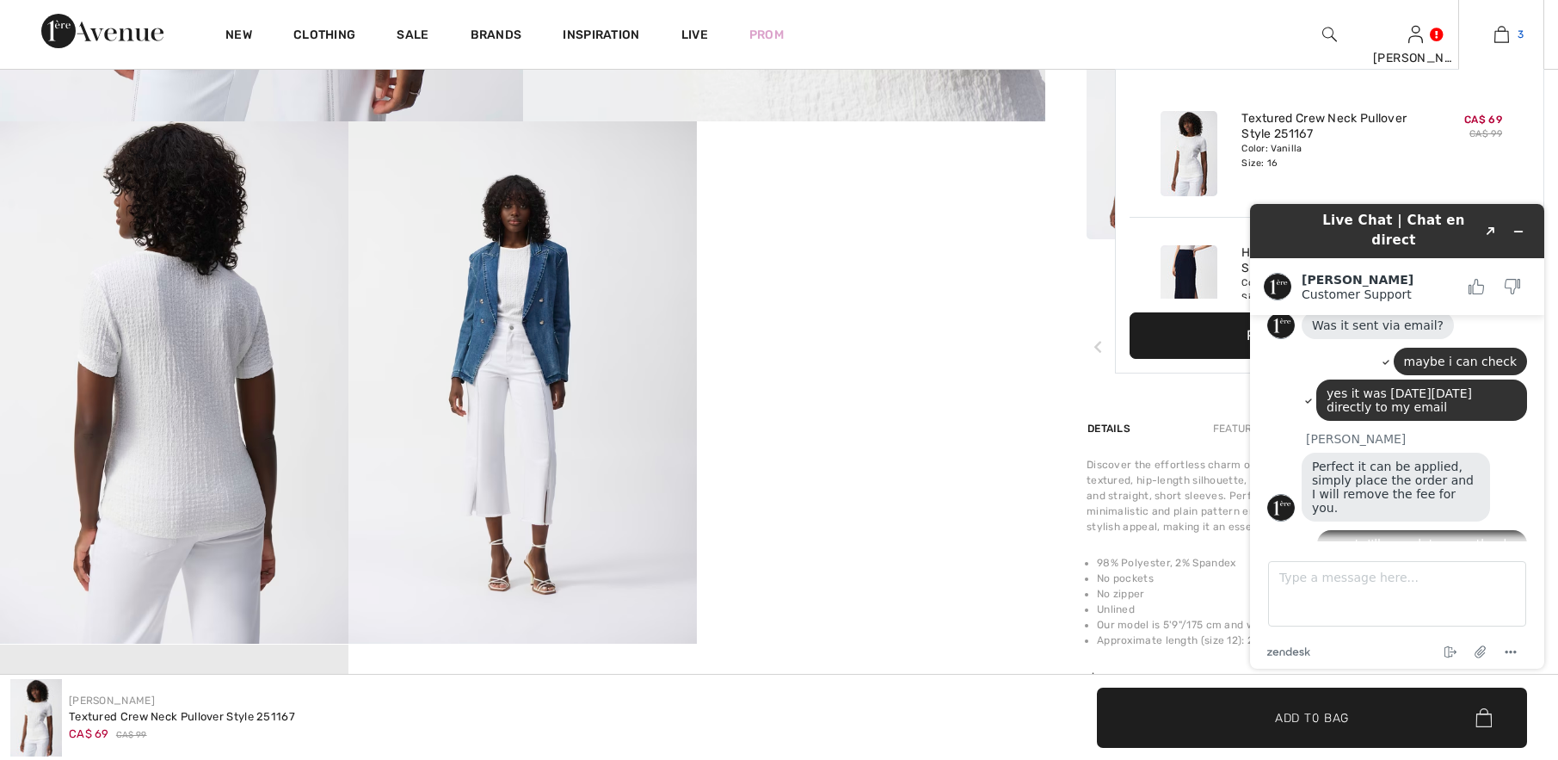
click at [1497, 34] on img at bounding box center [1501, 34] width 15 height 21
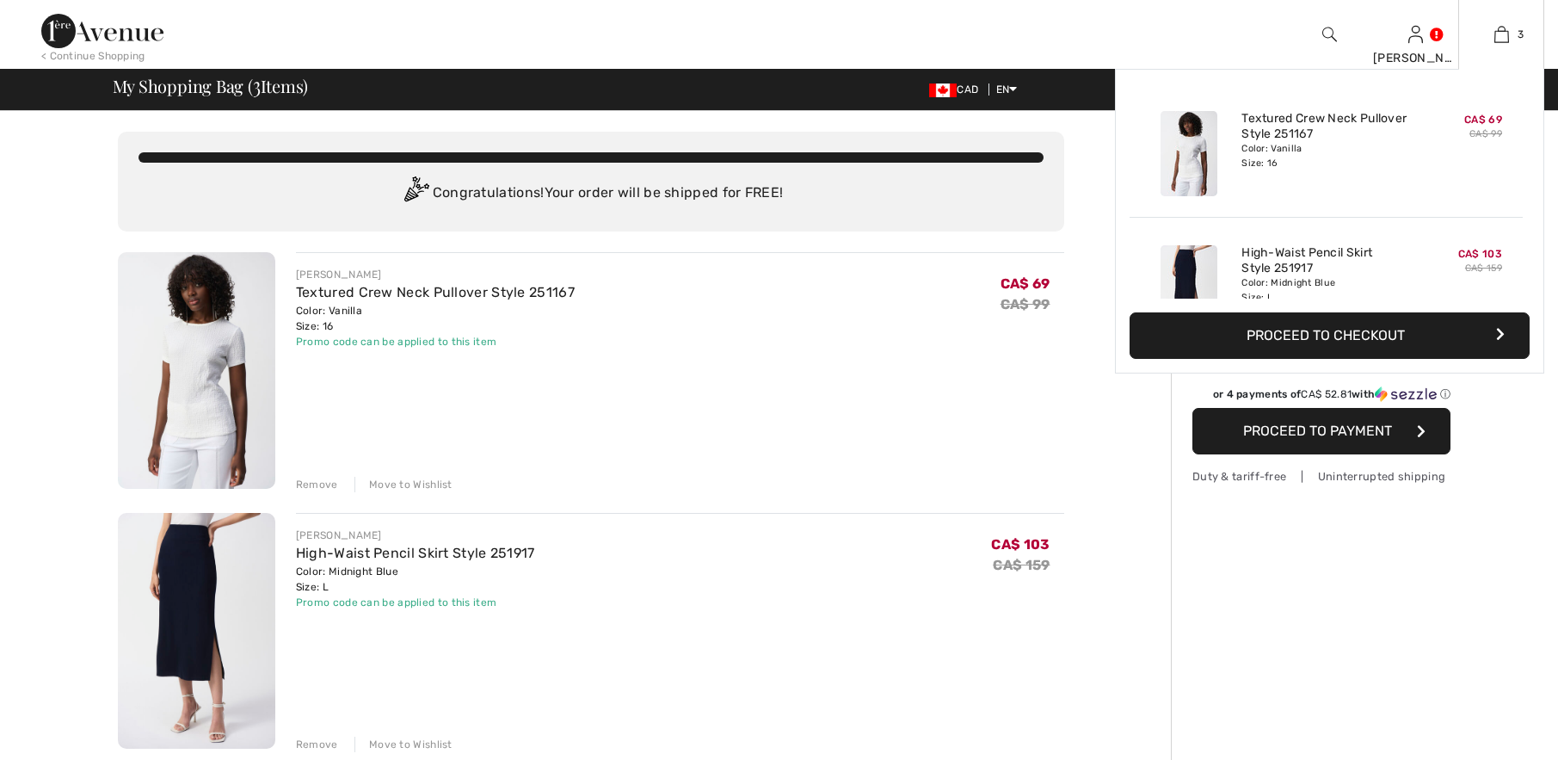
scroll to position [357, 0]
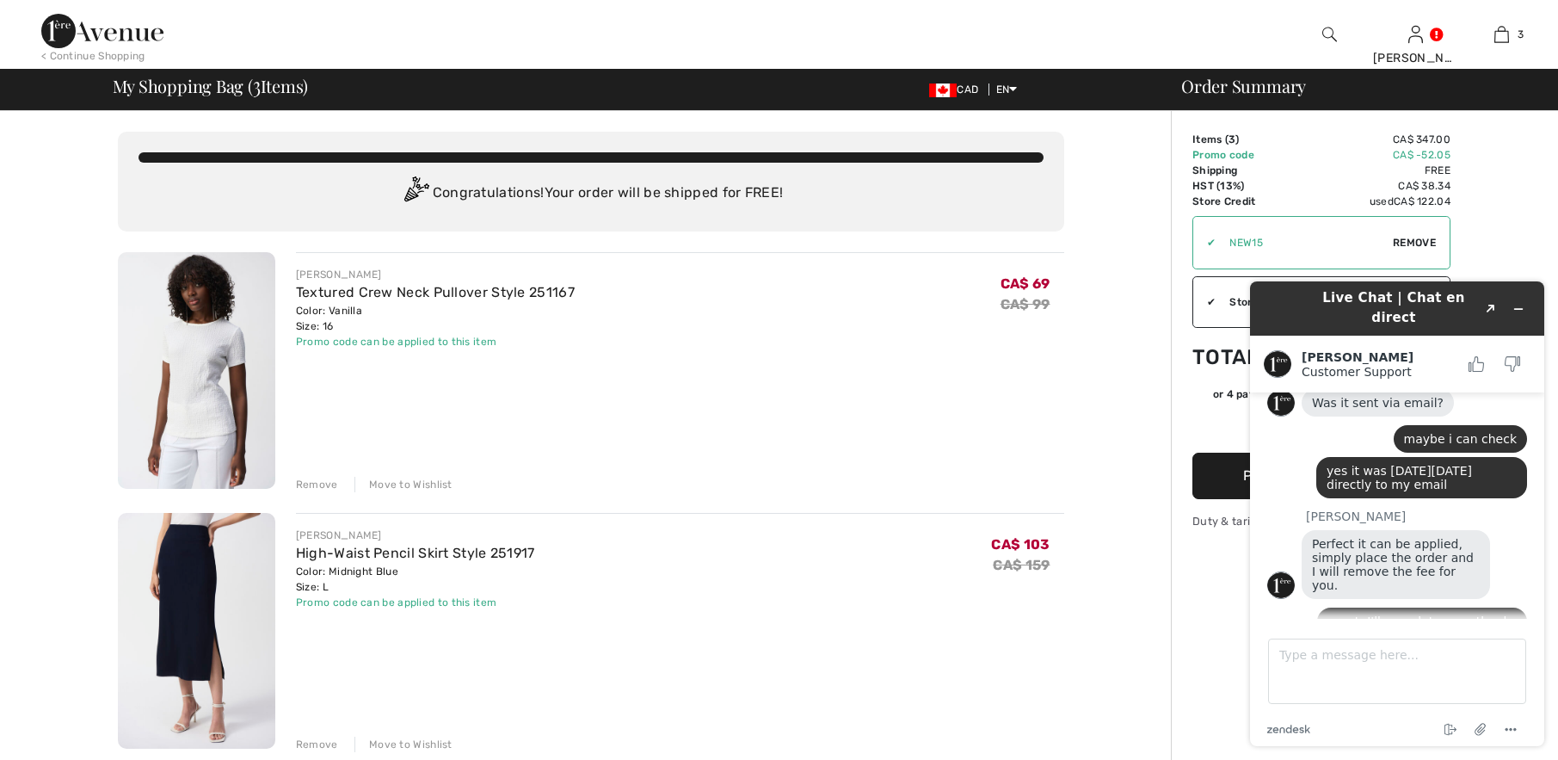
click at [1032, 412] on div "JOSEPH RIBKOFF Textured Crew Neck Pullover Style 251167 Color: Vanilla Size: 16…" at bounding box center [680, 372] width 768 height 240
drag, startPoint x: 1278, startPoint y: 295, endPoint x: 797, endPoint y: 303, distance: 481.0
click html "Live Chat | Chat en direct Created with Sketch. Giuliano Customer Support Custo…"
click at [1221, 481] on button "Proceed to Payment" at bounding box center [1321, 476] width 258 height 46
click at [1218, 471] on button "Proceed to Payment" at bounding box center [1321, 476] width 258 height 46
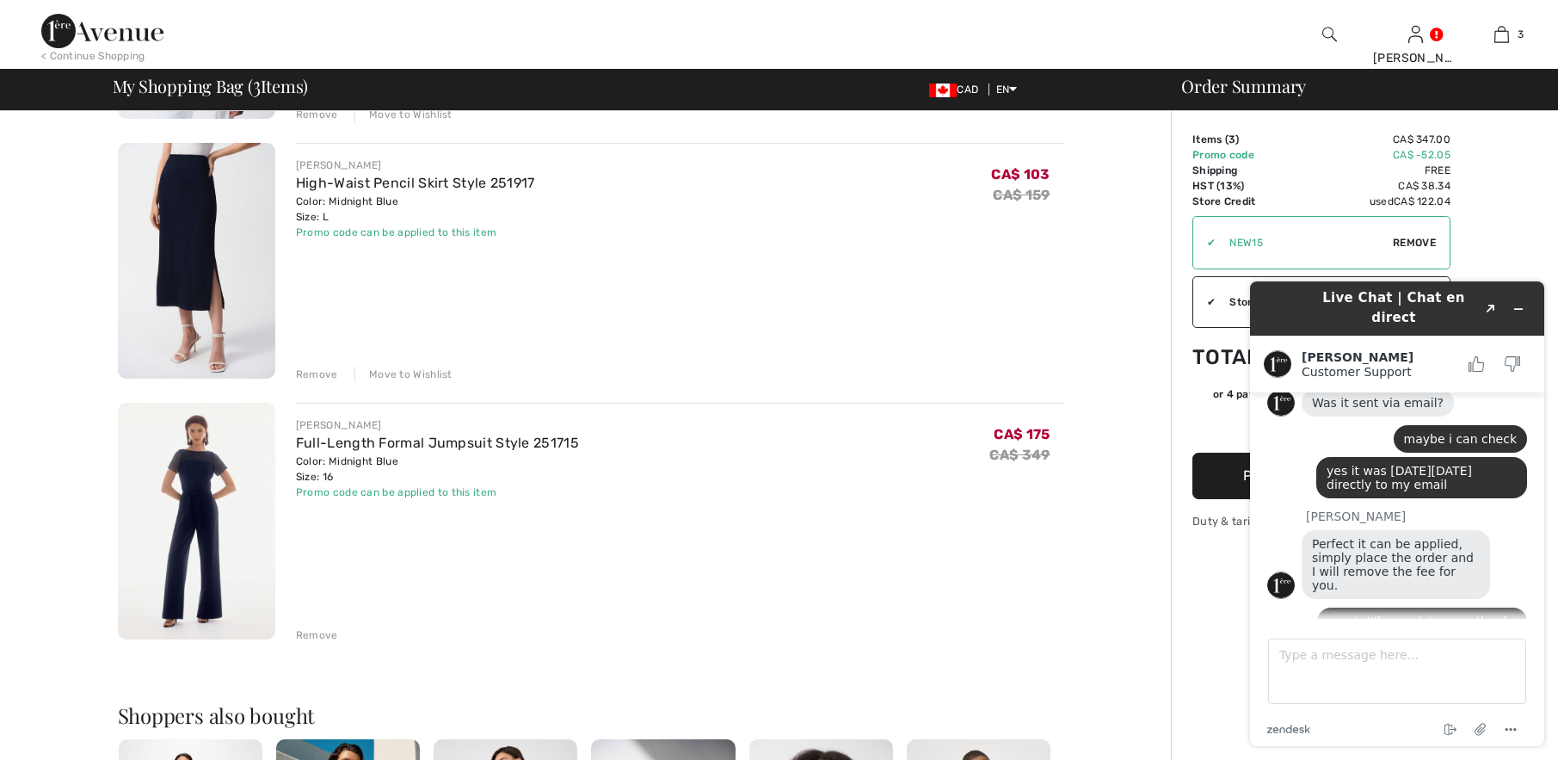
scroll to position [555, 0]
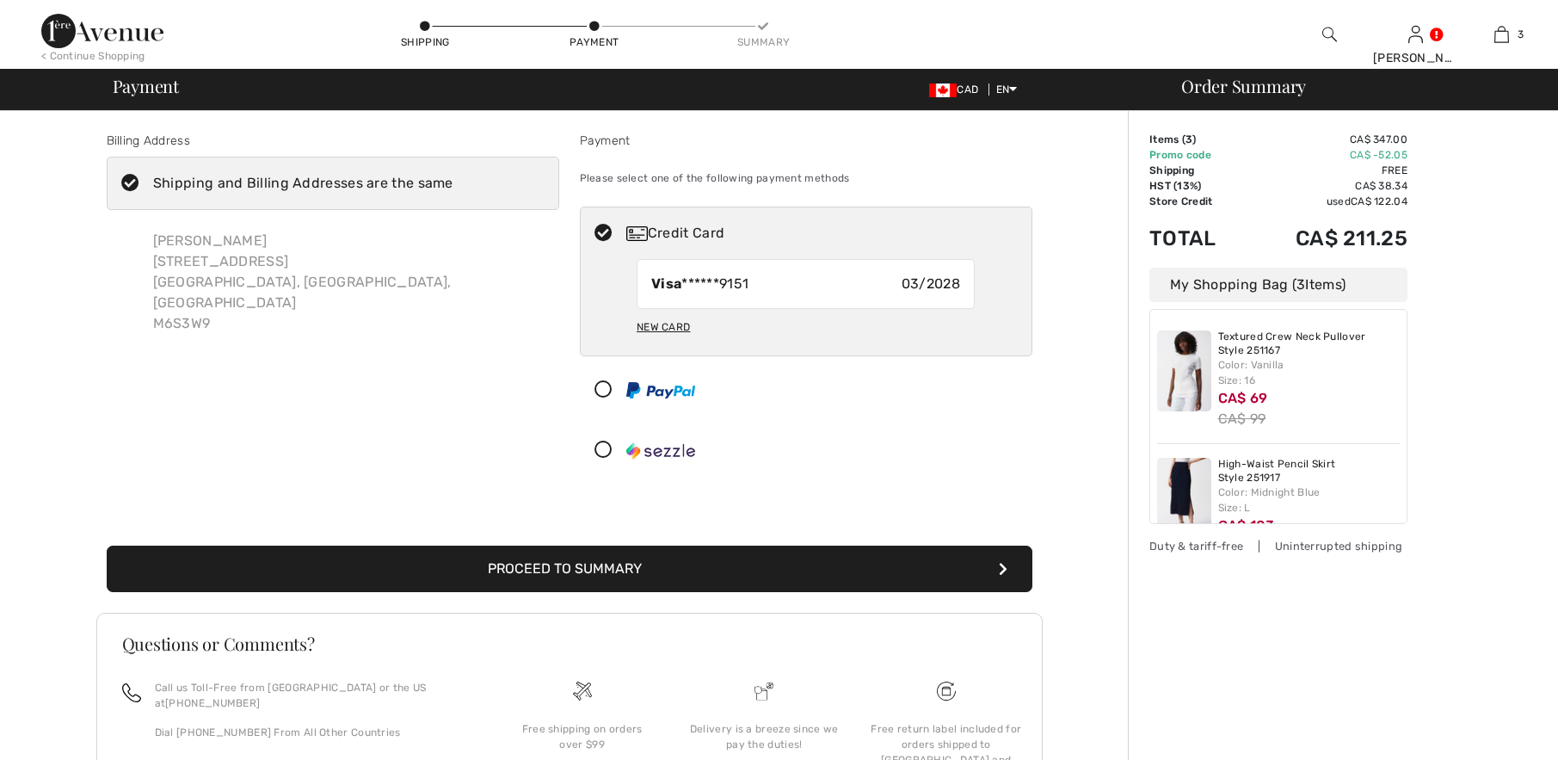
scroll to position [357, 0]
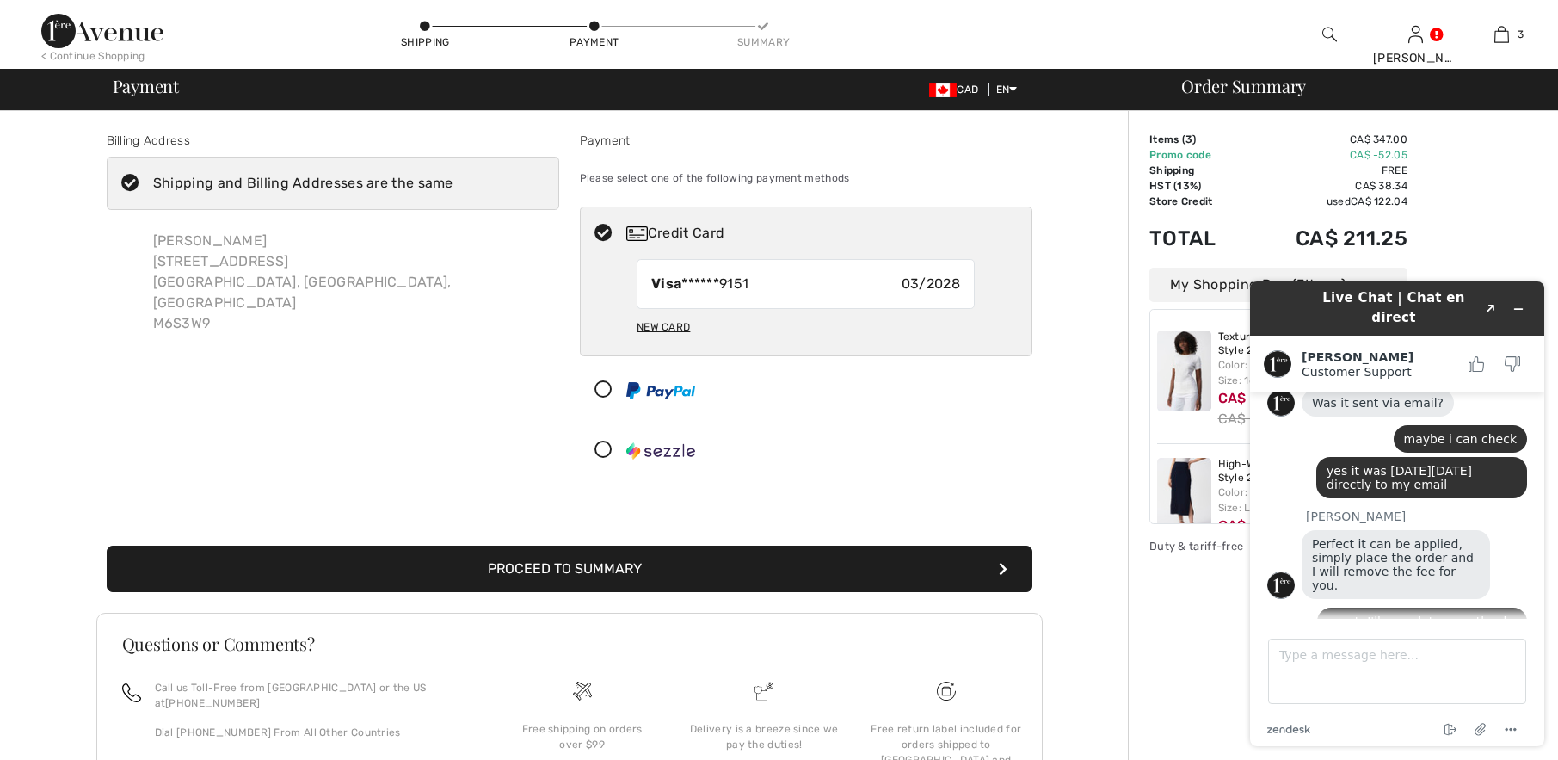
click at [621, 565] on button "Proceed to Summary" at bounding box center [570, 568] width 926 height 46
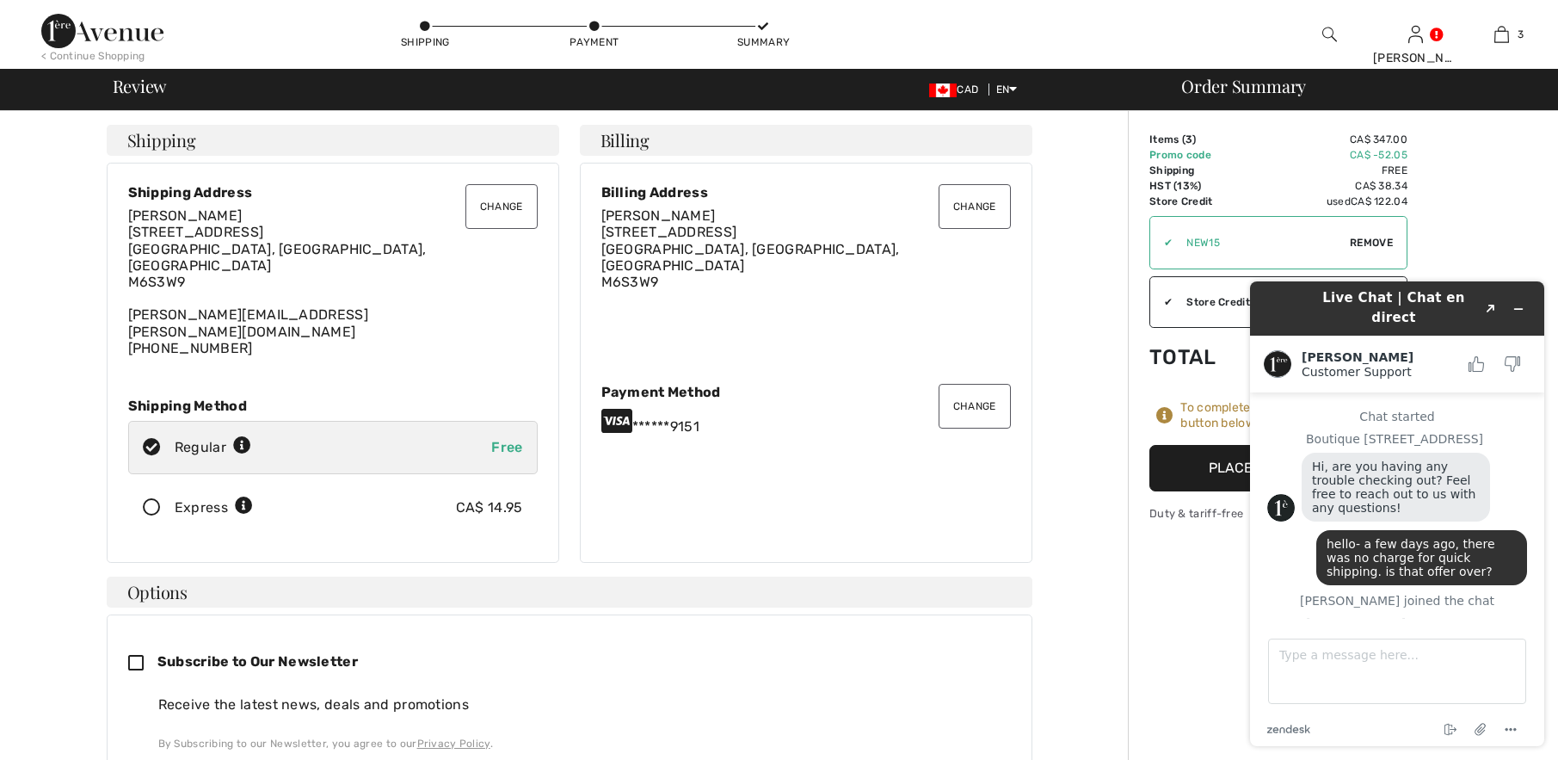
scroll to position [357, 0]
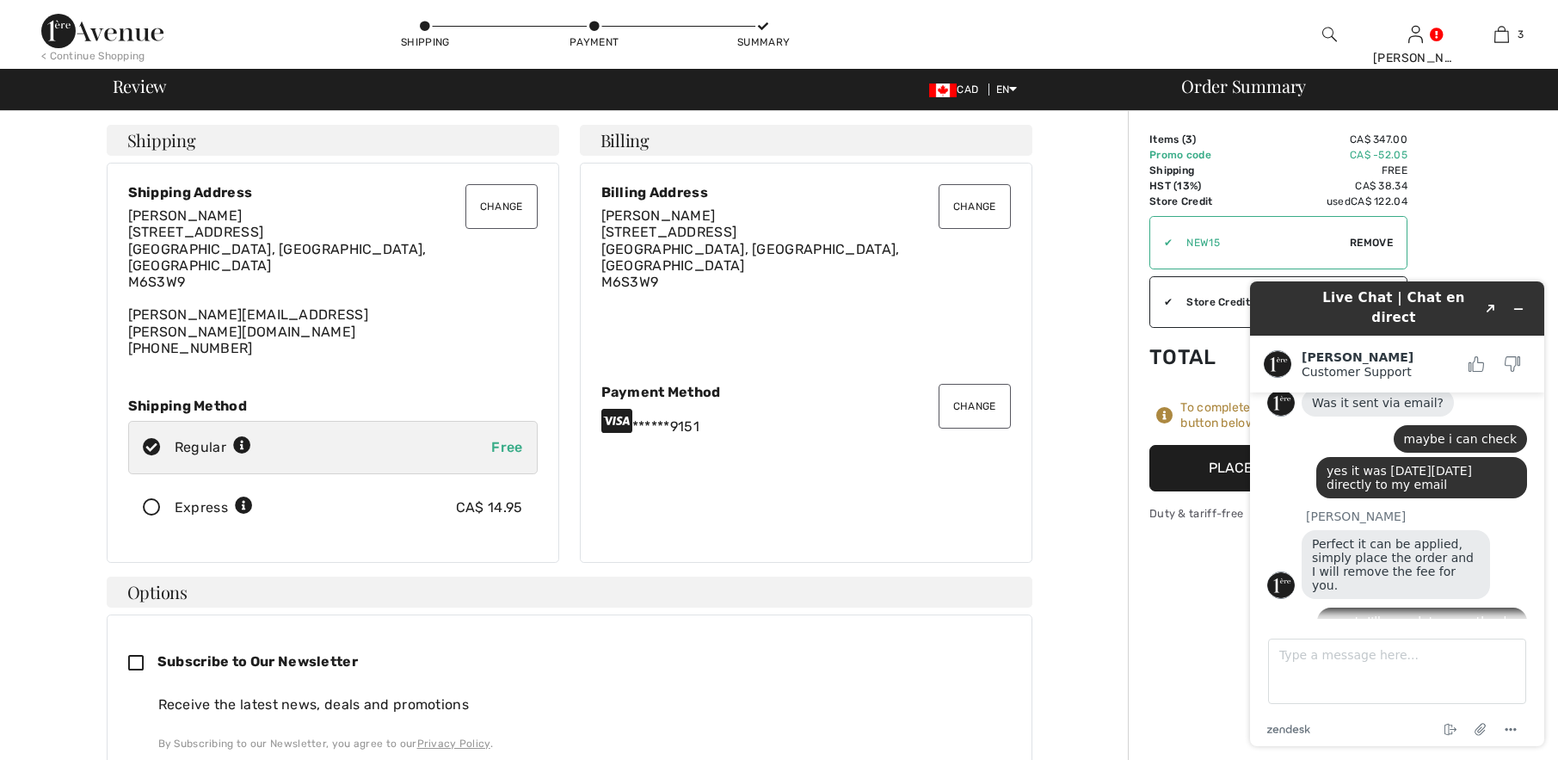
click at [155, 499] on icon at bounding box center [152, 508] width 46 height 18
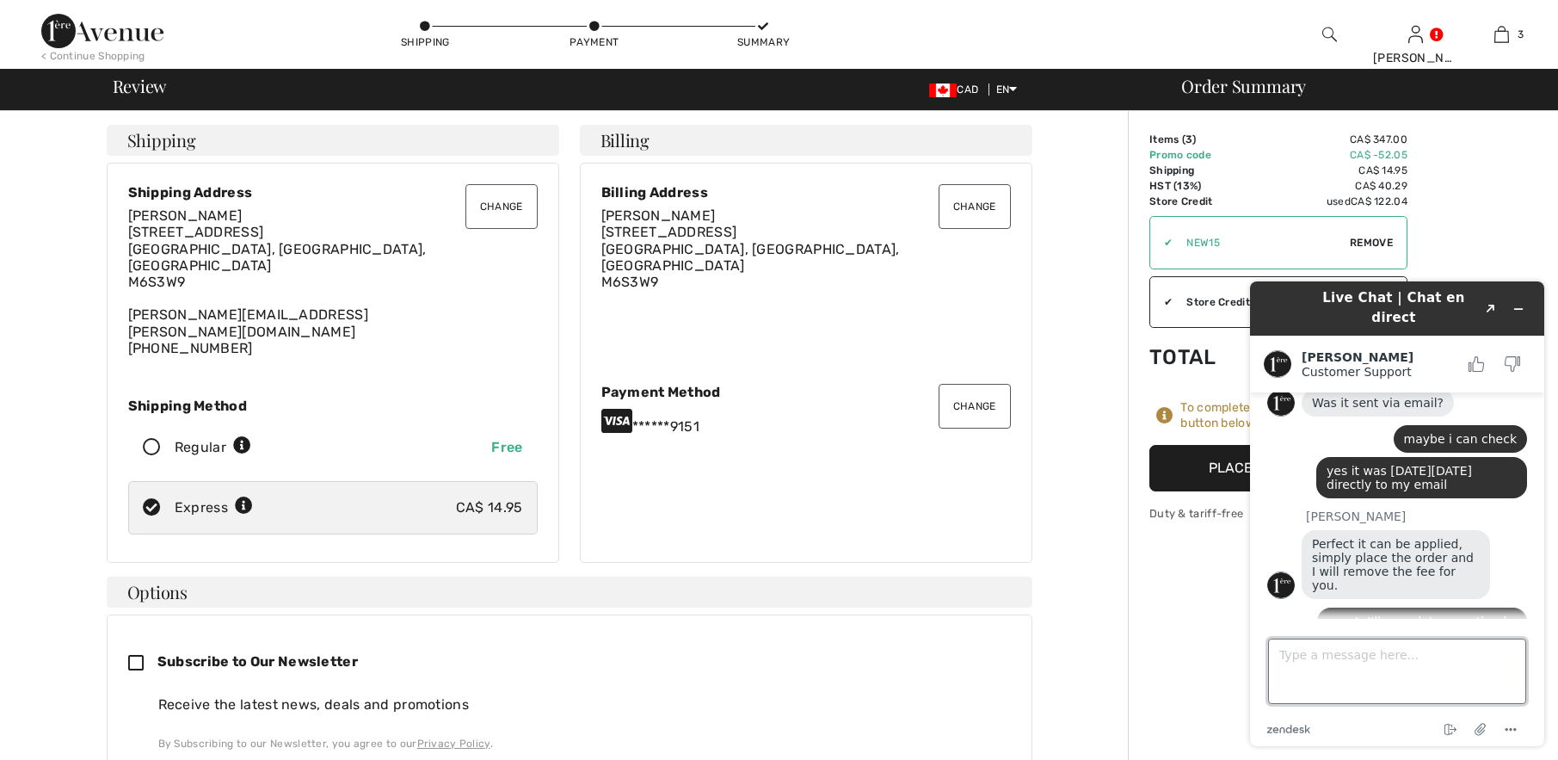
click at [1310, 671] on textarea "Type a message here..." at bounding box center [1397, 670] width 258 height 65
type textarea "i selected express for $14.95 now"
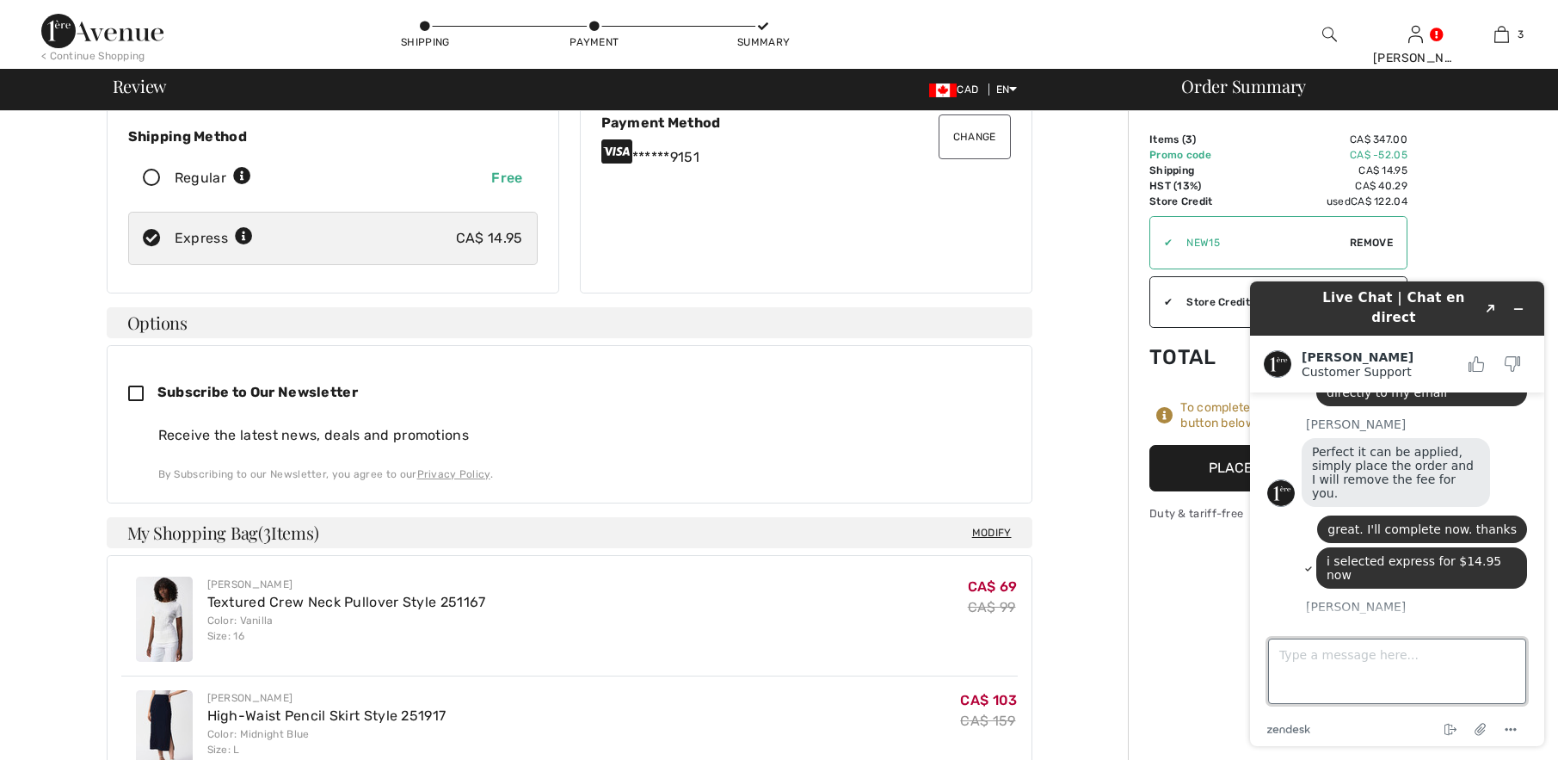
scroll to position [259, 0]
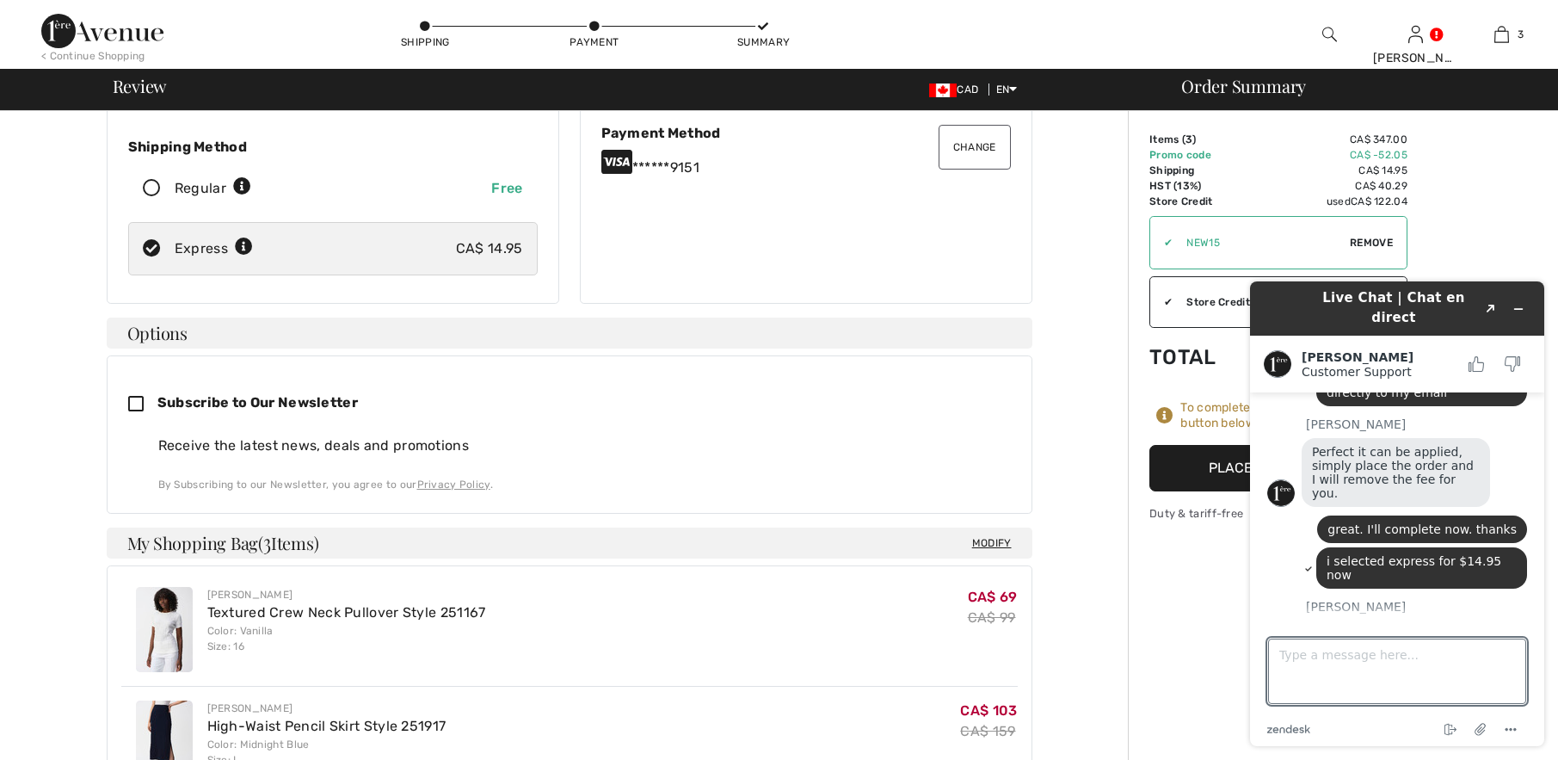
click at [1186, 457] on button "Place Your Order" at bounding box center [1278, 468] width 258 height 46
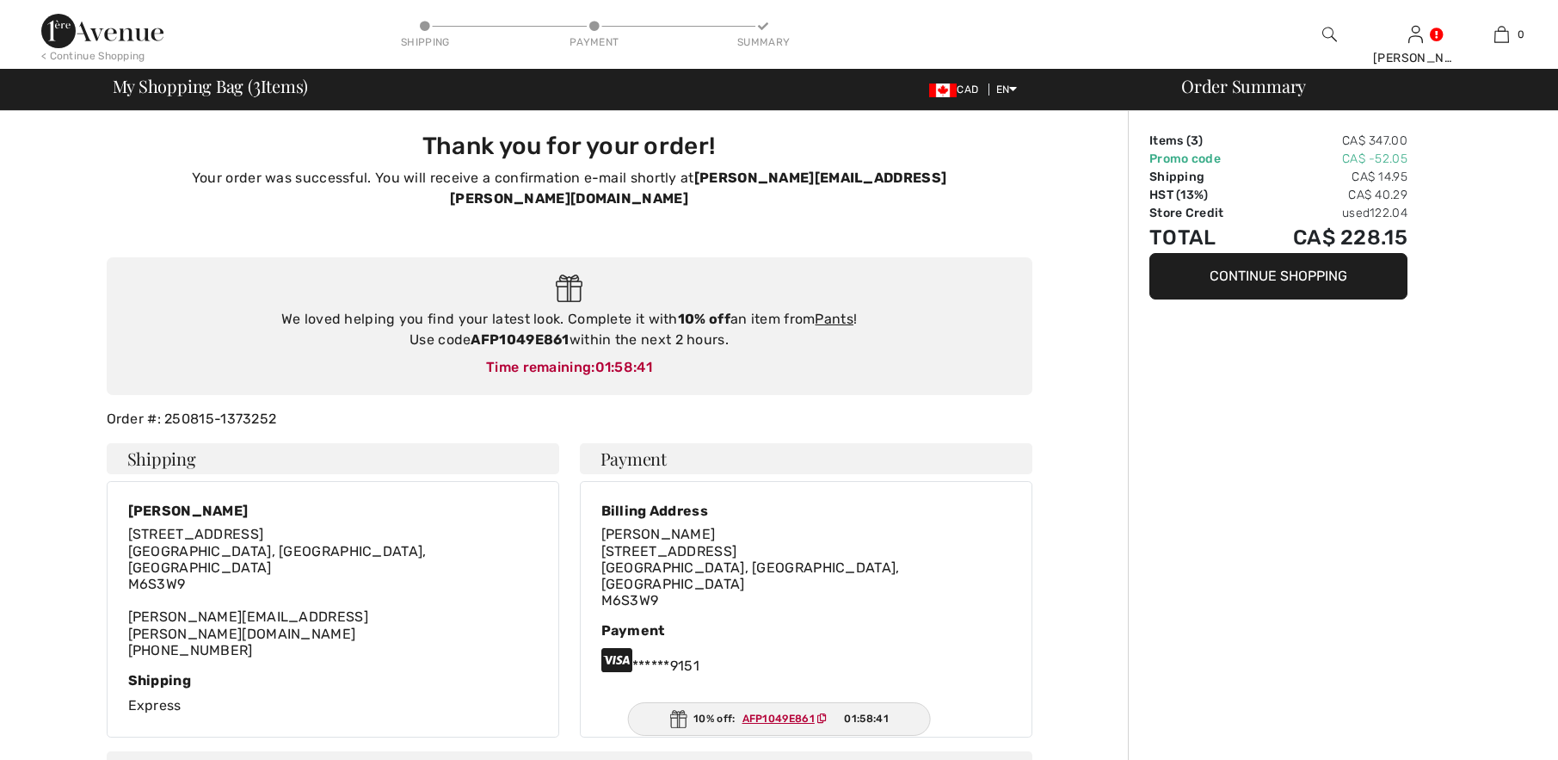
scroll to position [449, 0]
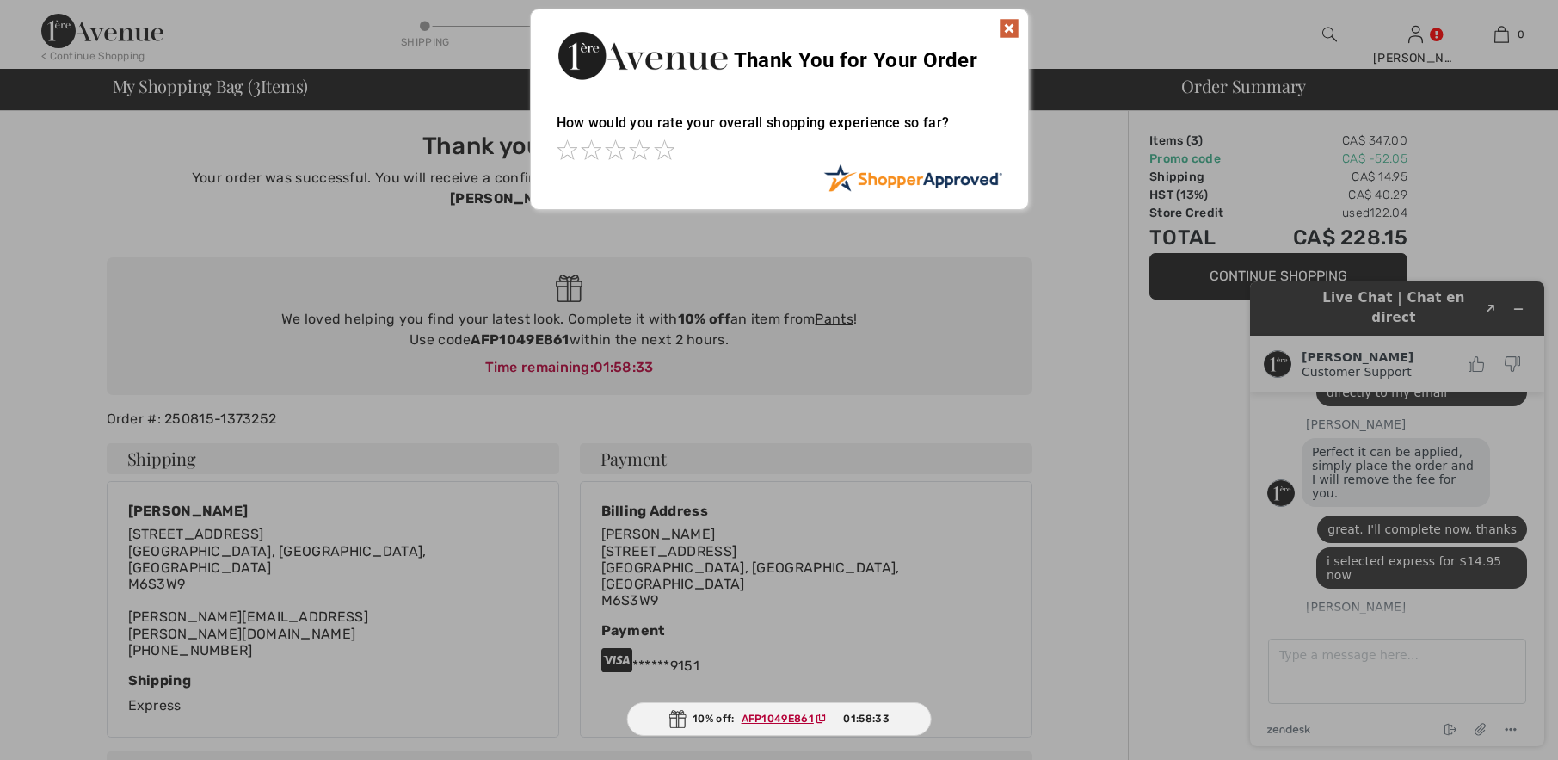
click at [1007, 25] on img at bounding box center [1009, 28] width 21 height 21
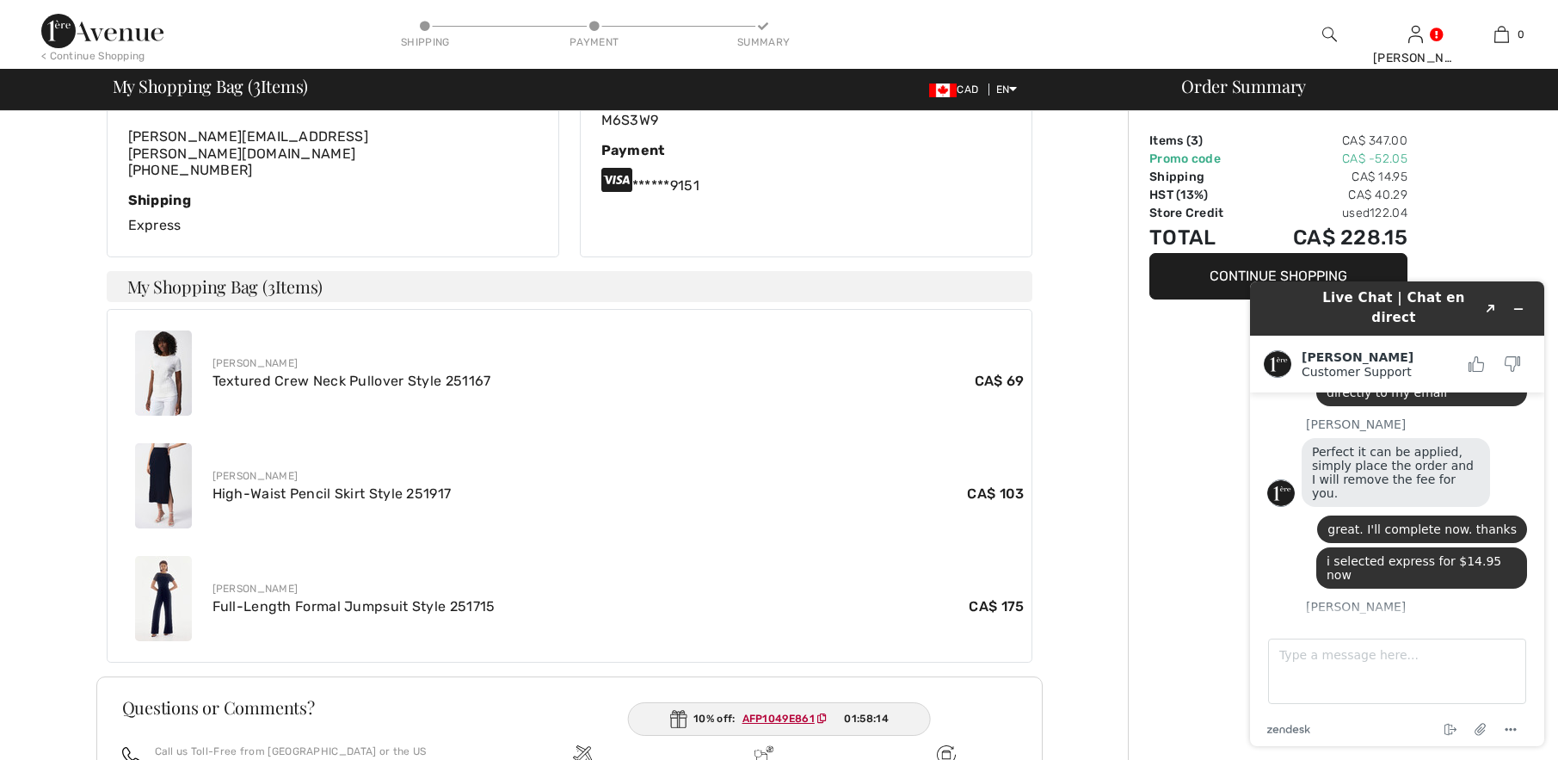
scroll to position [613, 0]
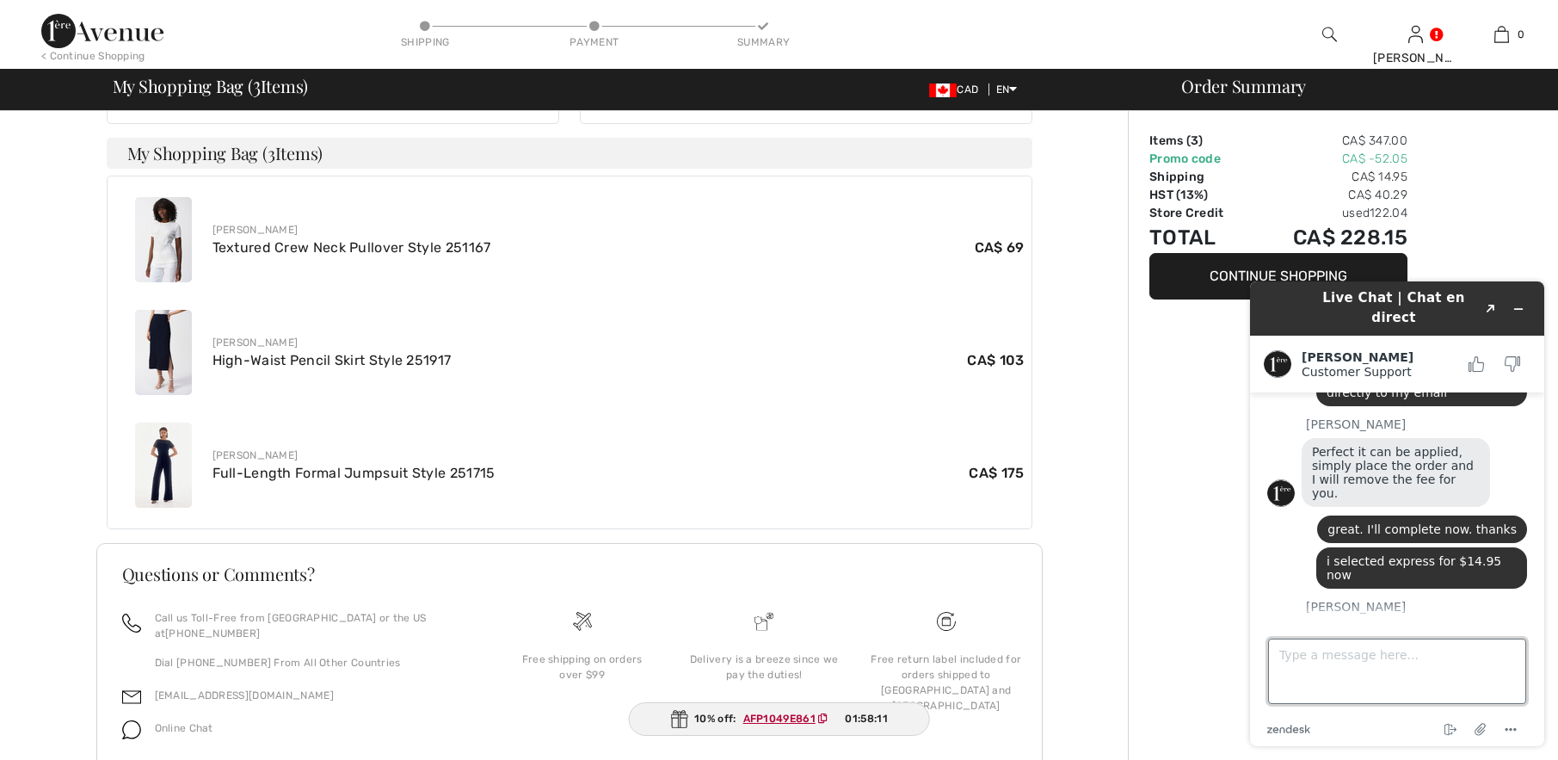
click at [1350, 654] on textarea "Type a message here..." at bounding box center [1397, 670] width 258 height 65
type textarea "do you need any more info from me?"
click at [1106, 457] on div "Thank you for your order! Your order was successful. You will receive a confirm…" at bounding box center [569, 163] width 1118 height 1331
click at [1494, 657] on textarea "do you need any more info from me?" at bounding box center [1397, 670] width 258 height 65
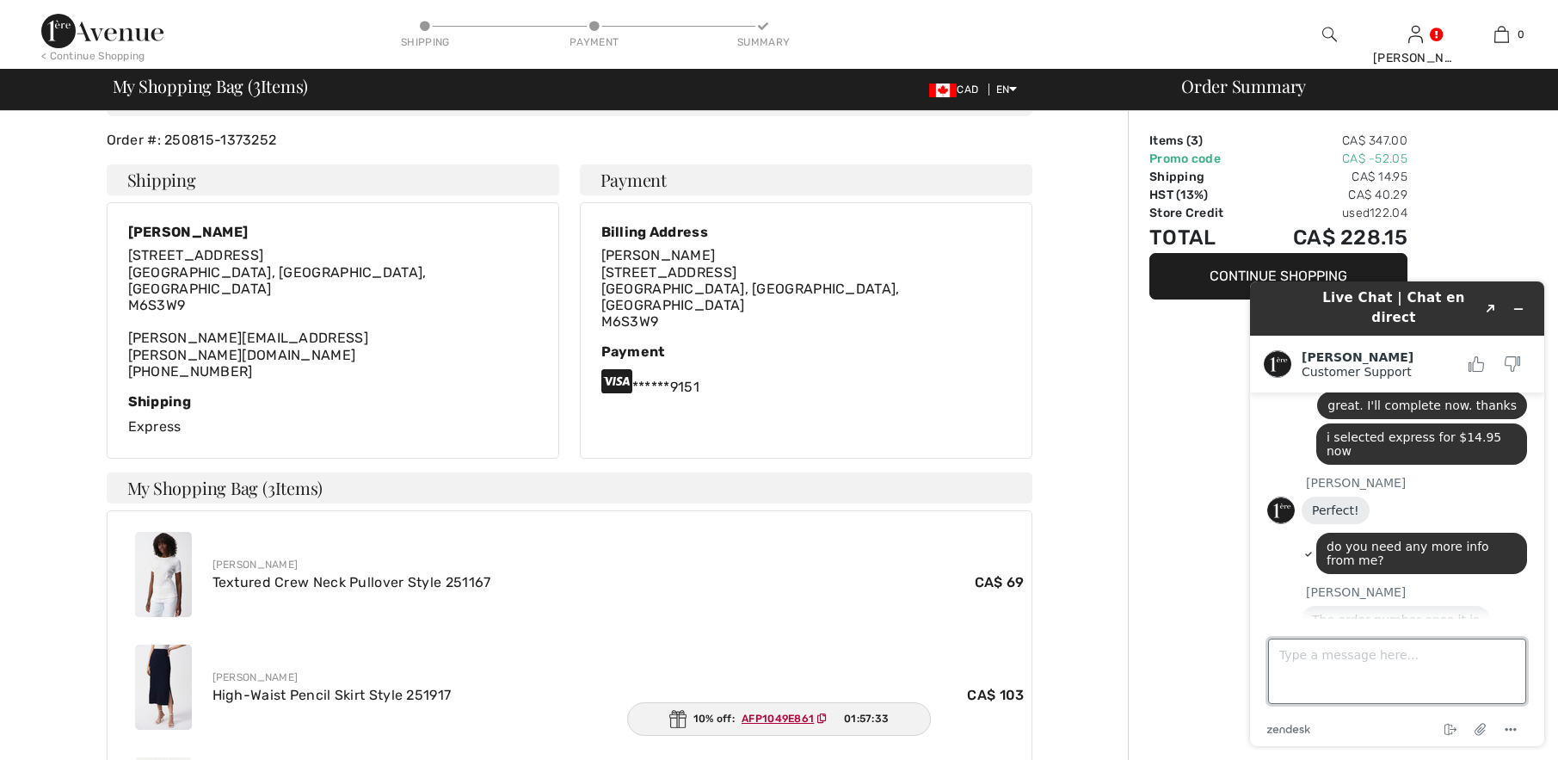
scroll to position [0, 0]
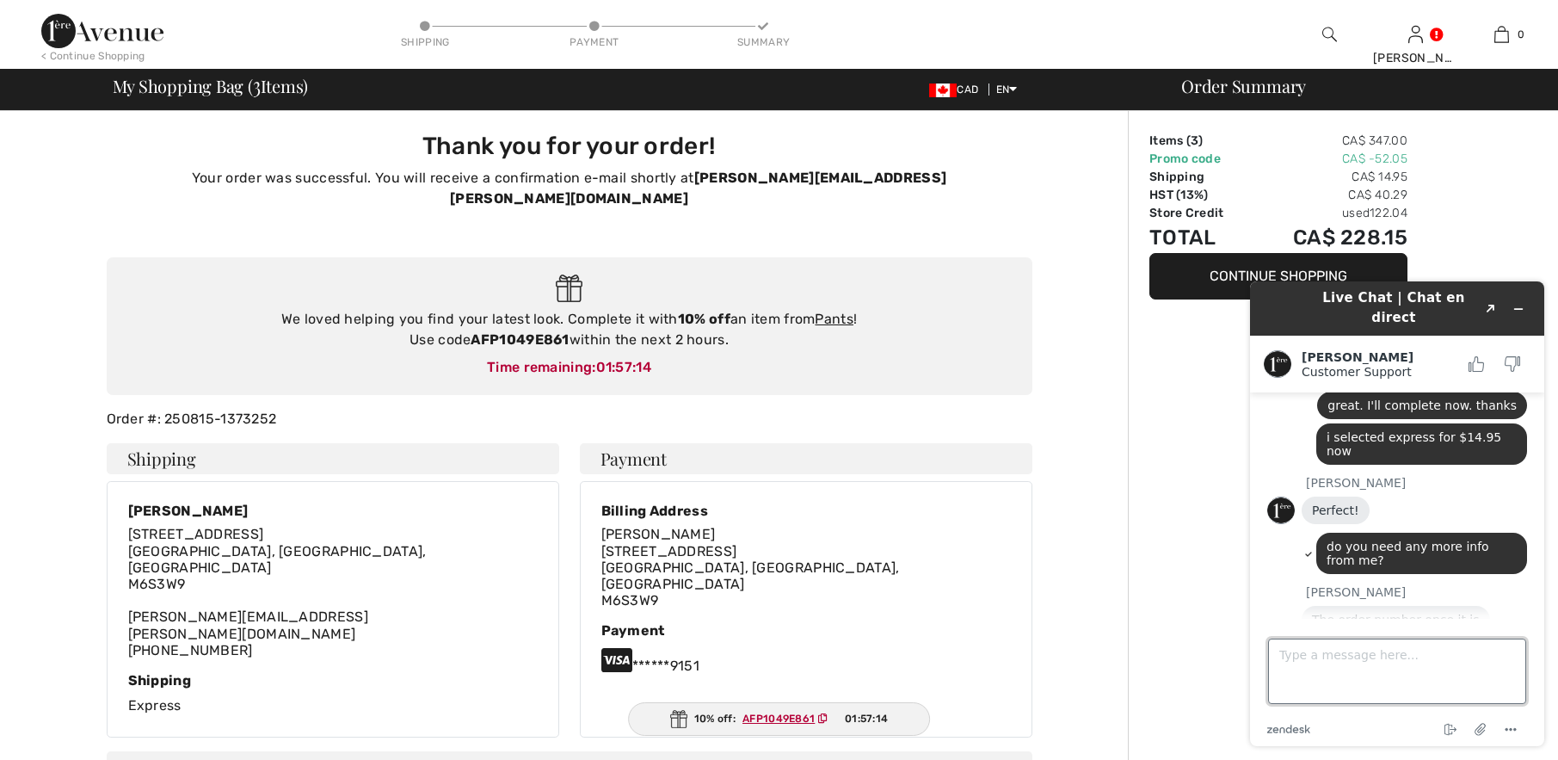
click at [1279, 656] on textarea "Type a message here..." at bounding box center [1397, 670] width 258 height 65
paste textarea "250815-1373252"
type textarea "250815-1373252"
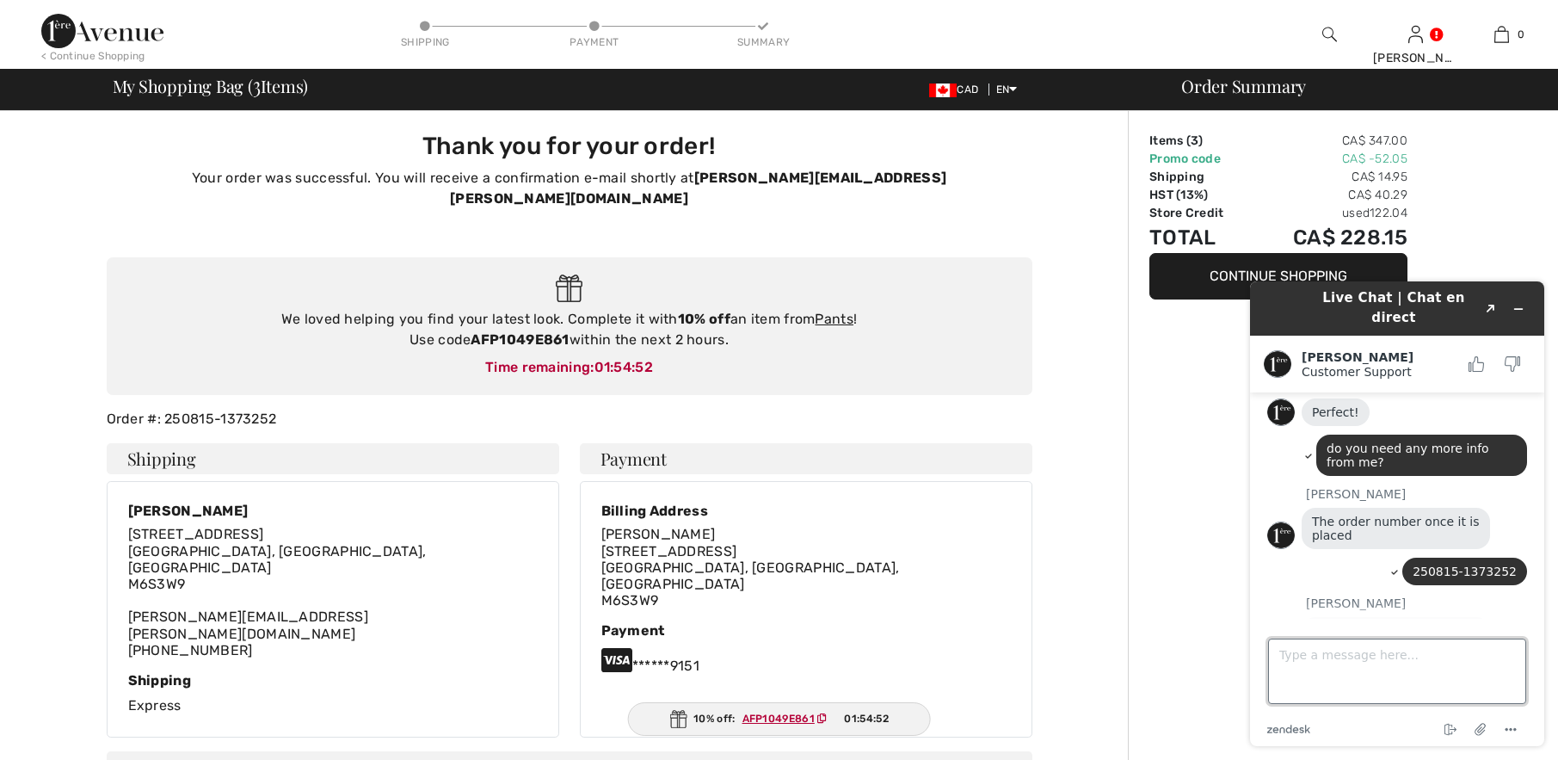
scroll to position [669, 0]
type textarea "thanks very much-"
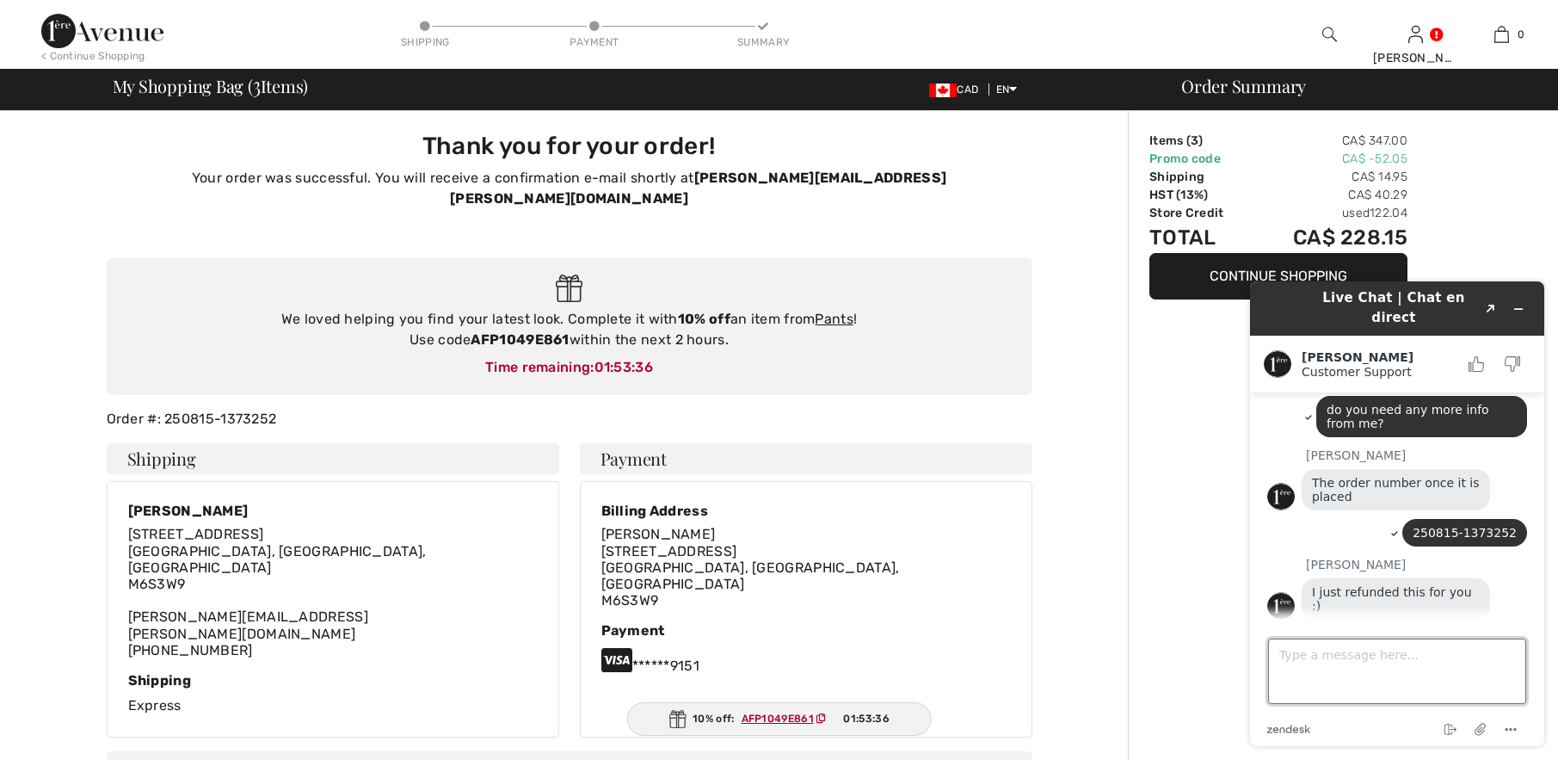
scroll to position [766, 0]
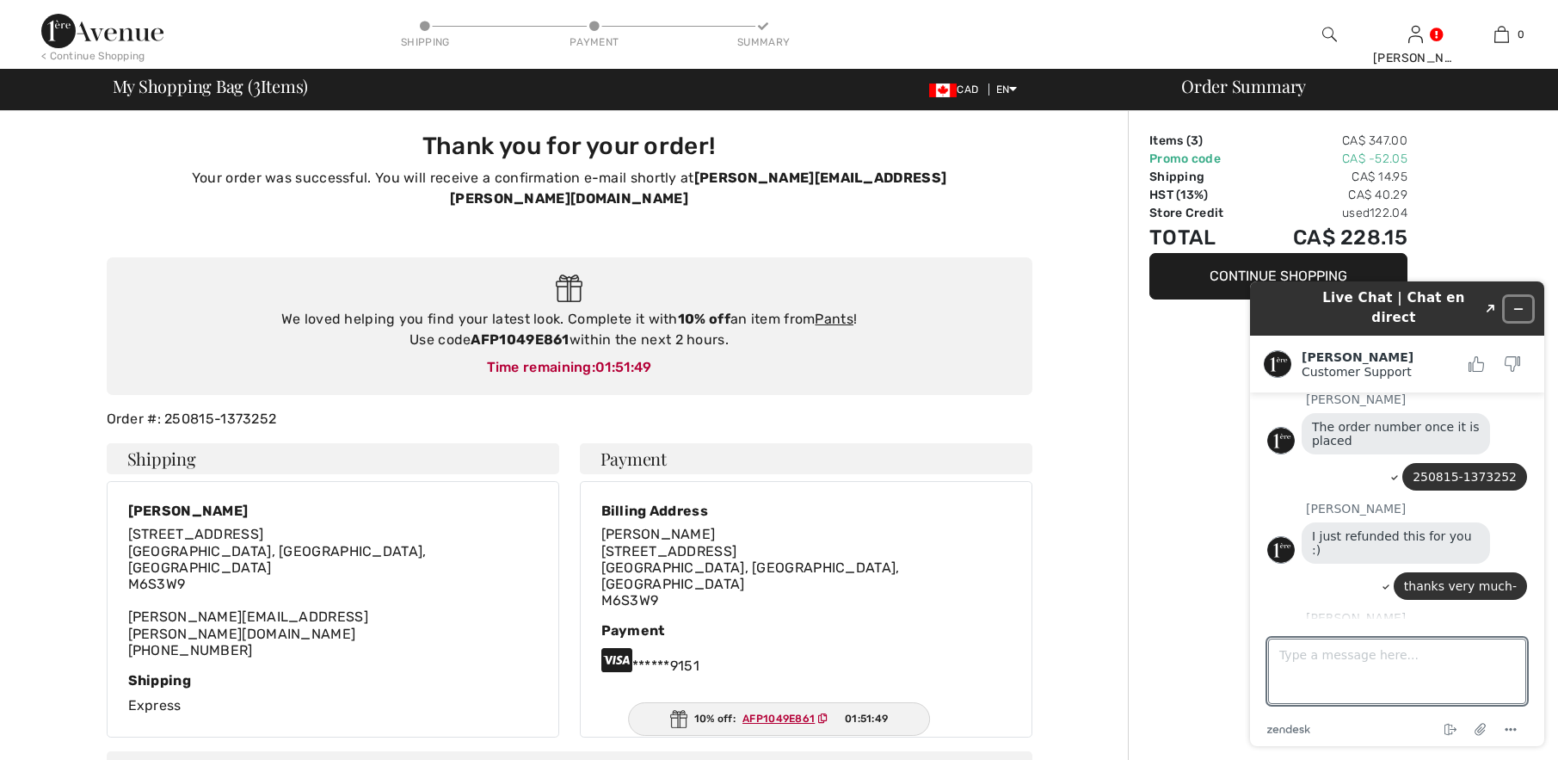
click at [1512, 303] on icon "Minimize widget" at bounding box center [1518, 309] width 12 height 12
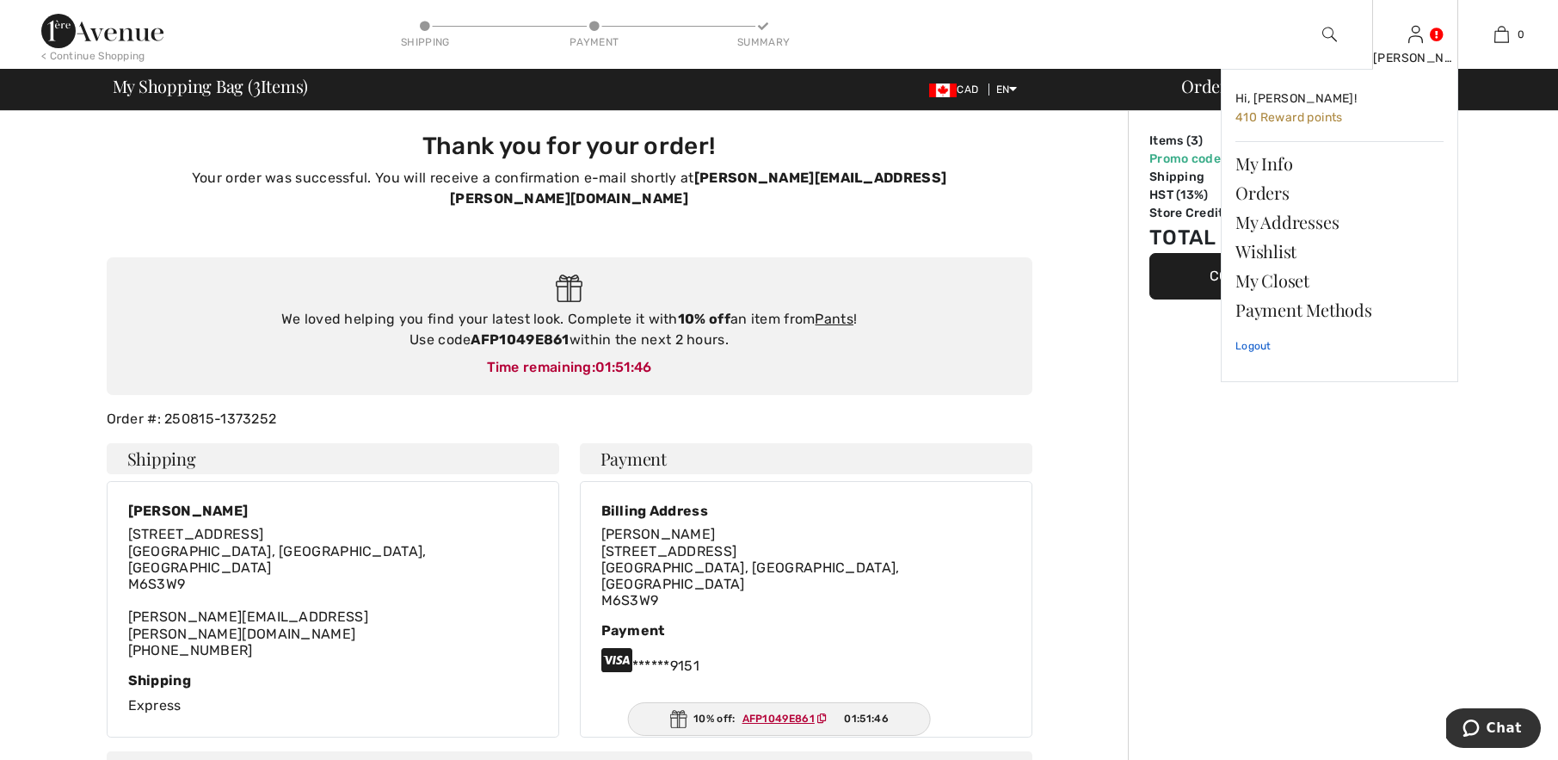
click at [1256, 342] on link "Logout" at bounding box center [1339, 345] width 208 height 43
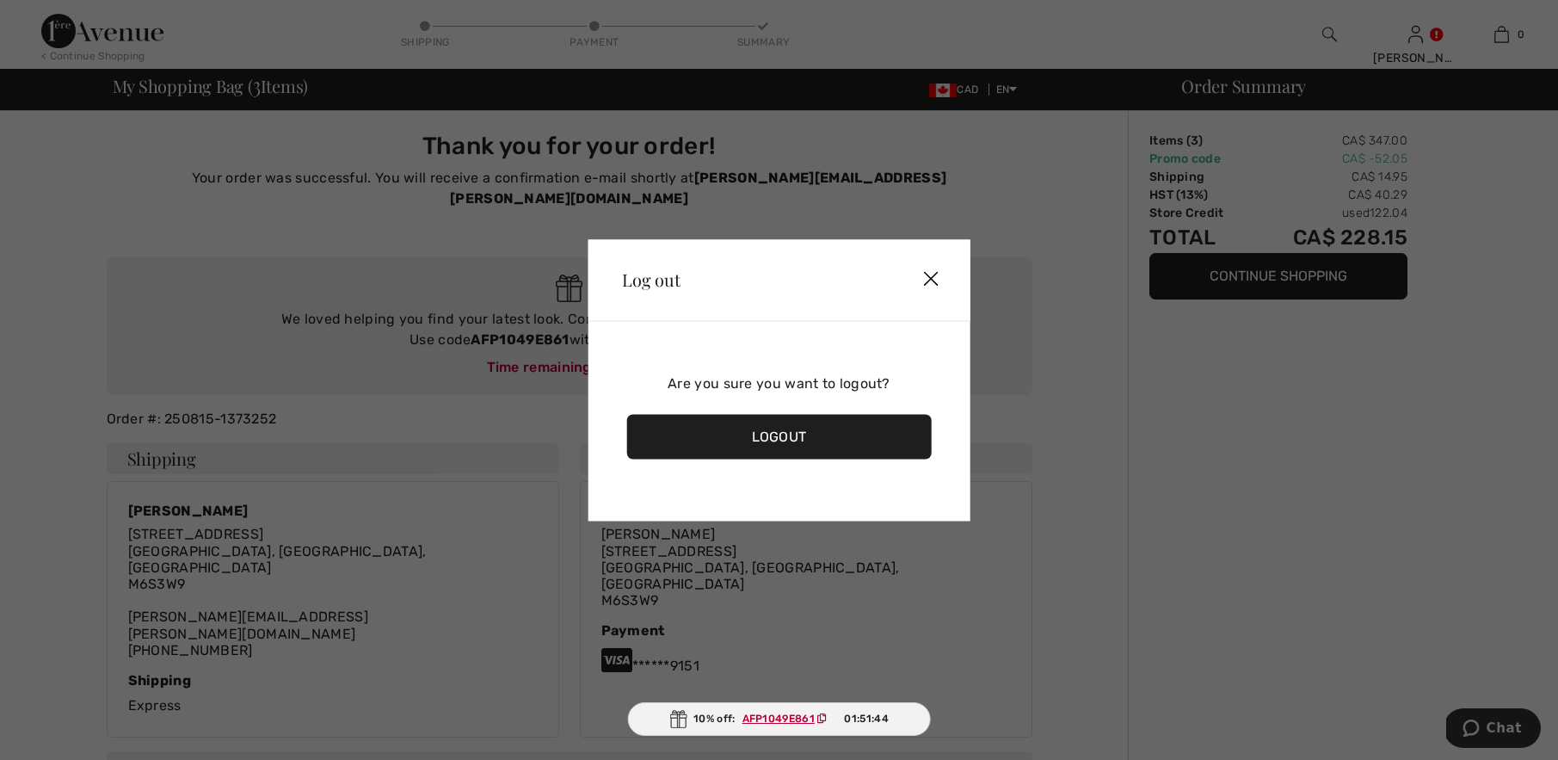
click at [779, 428] on div "Logout" at bounding box center [778, 436] width 305 height 45
